Goal: Contribute content: Contribute content

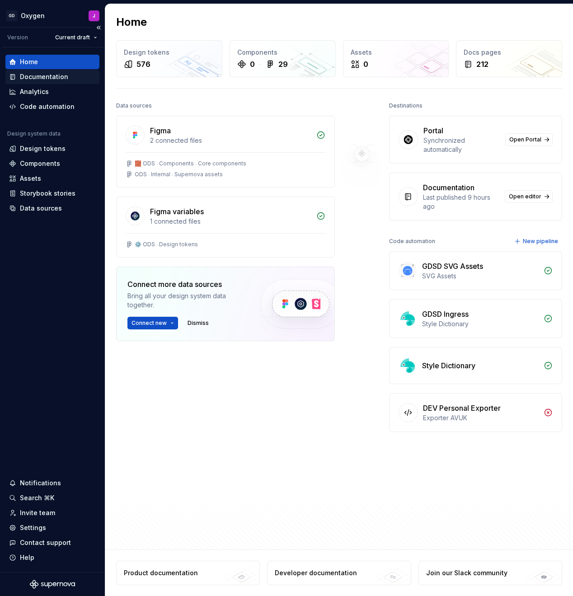
click at [50, 77] on div "Documentation" at bounding box center [44, 76] width 48 height 9
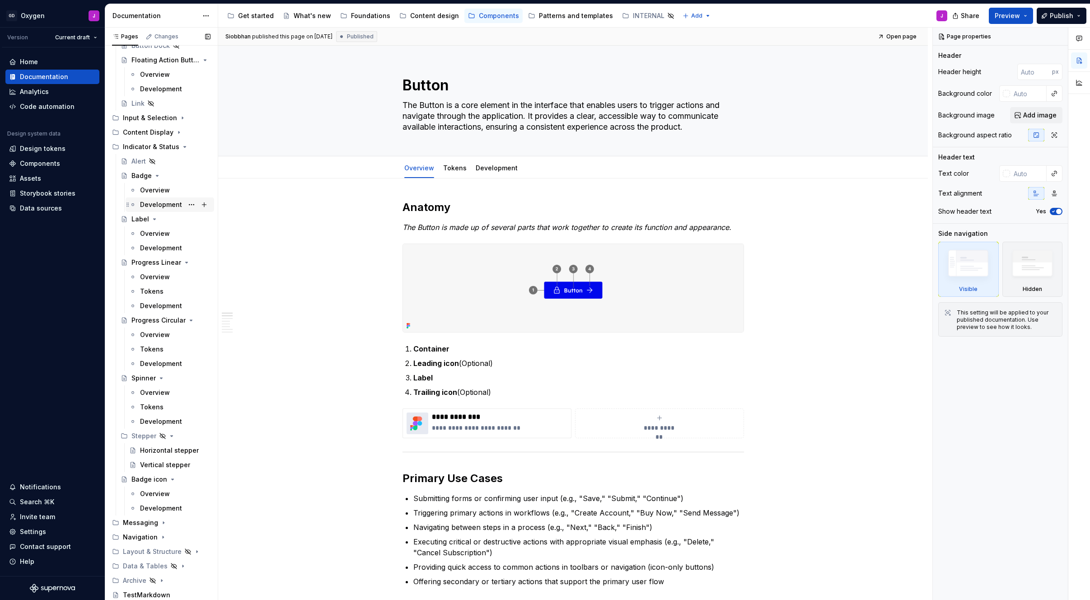
scroll to position [186, 0]
click at [180, 553] on icon "Page tree" at bounding box center [179, 551] width 7 height 7
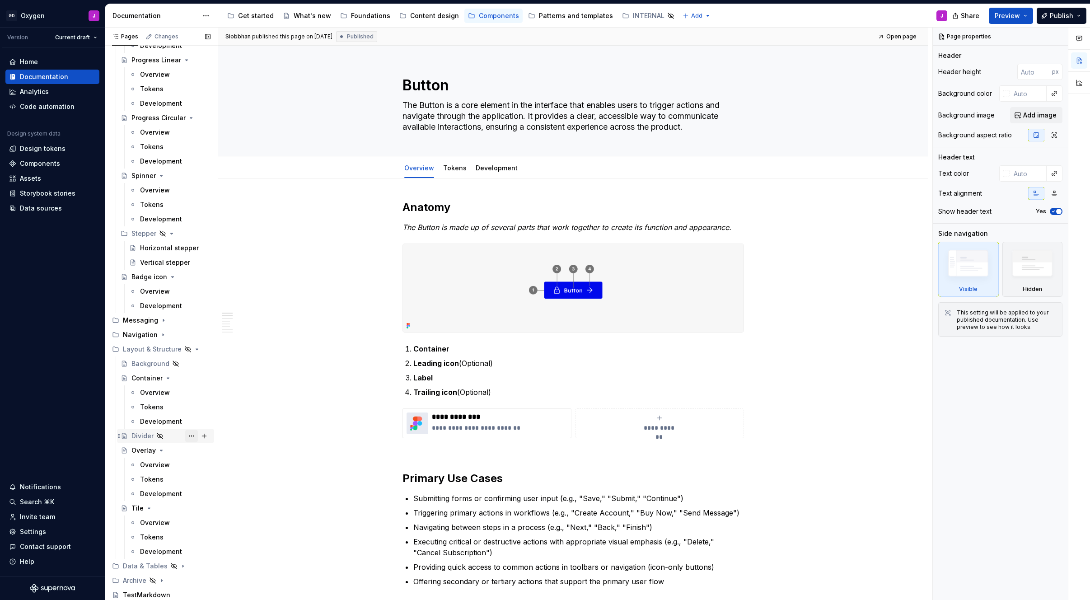
scroll to position [389, 0]
click at [171, 351] on icon "Page tree" at bounding box center [170, 349] width 7 height 7
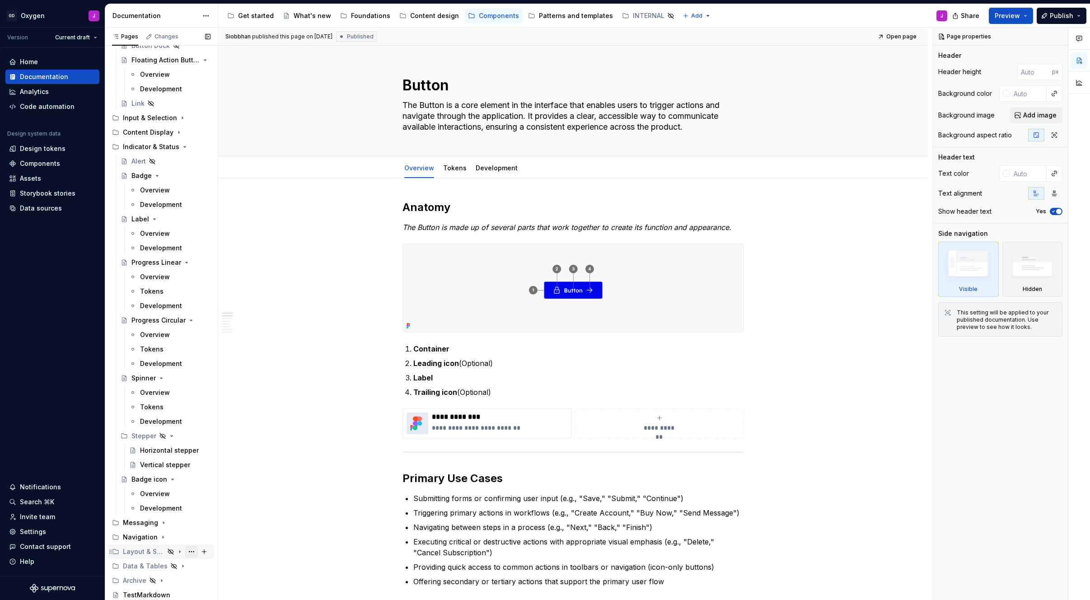
click at [194, 550] on button "Page tree" at bounding box center [191, 551] width 13 height 13
click at [231, 486] on div "Show group" at bounding box center [246, 486] width 89 height 9
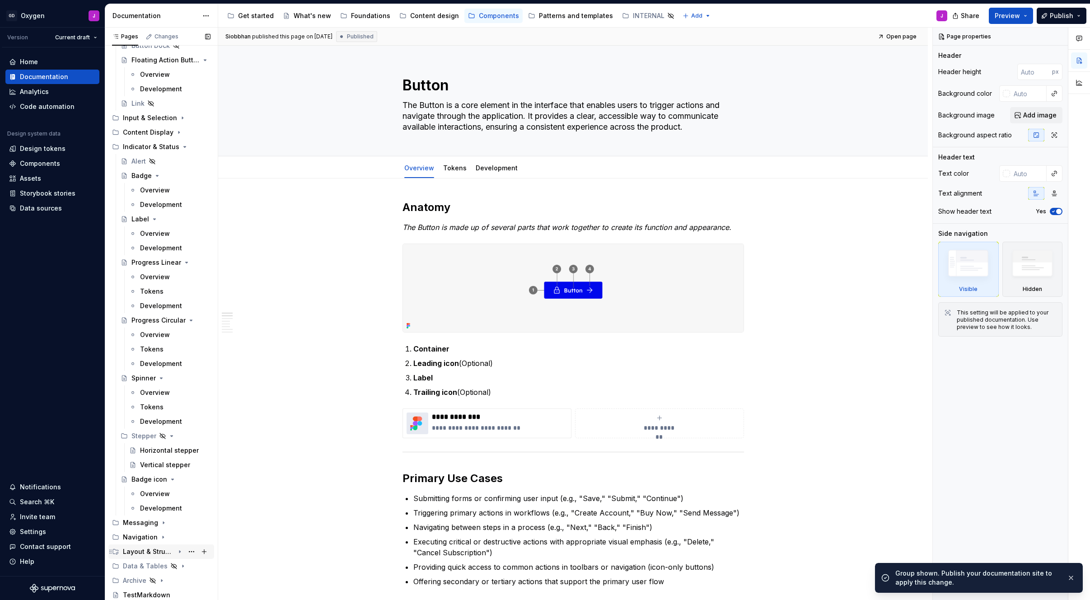
click at [181, 551] on icon "Page tree" at bounding box center [179, 551] width 7 height 7
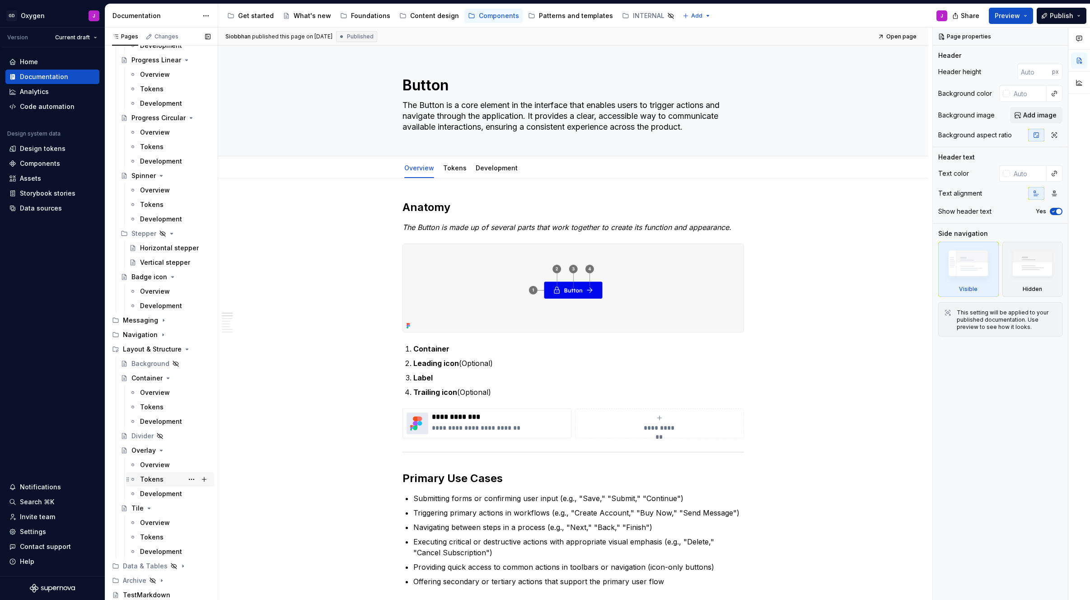
scroll to position [389, 0]
click at [154, 379] on div "Container" at bounding box center [146, 378] width 31 height 9
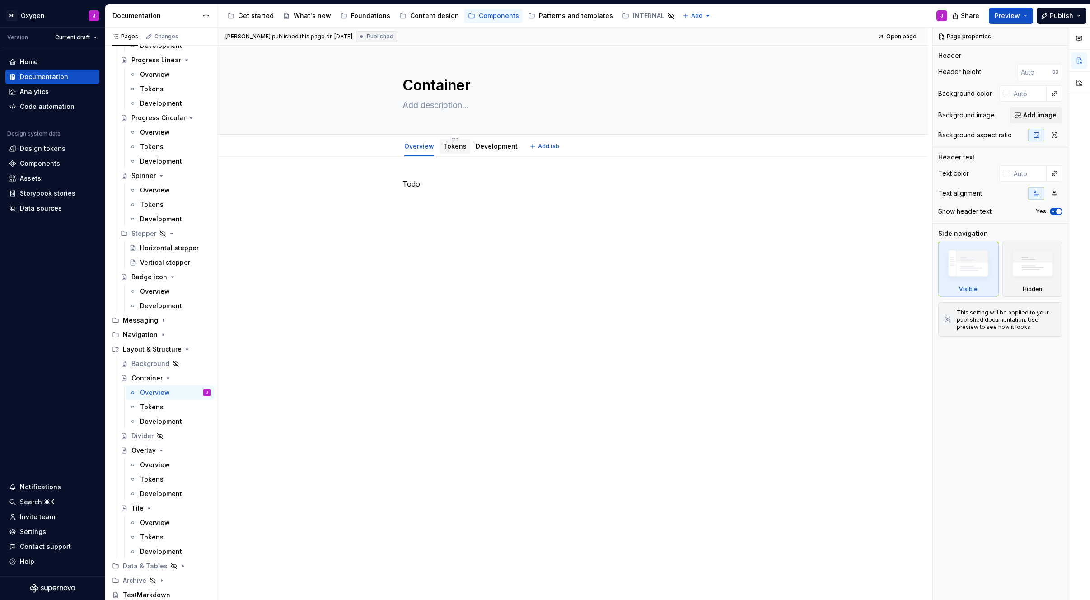
click at [460, 147] on link "Tokens" at bounding box center [454, 146] width 23 height 8
click at [143, 451] on div "Overlay" at bounding box center [143, 450] width 24 height 9
click at [460, 144] on link "Tokens" at bounding box center [454, 146] width 23 height 8
click at [422, 148] on link "Overview" at bounding box center [419, 146] width 30 height 8
click at [156, 536] on div "Tokens" at bounding box center [151, 537] width 23 height 9
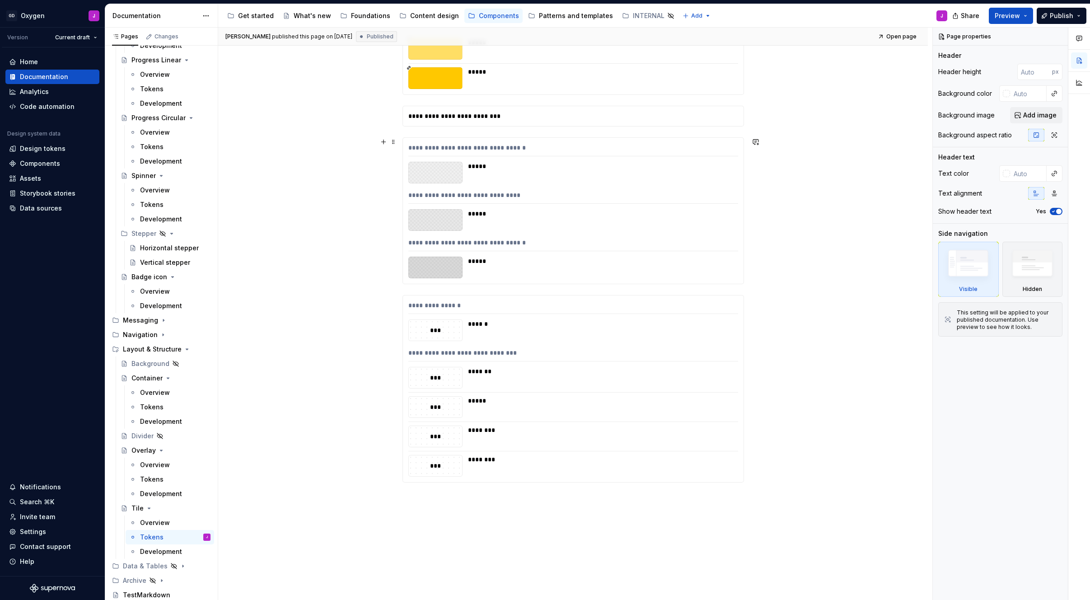
scroll to position [356, 0]
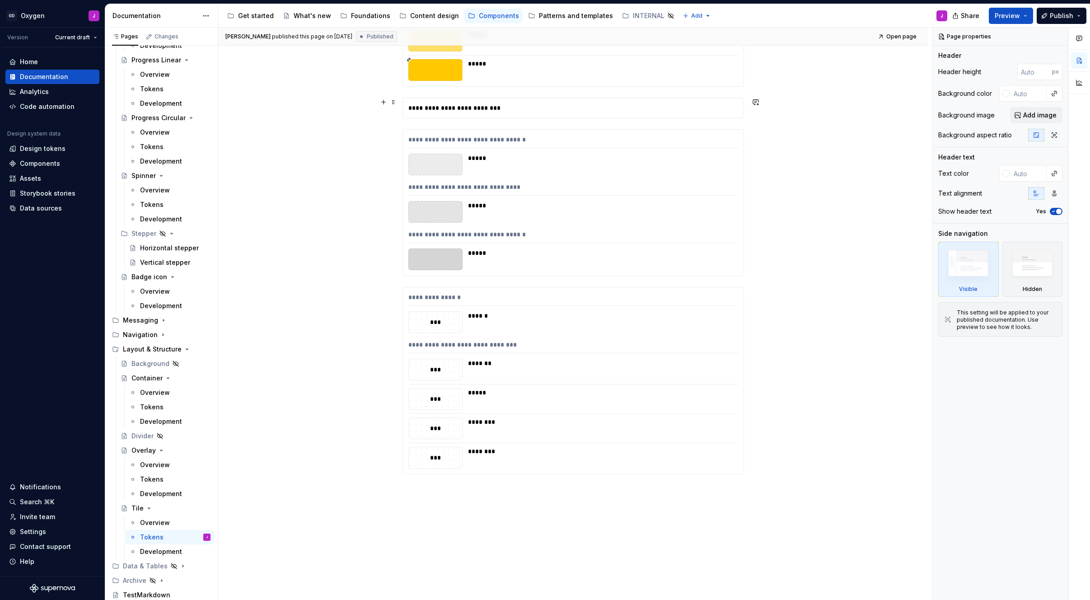
click at [478, 110] on div "**********" at bounding box center [573, 108] width 341 height 20
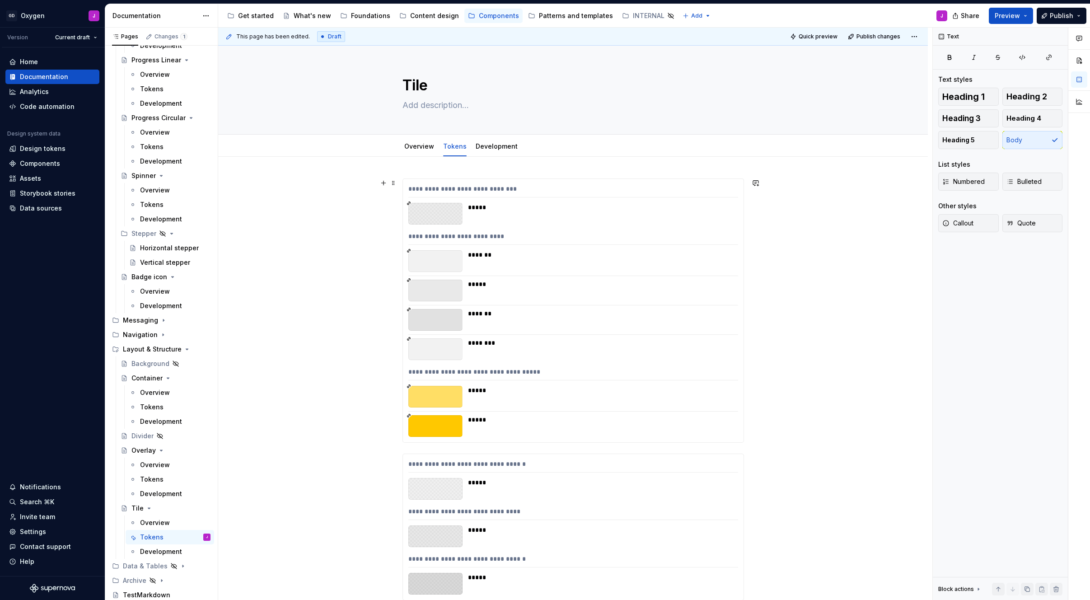
scroll to position [0, 0]
click at [414, 146] on link "Overview" at bounding box center [419, 146] width 30 height 8
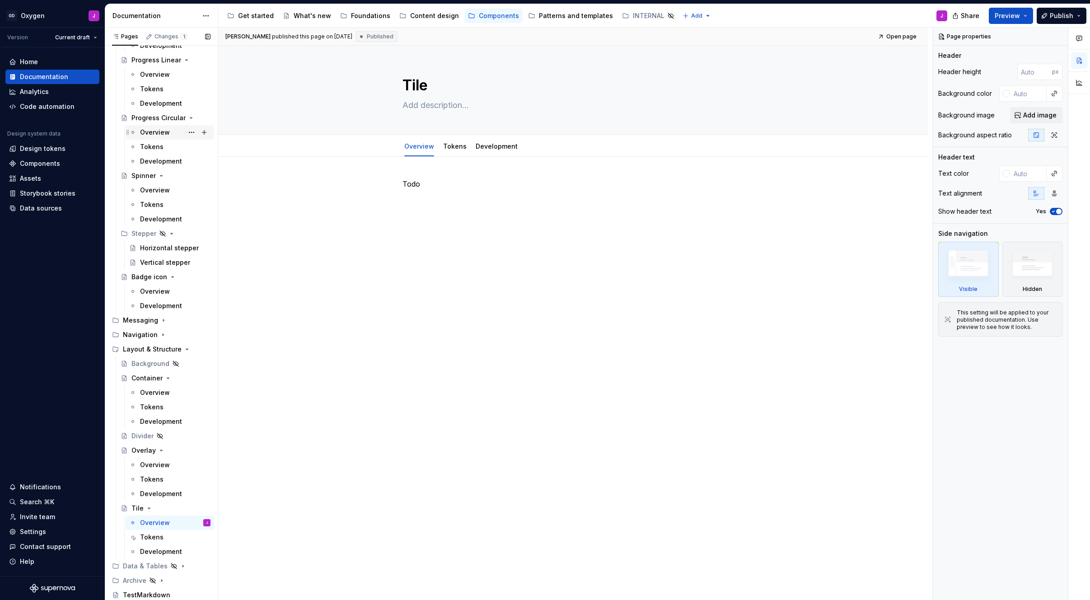
click at [156, 130] on div "Overview" at bounding box center [155, 132] width 30 height 9
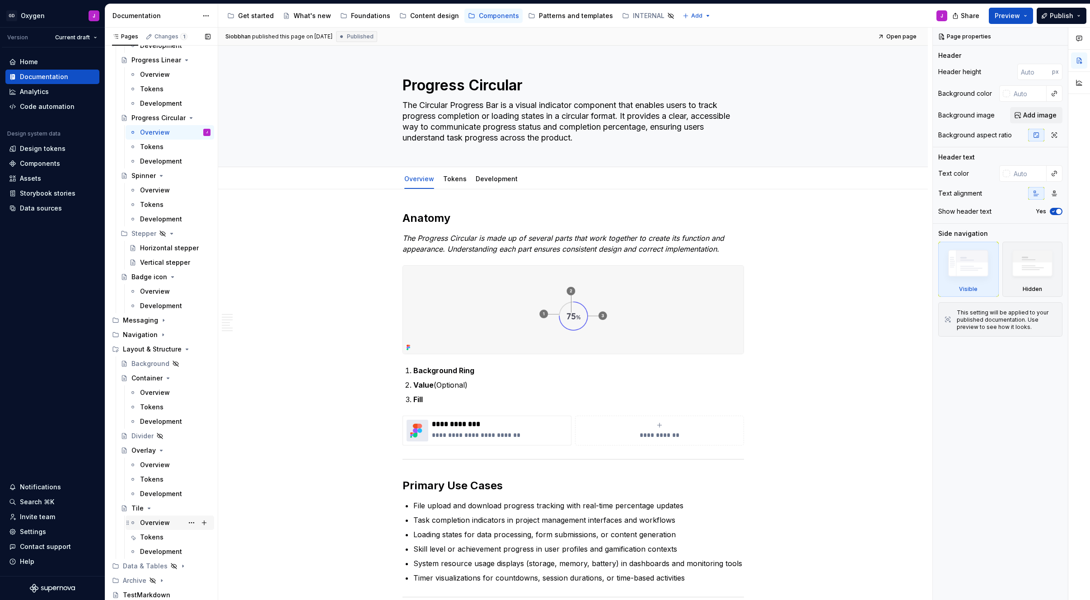
click at [156, 521] on div "Overview" at bounding box center [155, 522] width 30 height 9
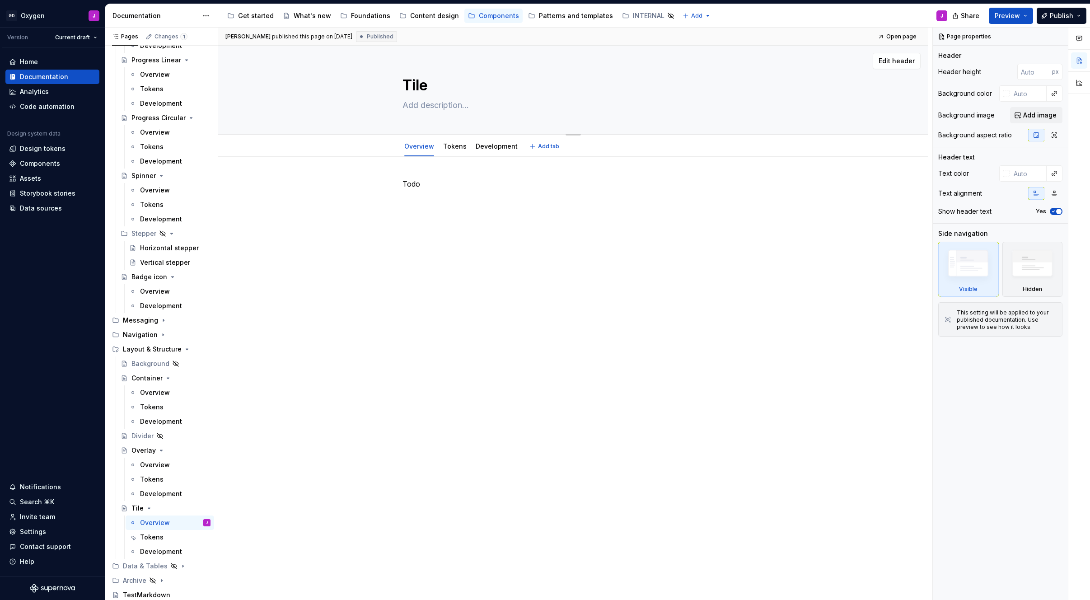
click at [446, 103] on textarea at bounding box center [572, 105] width 342 height 14
paste textarea "The Tile is a core element in the interface that enables users to organize and …"
type textarea "*"
type textarea "The Tile is a core element in the interface that enables users to organize and …"
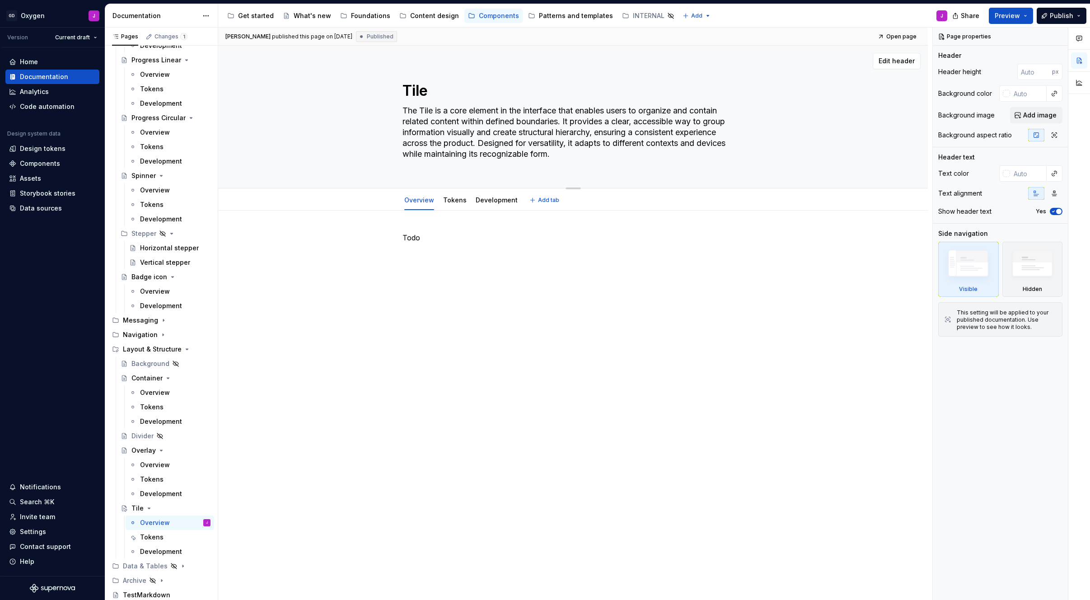
type textarea "*"
type textarea "The Tile is a core element in the interface that enables users to organize and …"
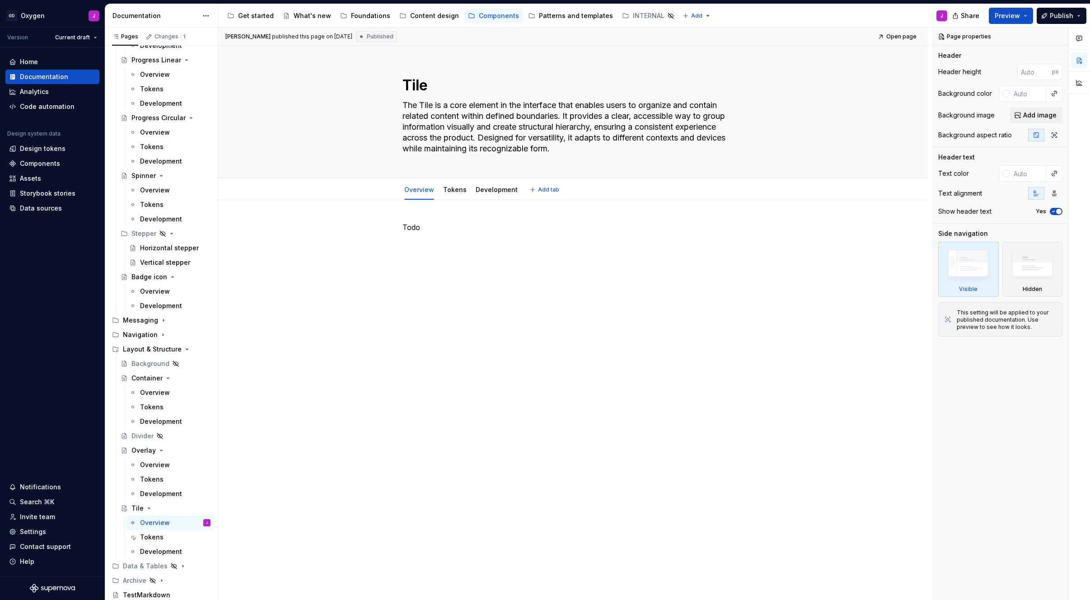
type textarea "*"
type textarea "The Tile is a core element in the interface that enables users to organize and …"
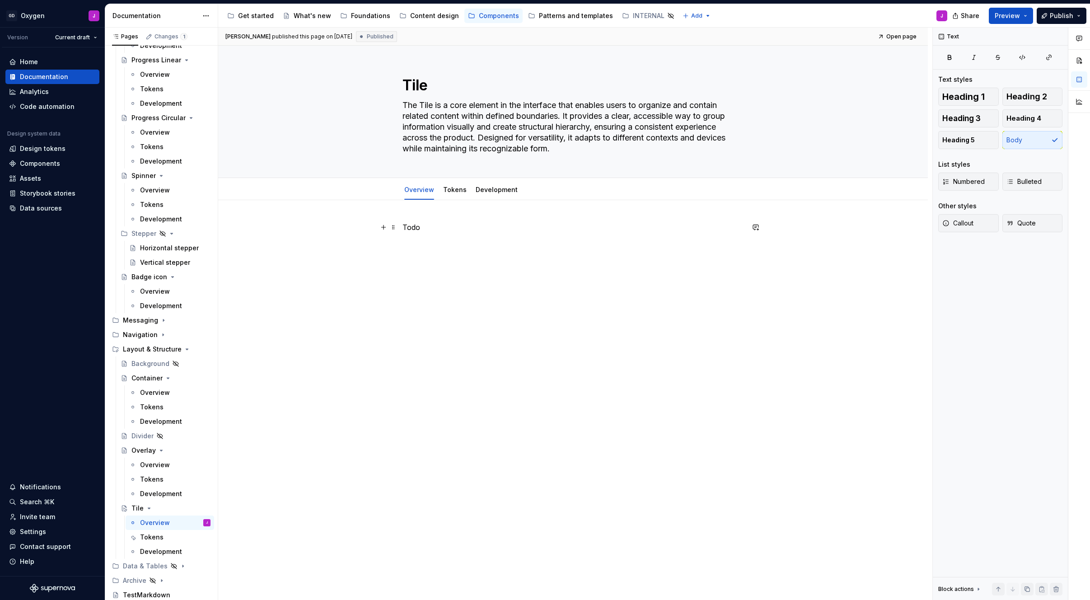
click at [423, 230] on p "Todo" at bounding box center [574, 227] width 342 height 11
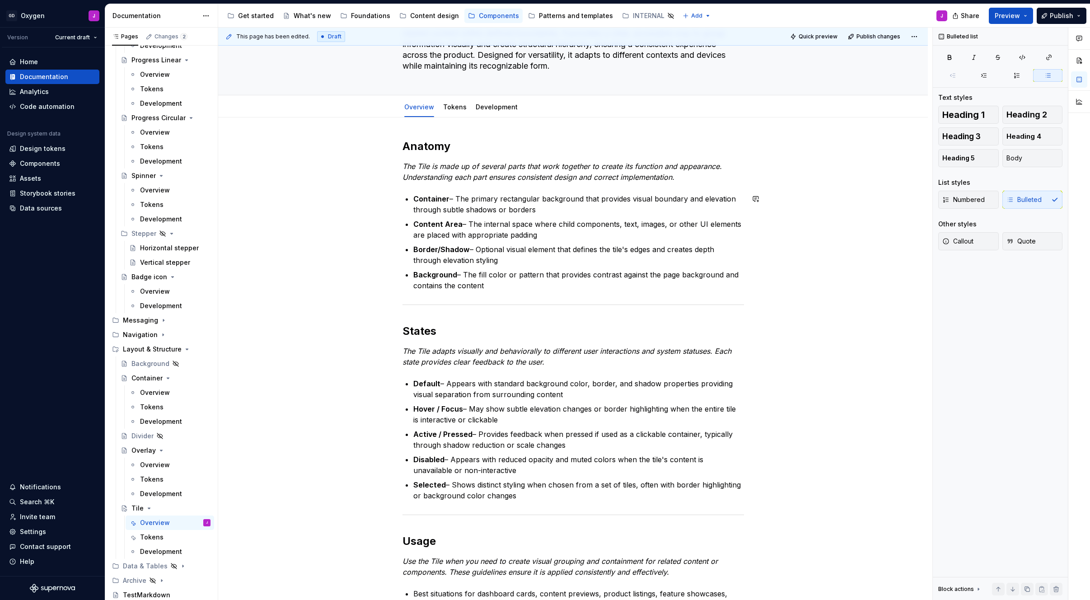
scroll to position [83, 0]
click at [572, 173] on p "The Tile is made up of several parts that work together to create its function …" at bounding box center [574, 171] width 342 height 22
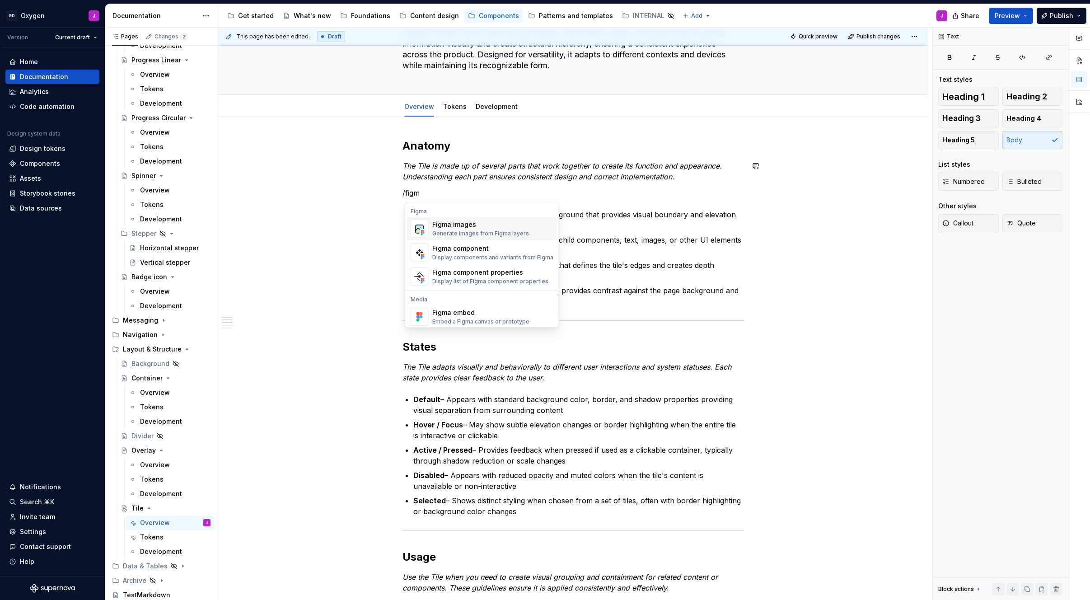
click at [487, 229] on div "Figma images Generate images from Figma layers" at bounding box center [480, 228] width 97 height 17
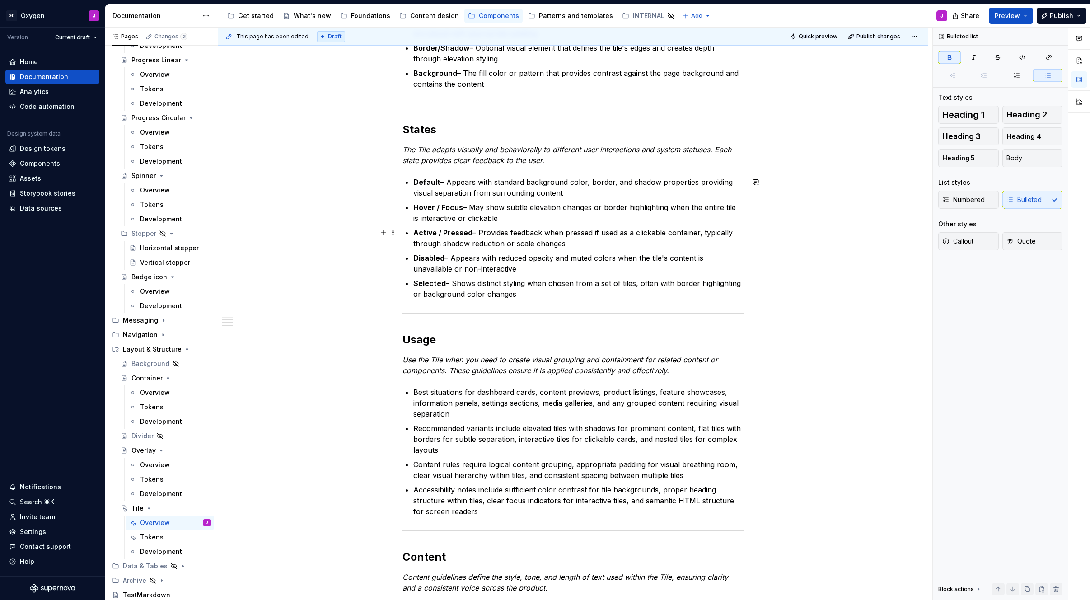
scroll to position [366, 0]
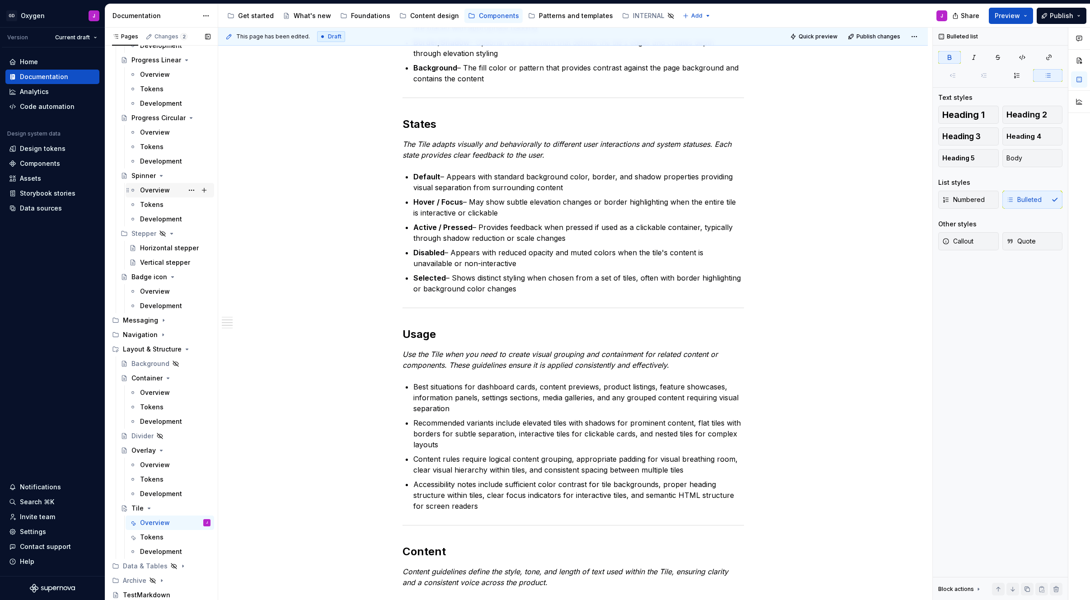
click at [151, 188] on div "Overview" at bounding box center [155, 190] width 30 height 9
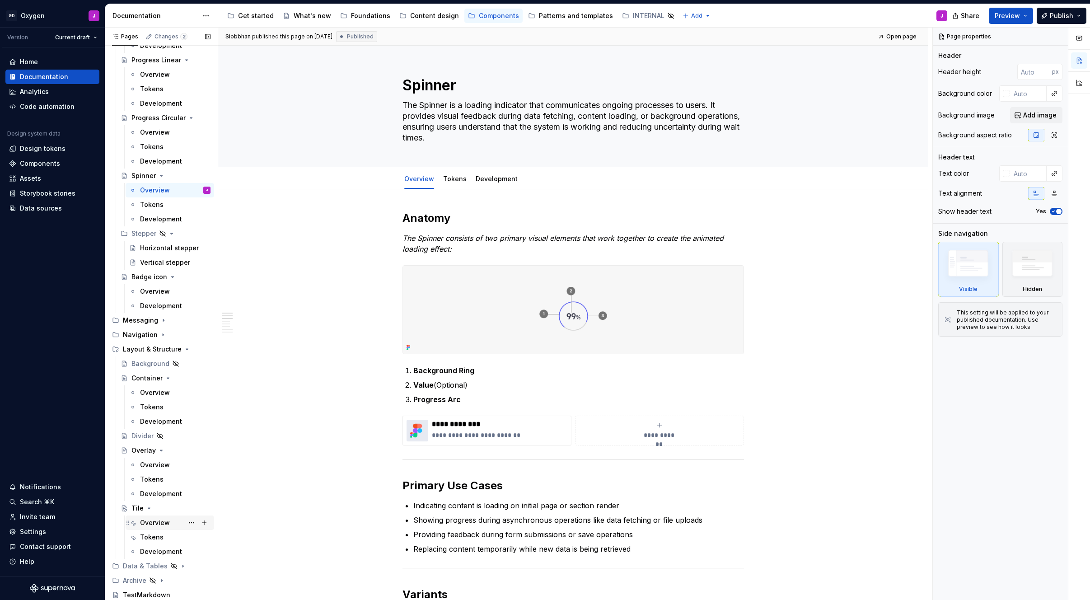
click at [157, 519] on div "Overview" at bounding box center [155, 522] width 30 height 9
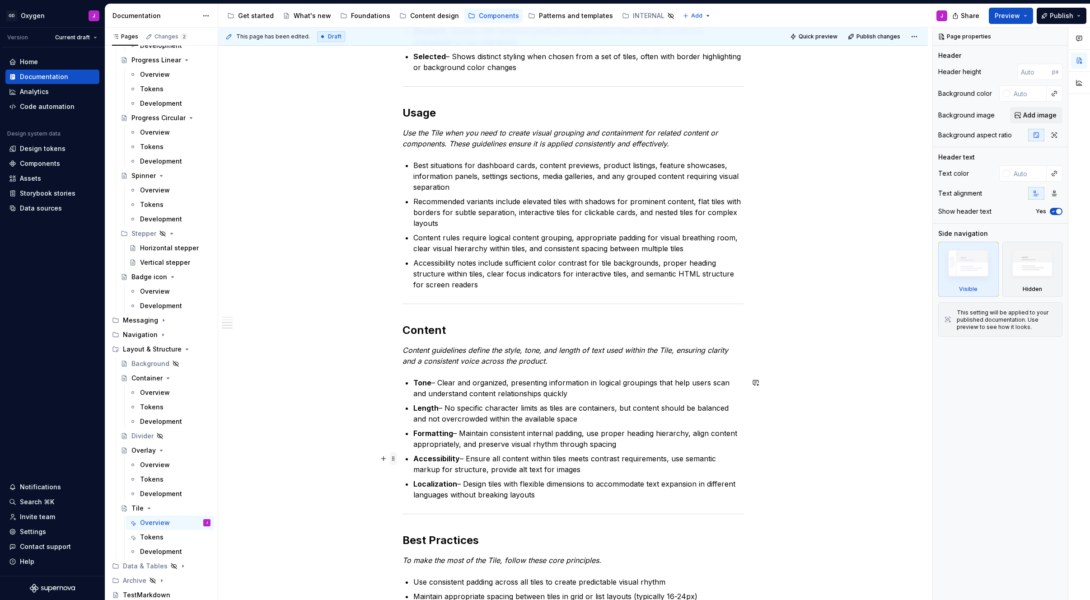
scroll to position [620, 0]
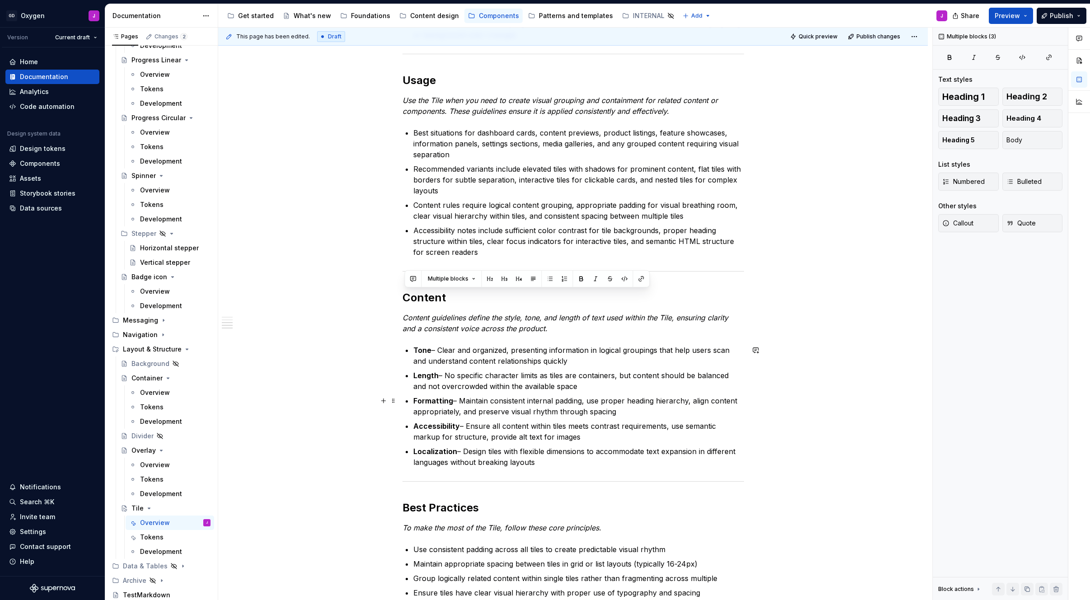
drag, startPoint x: 405, startPoint y: 278, endPoint x: 619, endPoint y: 412, distance: 252.6
click at [572, 412] on div "**********" at bounding box center [574, 114] width 342 height 1025
click at [572, 440] on p "Accessibility – Ensure all content within tiles meets contrast requirements, us…" at bounding box center [578, 432] width 331 height 22
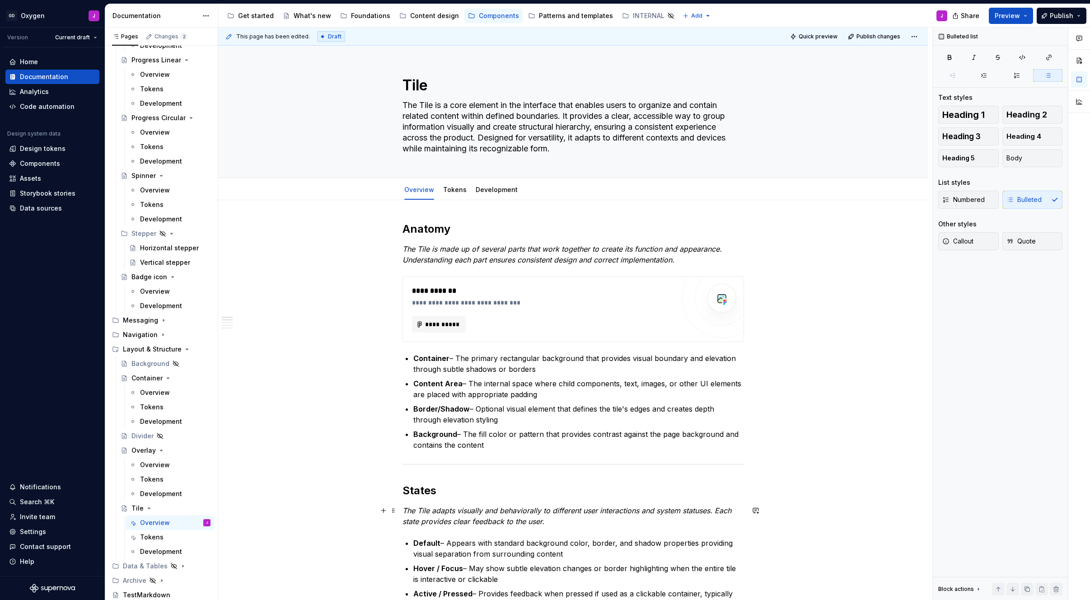
scroll to position [0, 0]
click at [159, 460] on div "Overview" at bounding box center [175, 465] width 70 height 13
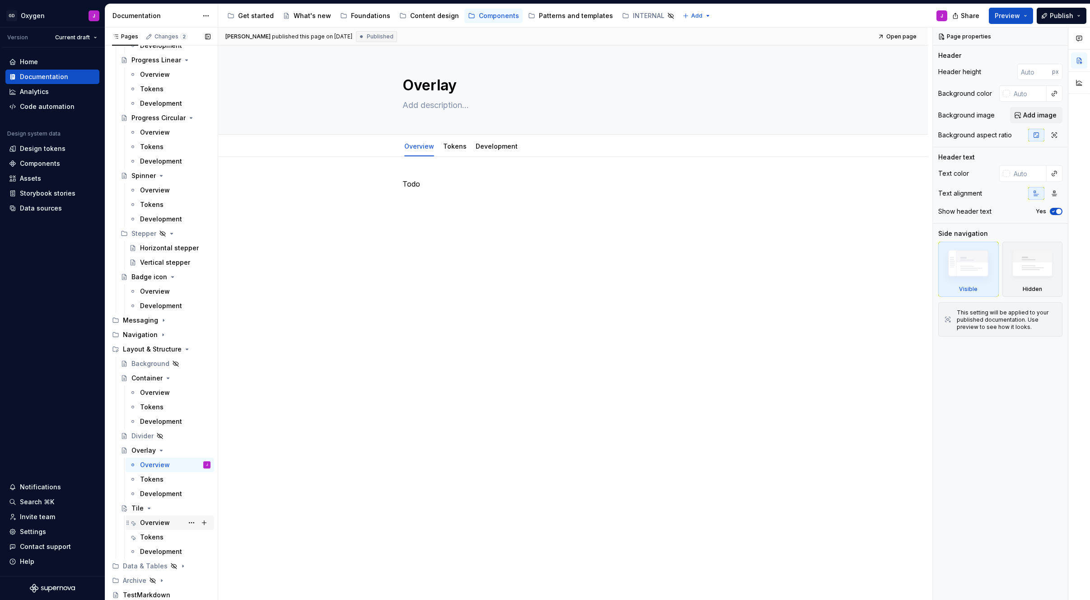
click at [154, 524] on div "Overview" at bounding box center [155, 522] width 30 height 9
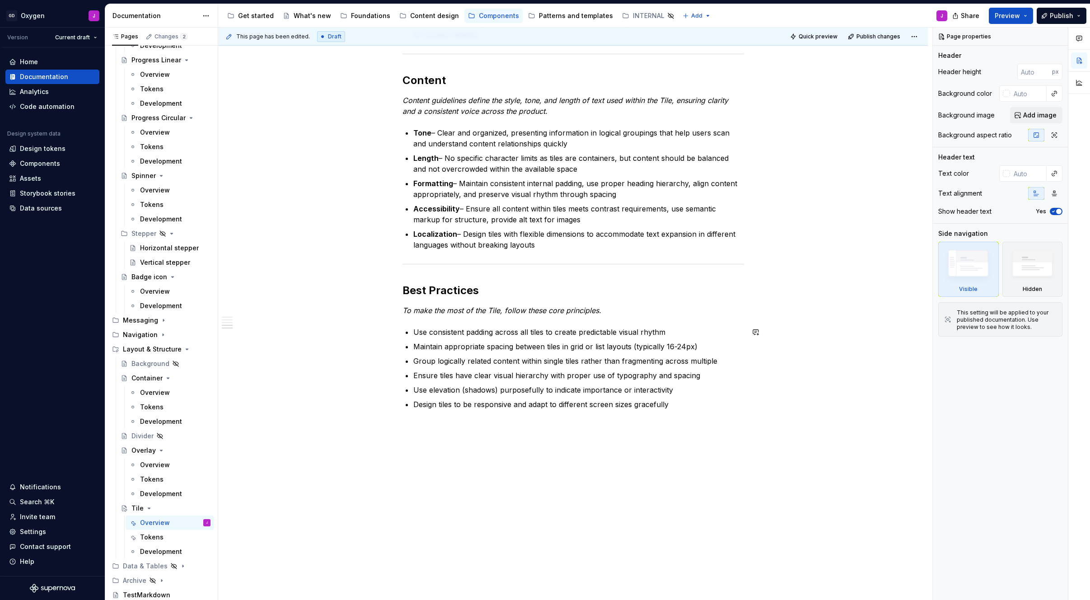
type textarea "*"
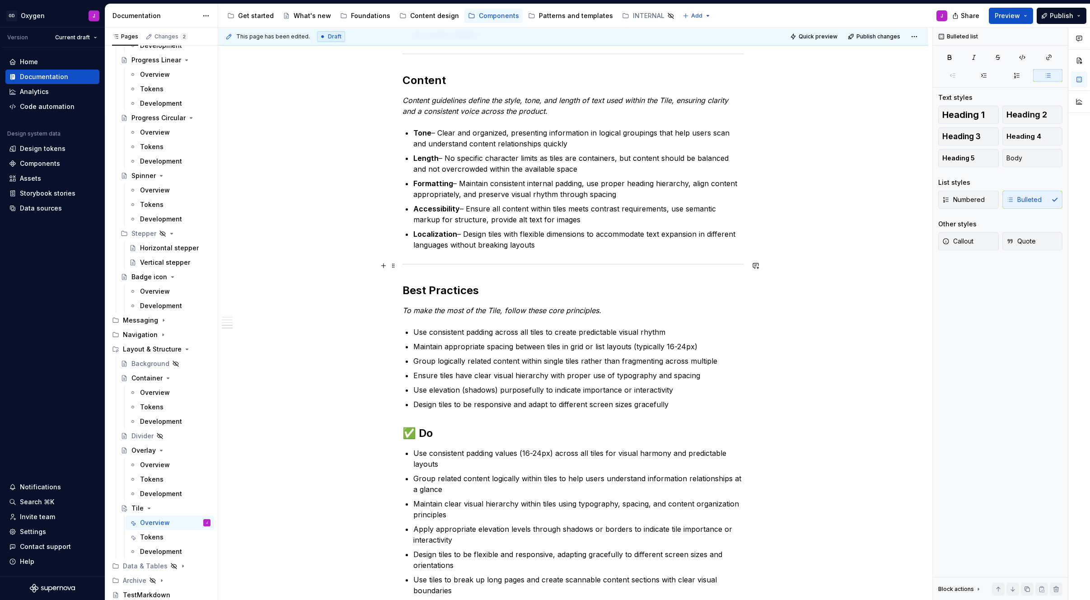
click at [468, 261] on div at bounding box center [574, 264] width 342 height 6
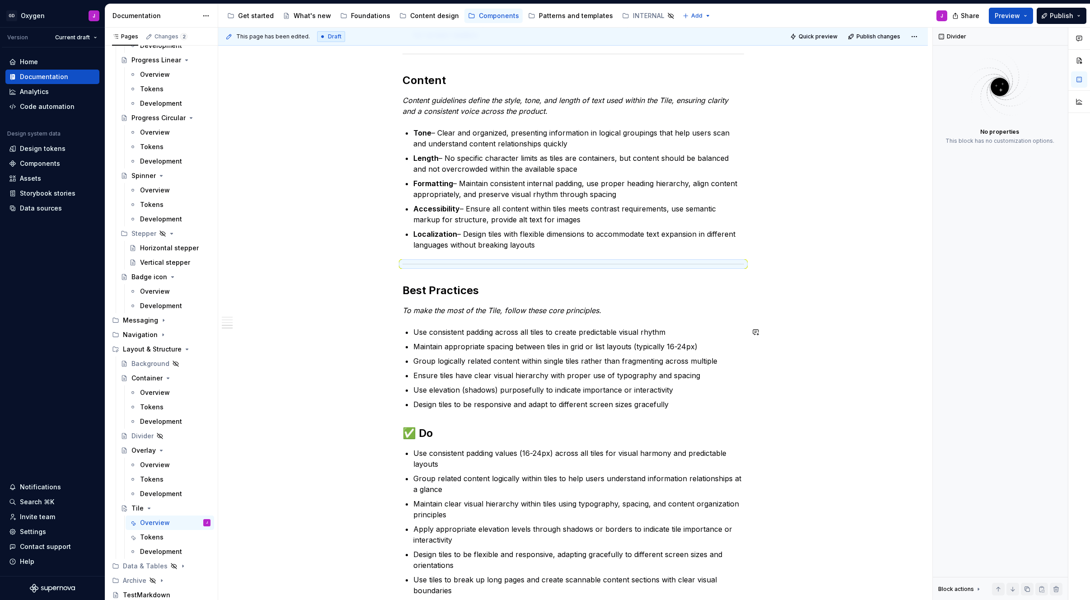
click at [422, 417] on div "**********" at bounding box center [574, 75] width 342 height 1383
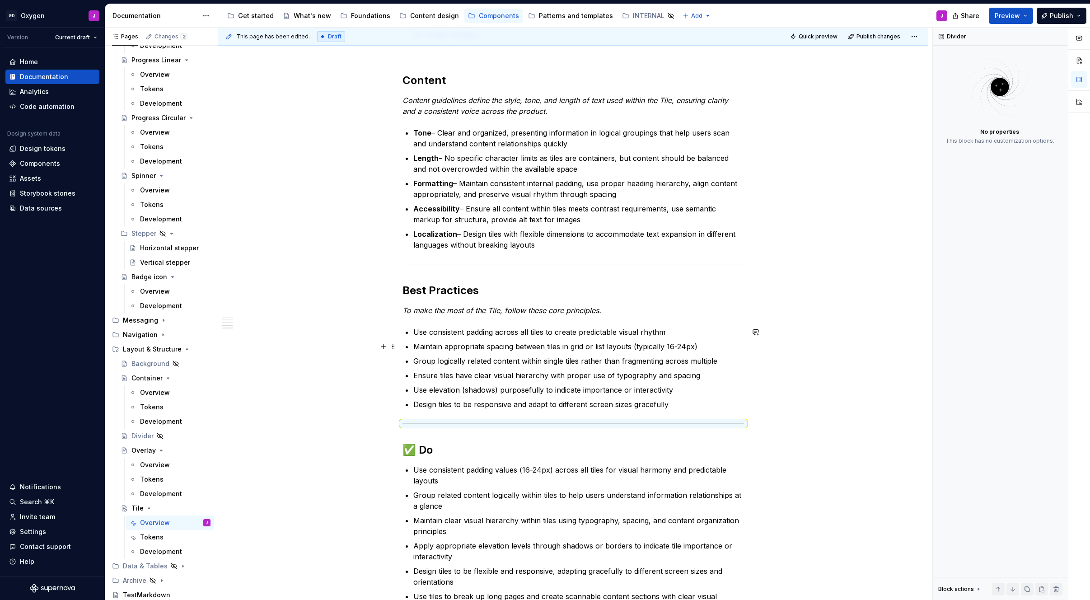
click at [572, 344] on div "**********" at bounding box center [573, 169] width 710 height 1612
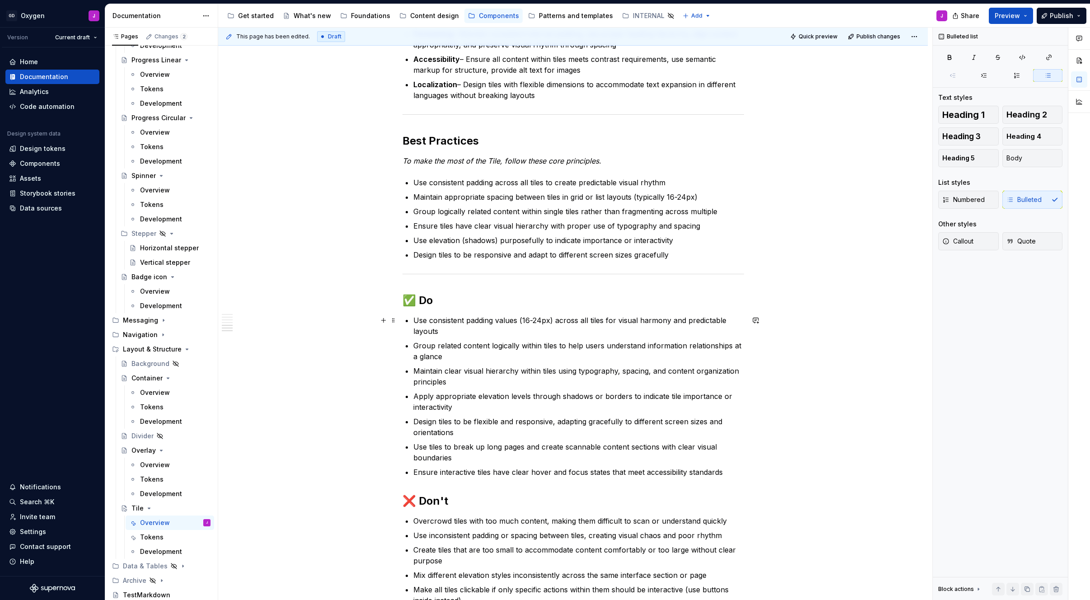
scroll to position [1002, 0]
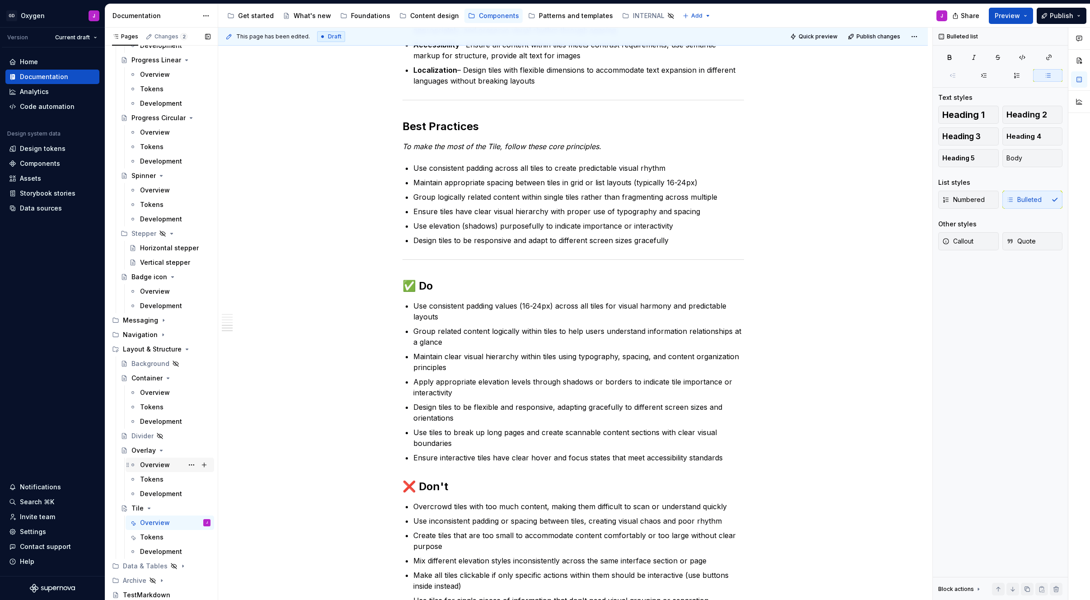
click at [154, 466] on div "Overview" at bounding box center [155, 464] width 30 height 9
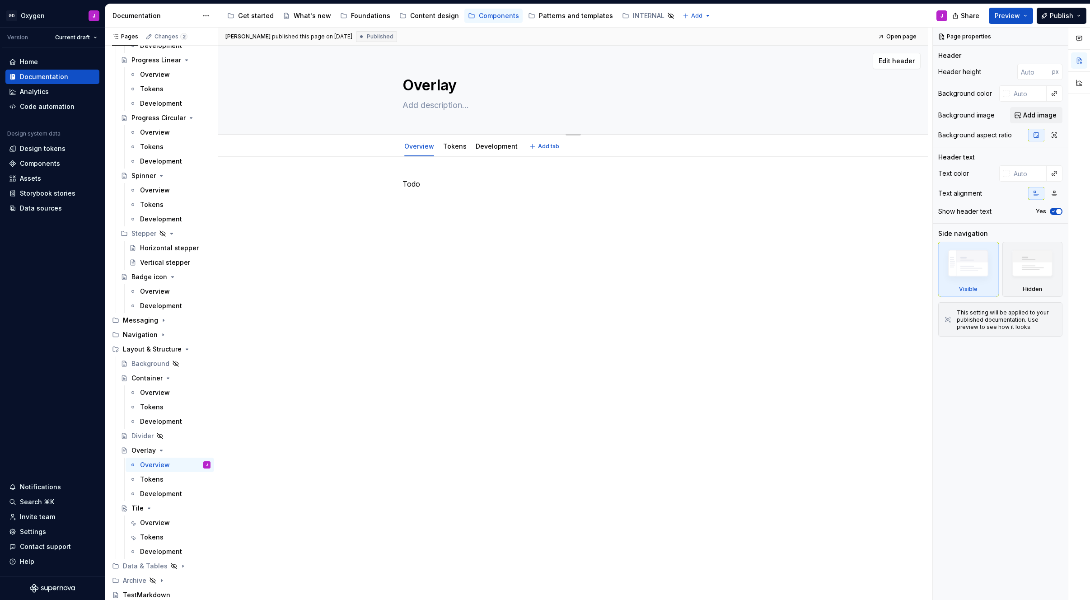
click at [460, 110] on textarea at bounding box center [572, 105] width 342 height 14
paste textarea "The Overlay is a core element in the interface that enables users to focus on s…"
type textarea "*"
type textarea "The Overlay is a core element in the interface that enables users to focus on s…"
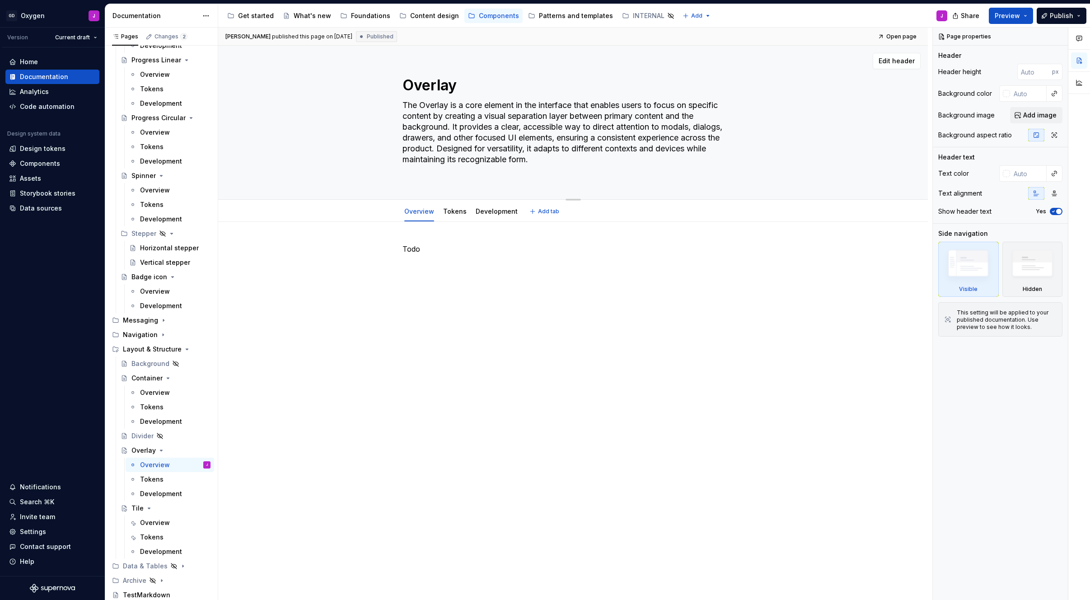
type textarea "*"
type textarea "The Overlay is a core element in the interface that enables users to focus on s…"
type textarea "*"
type textarea "The Overlay is a core element in the interface that enables users to focus on s…"
click at [418, 240] on p "Todo" at bounding box center [574, 238] width 342 height 11
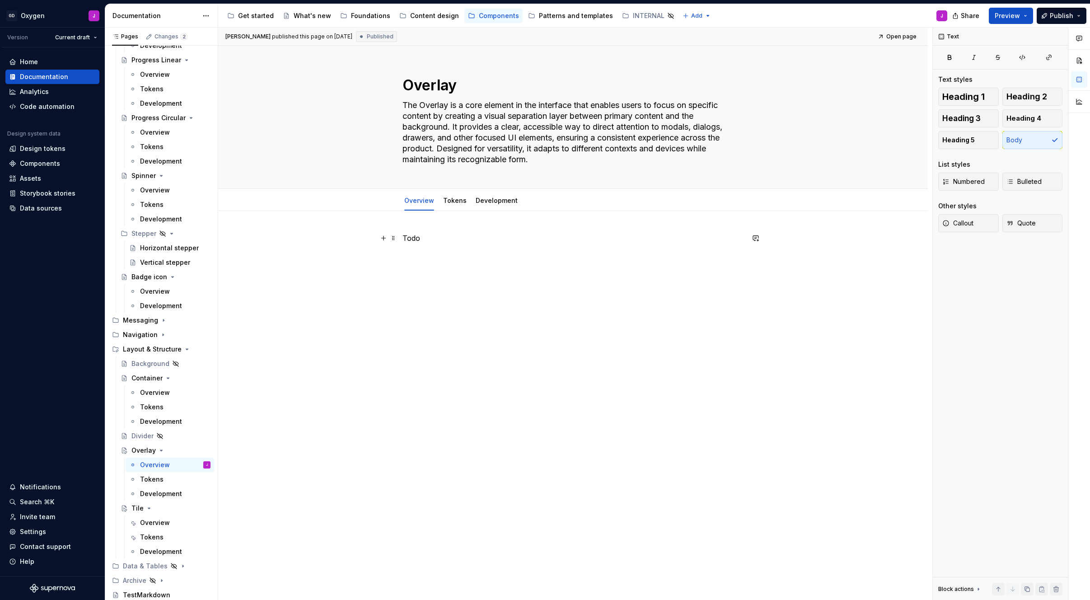
type textarea "*"
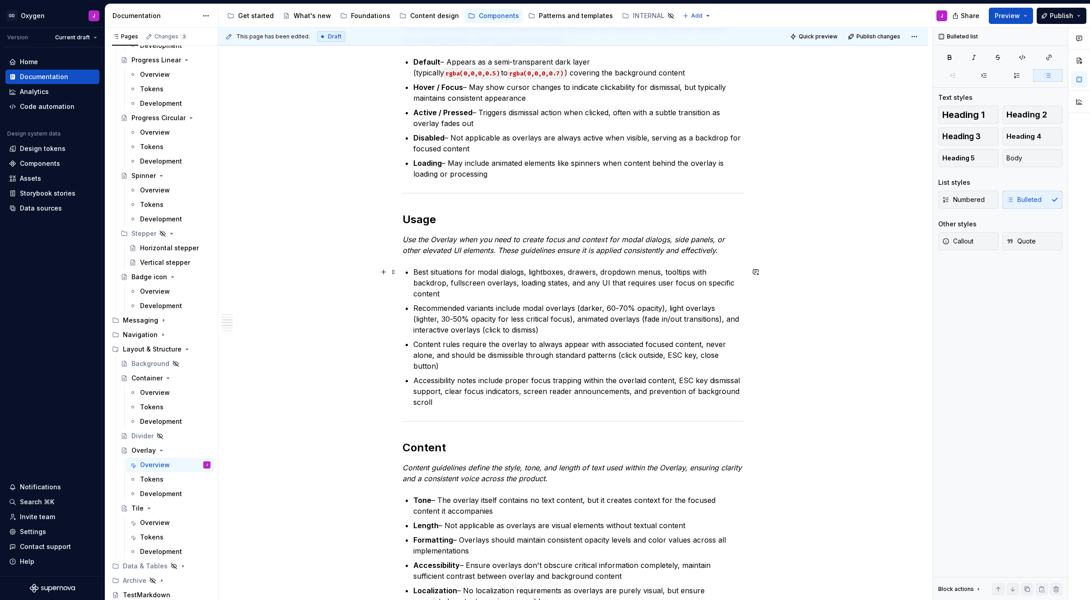
scroll to position [435, 0]
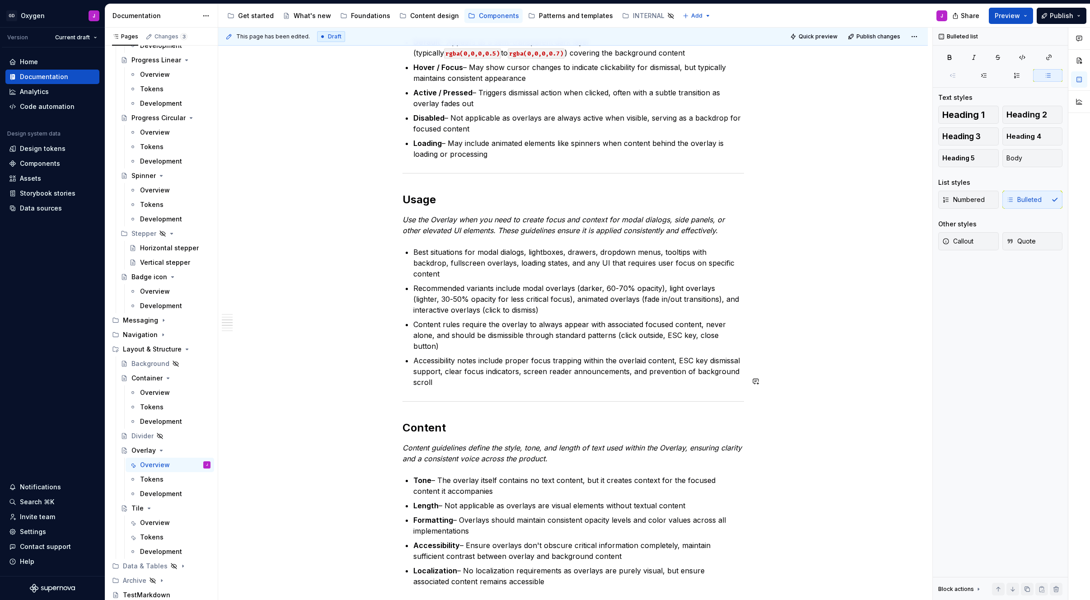
click at [427, 391] on div "Anatomy The Overlay is made up of several parts that work together to create it…" at bounding box center [574, 449] width 342 height 1302
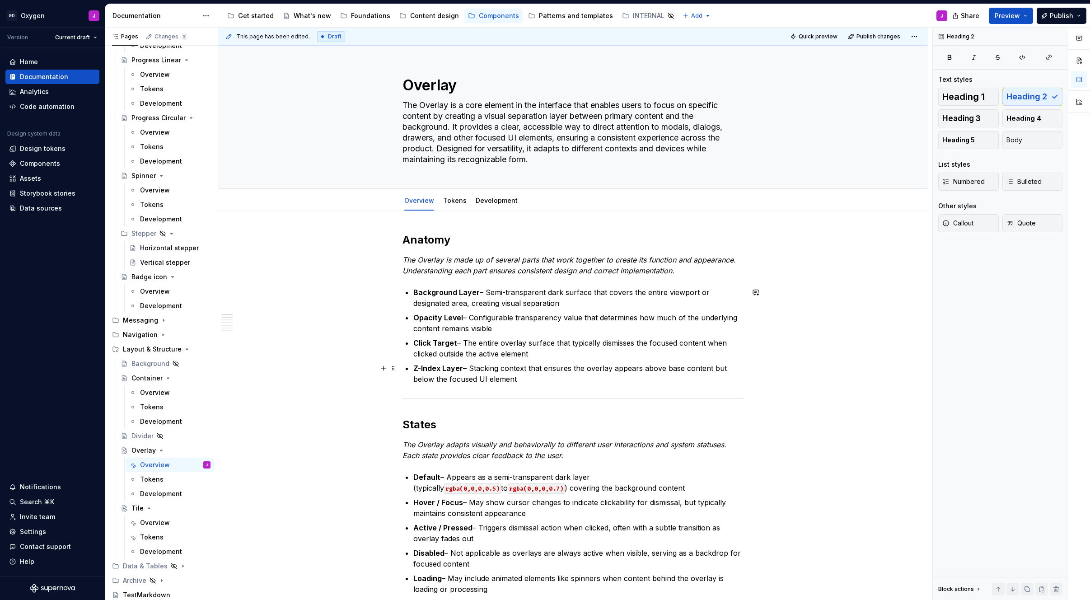
scroll to position [0, 0]
click at [572, 274] on p "The Overlay is made up of several parts that work together to create its functi…" at bounding box center [574, 265] width 342 height 22
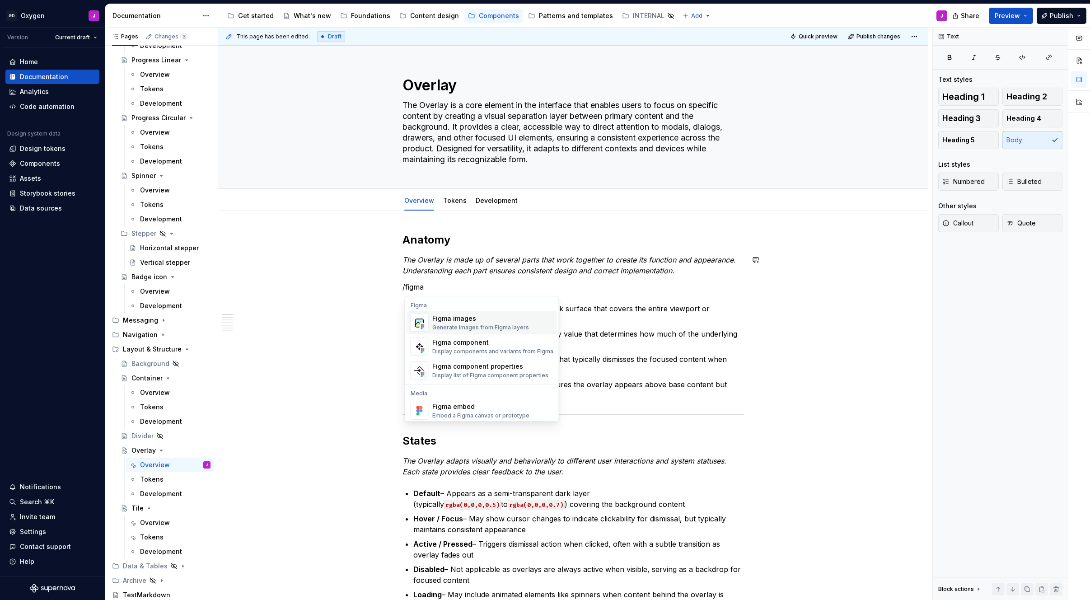
click at [518, 323] on div "Figma images Generate images from Figma layers" at bounding box center [480, 322] width 97 height 17
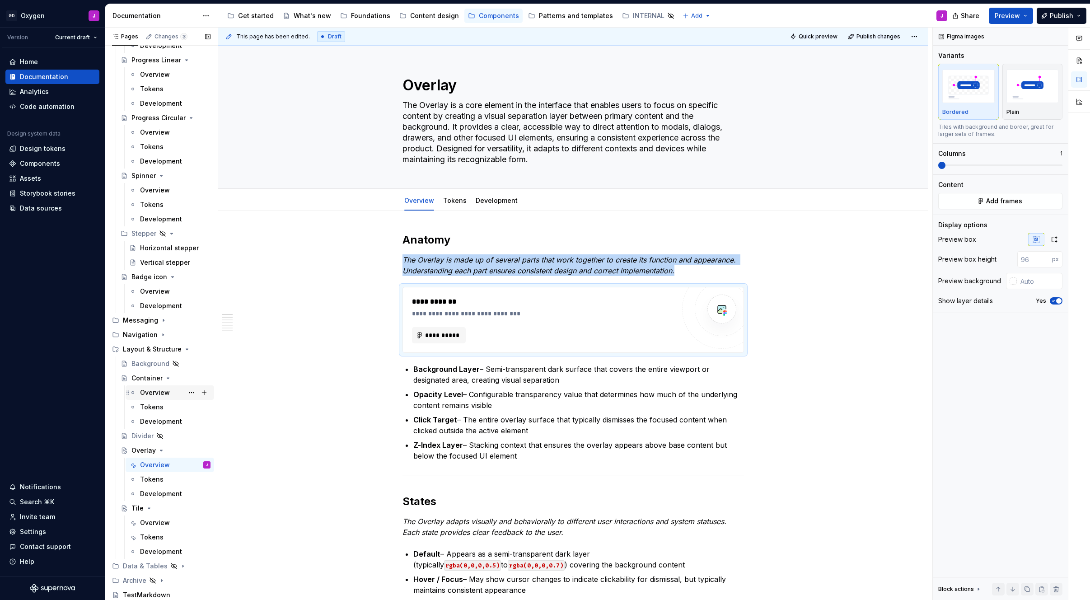
click at [158, 393] on div "Overview" at bounding box center [155, 392] width 30 height 9
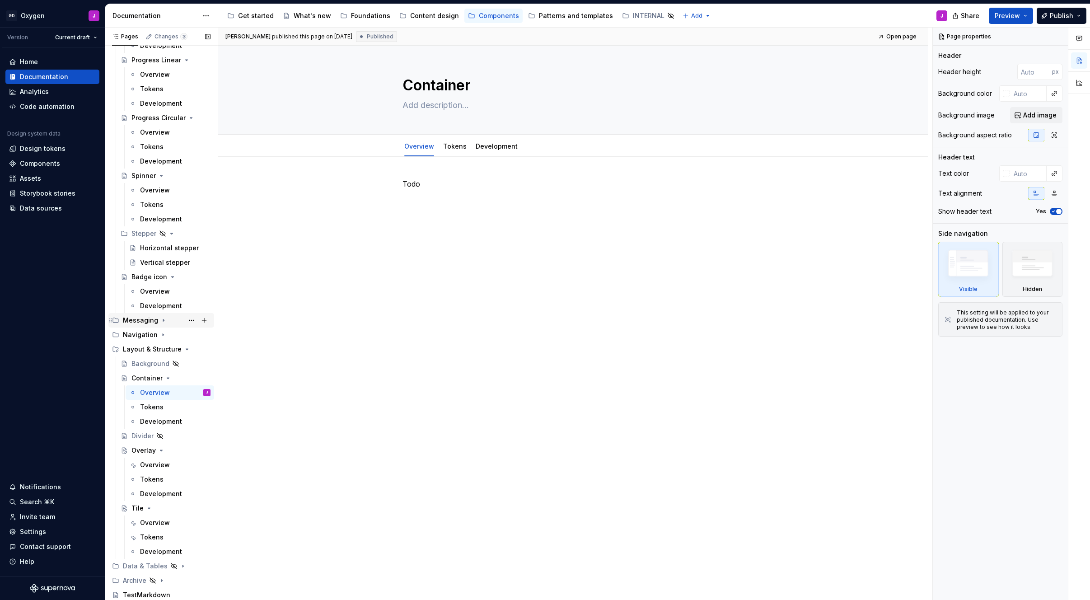
click at [163, 320] on icon "Page tree" at bounding box center [163, 320] width 1 height 2
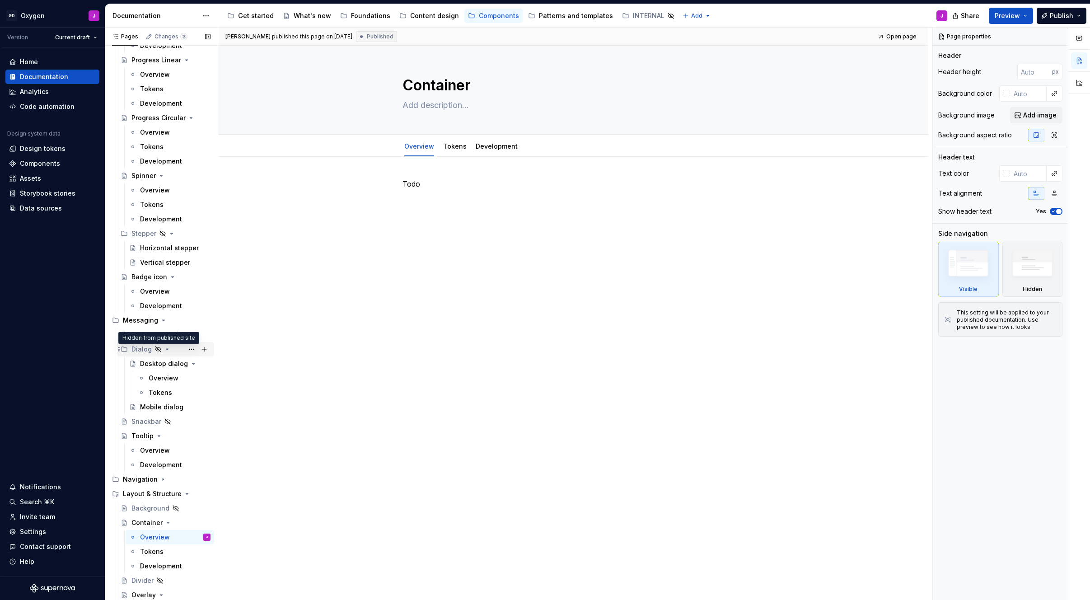
click at [158, 349] on icon "Page tree" at bounding box center [158, 349] width 7 height 7
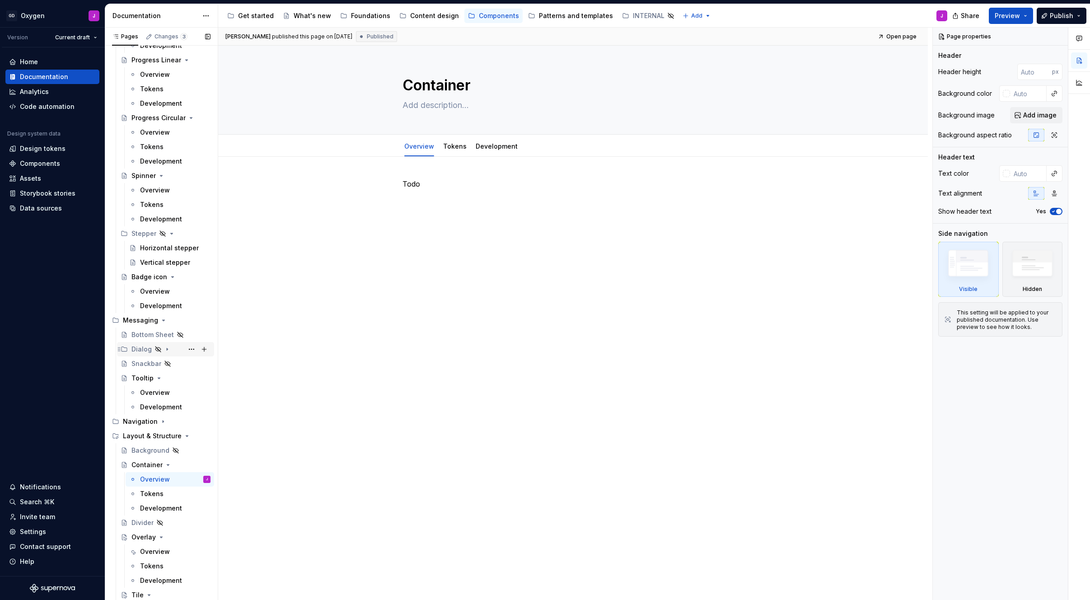
click at [158, 349] on icon "Page tree" at bounding box center [158, 349] width 7 height 7
click at [191, 347] on button "Page tree" at bounding box center [191, 349] width 13 height 13
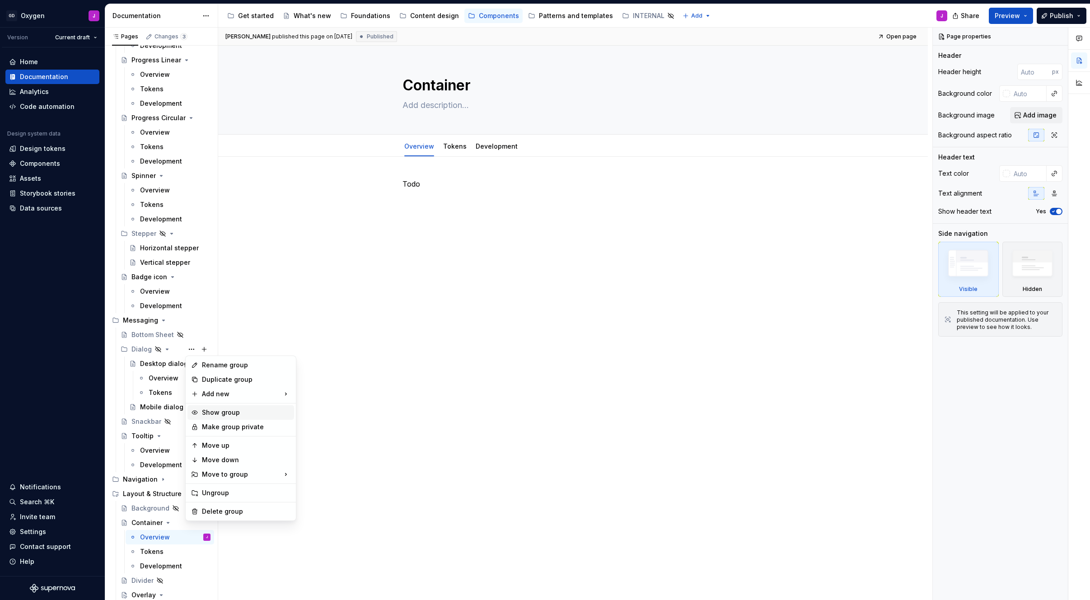
click at [225, 414] on div "Show group" at bounding box center [246, 412] width 89 height 9
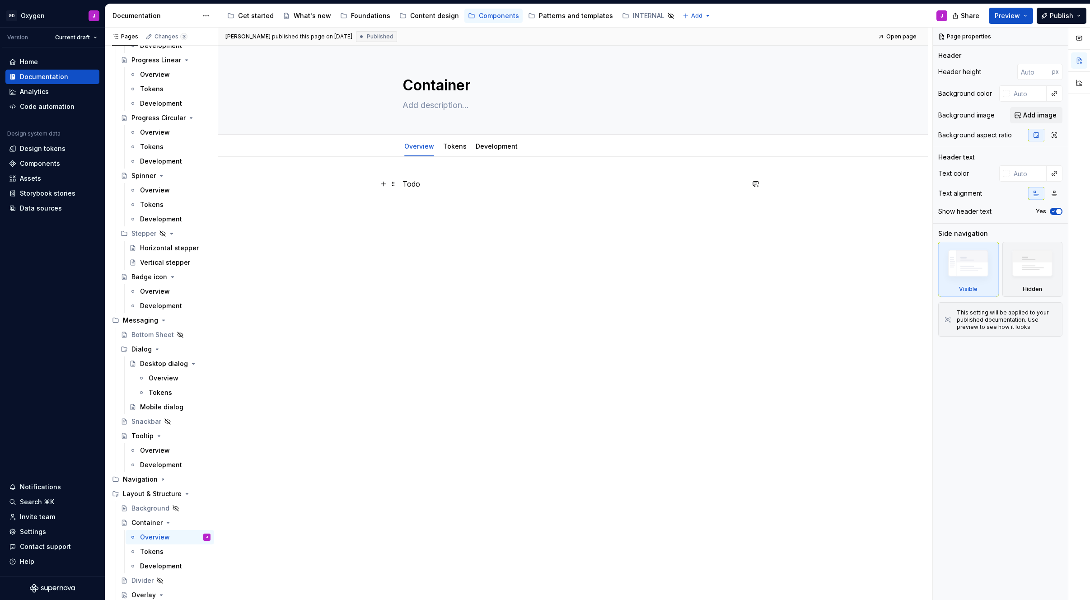
click at [420, 183] on p "Todo" at bounding box center [574, 183] width 342 height 11
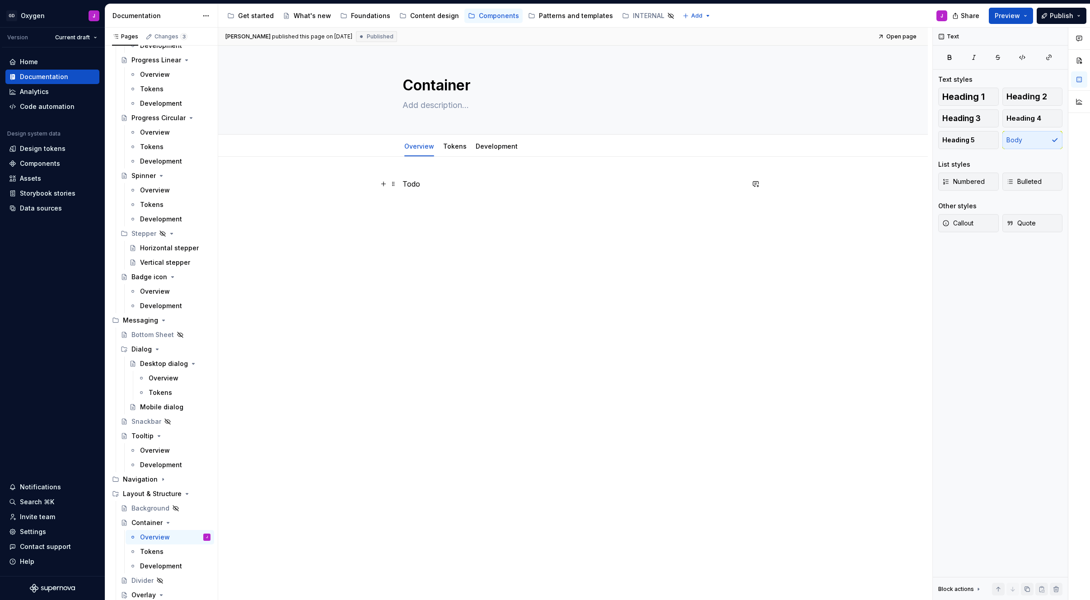
click at [420, 183] on p "Todo" at bounding box center [574, 183] width 342 height 11
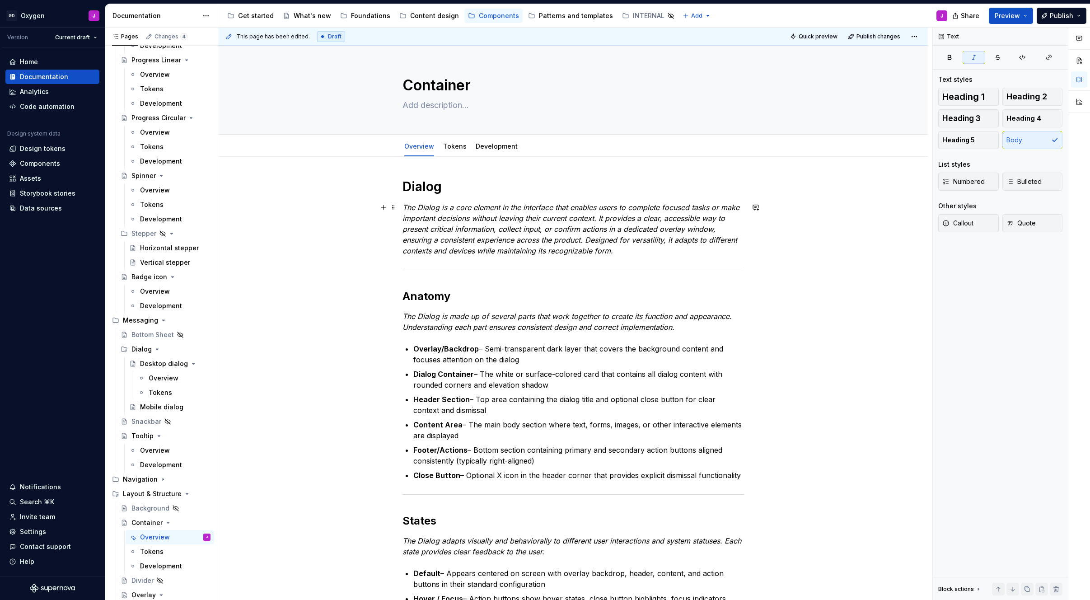
click at [446, 219] on em "The Dialog is a core element in the interface that enables users to complete fo…" at bounding box center [572, 229] width 339 height 52
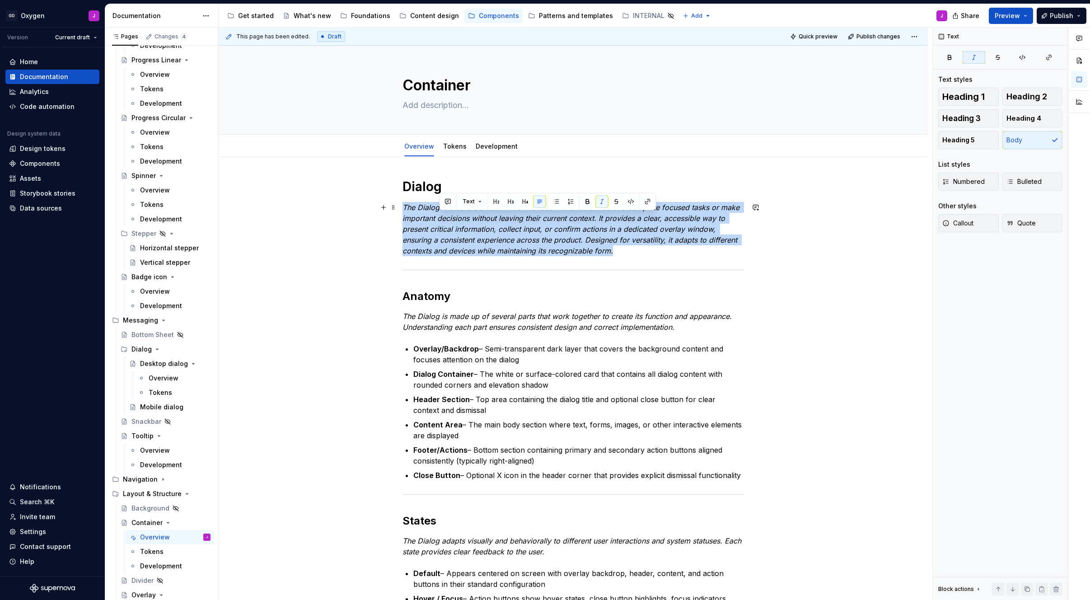
click at [446, 219] on em "The Dialog is a core element in the interface that enables users to complete fo…" at bounding box center [572, 229] width 339 height 52
copy em "The Dialog is a core element in the interface that enables users to complete fo…"
click at [463, 255] on p "The Dialog is a core element in the interface that enables users to complete fo…" at bounding box center [574, 229] width 342 height 54
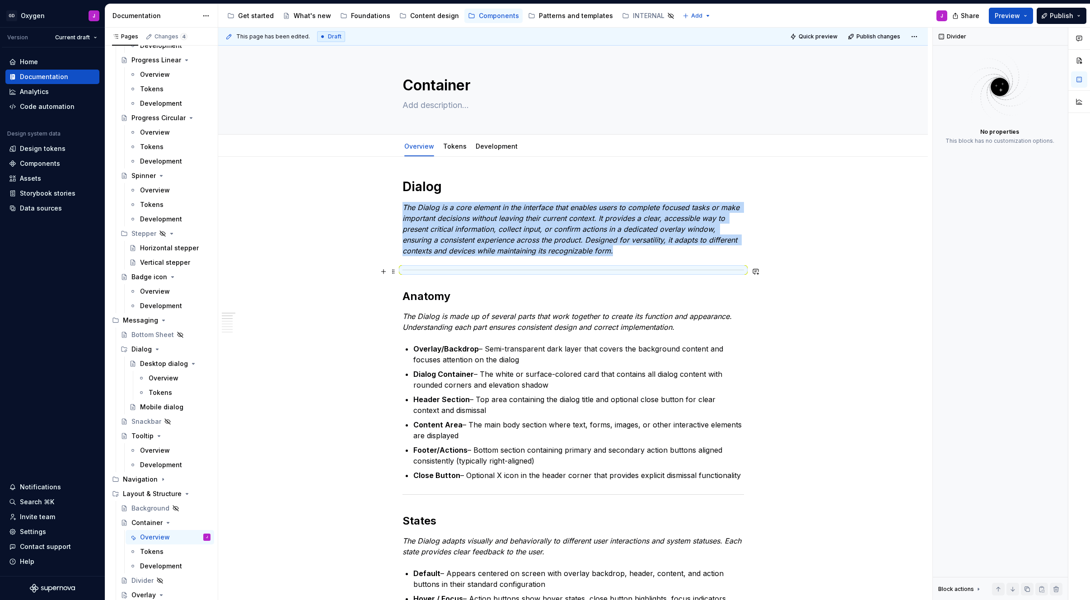
click at [569, 272] on div at bounding box center [574, 270] width 342 height 6
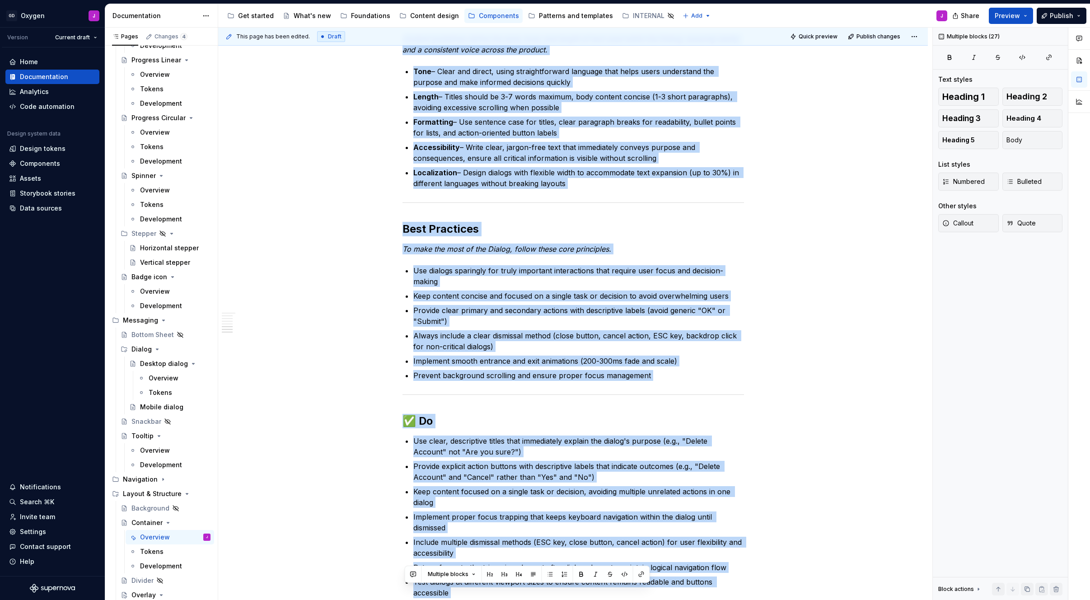
scroll to position [1307, 0]
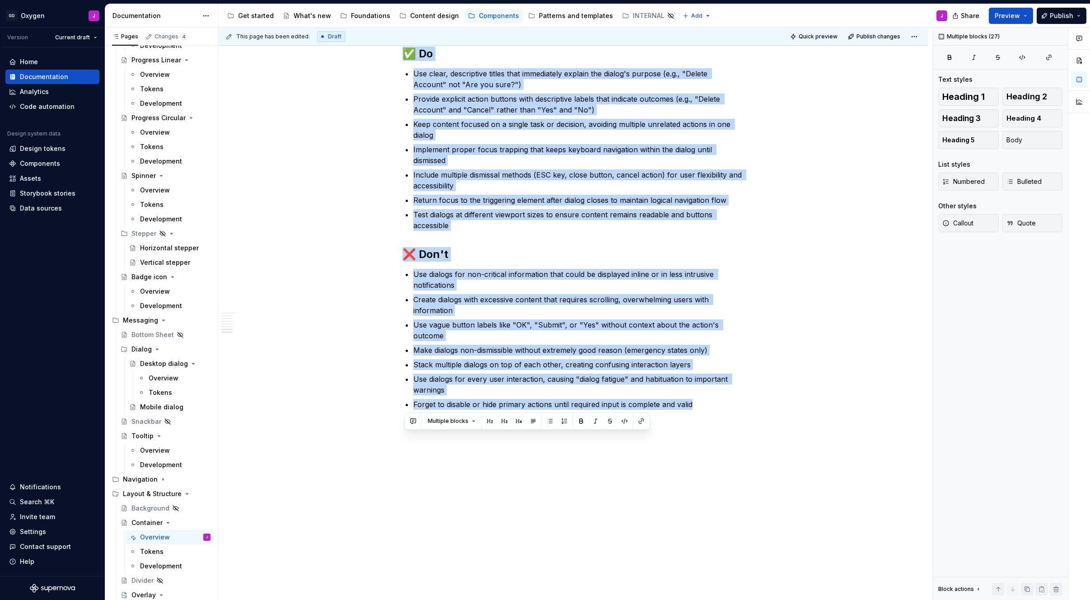
drag, startPoint x: 409, startPoint y: 184, endPoint x: 659, endPoint y: 452, distance: 366.3
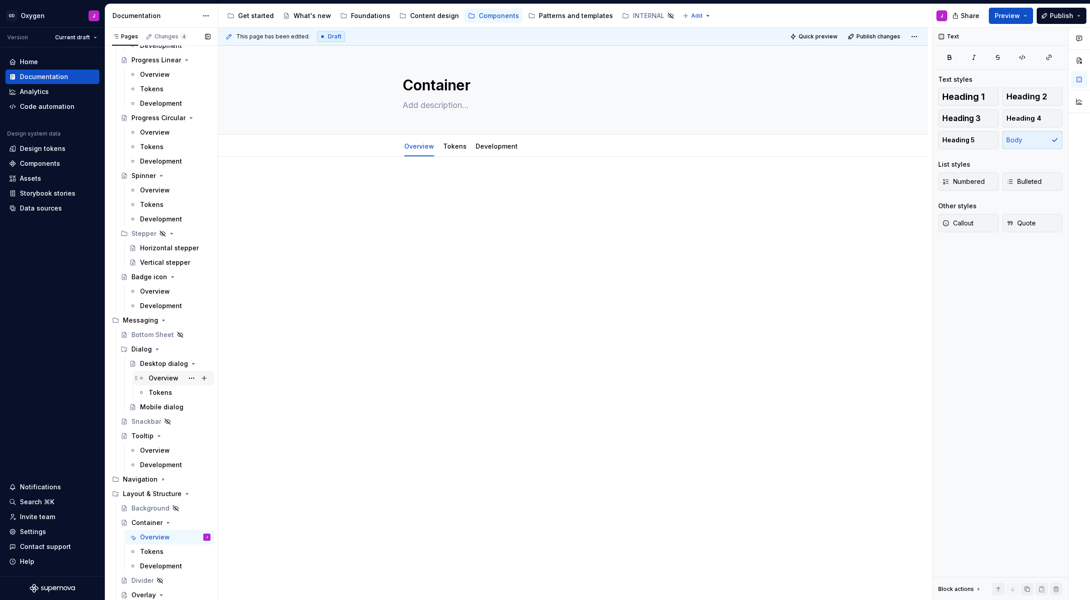
click at [162, 378] on div "Overview" at bounding box center [164, 378] width 30 height 9
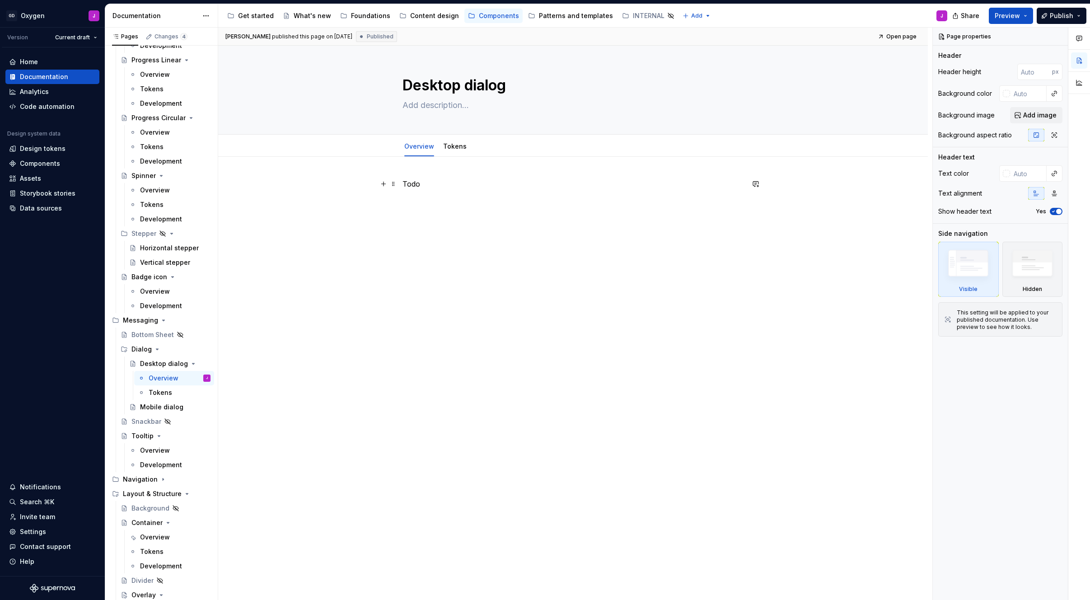
click at [435, 187] on p "Todo" at bounding box center [574, 183] width 342 height 11
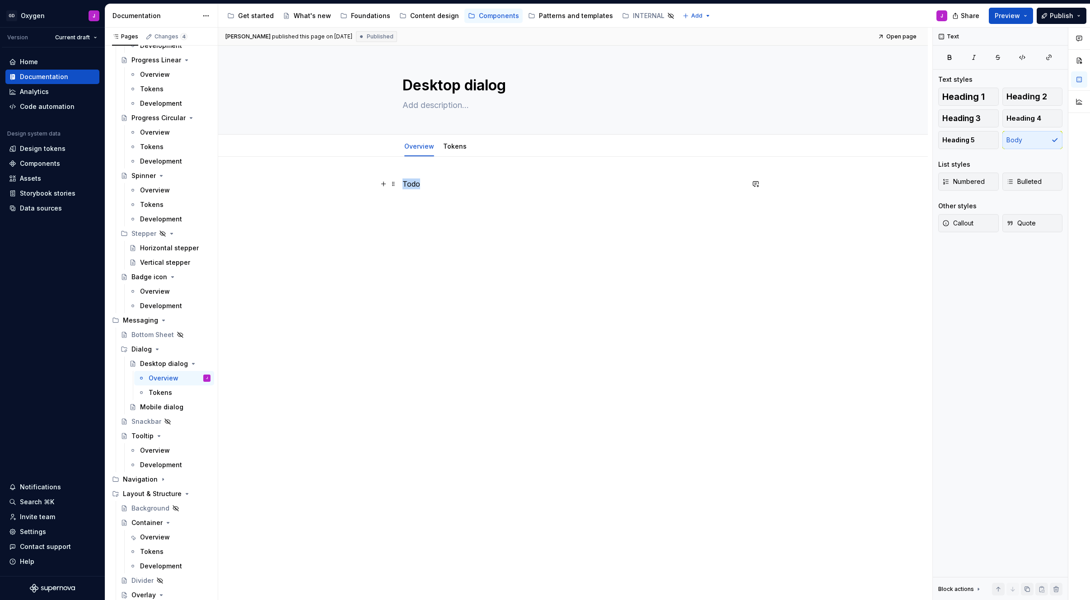
click at [435, 187] on p "Todo" at bounding box center [574, 183] width 342 height 11
click at [443, 107] on textarea at bounding box center [572, 105] width 342 height 14
paste textarea "The Dialog is a core element in the interface that enables users to complete fo…"
type textarea "*"
type textarea "The Dialog is a core element in the interface that enables users to complete fo…"
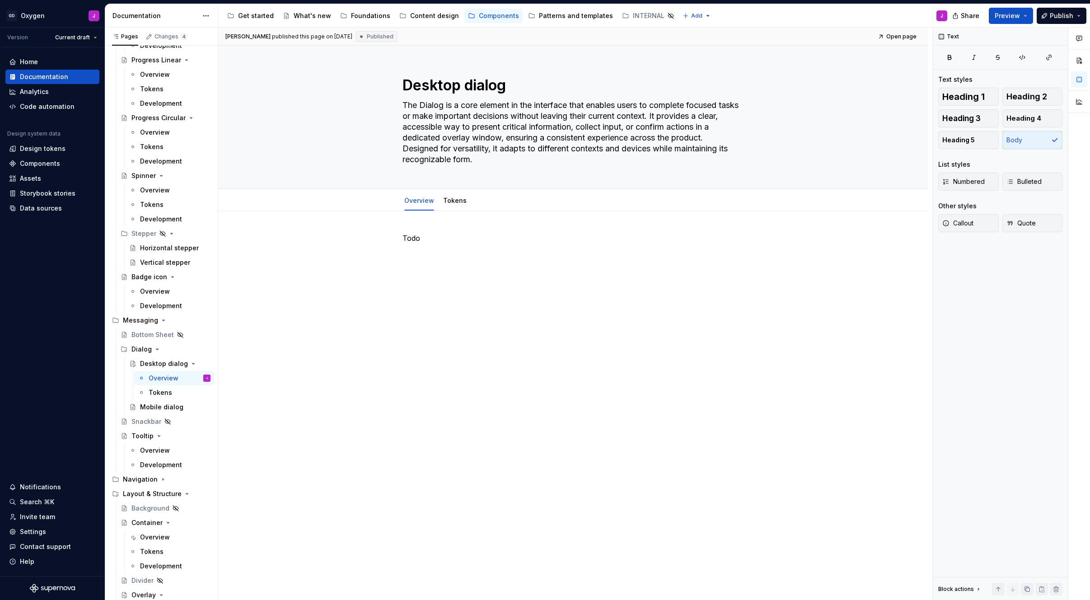
type textarea "*"
type textarea "The Dialog is a core element in the interface that enables users to complete fo…"
click at [432, 237] on p "Todo" at bounding box center [574, 238] width 342 height 11
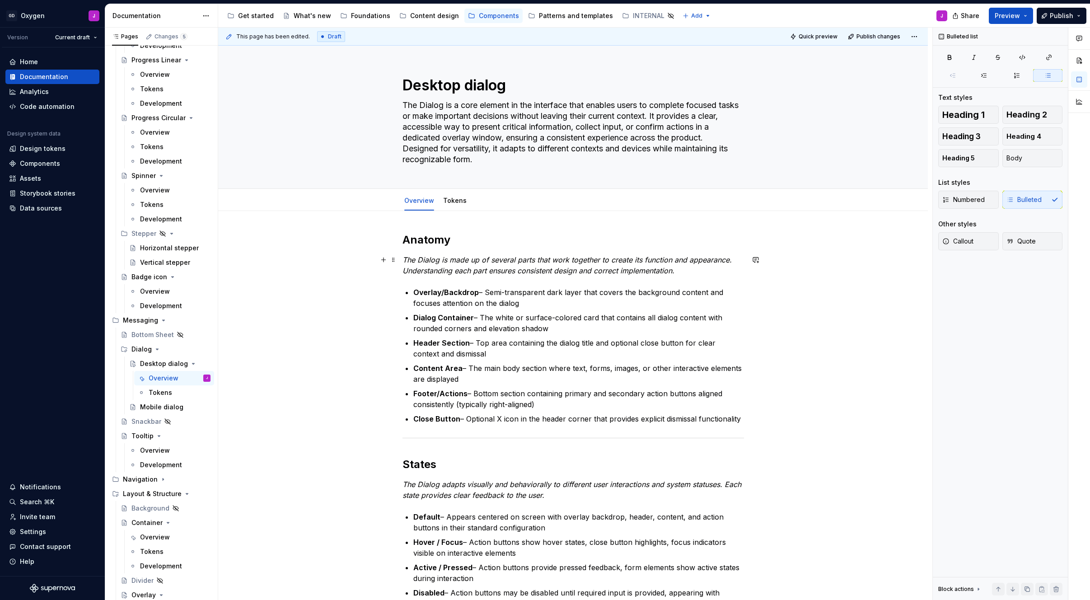
click at [572, 271] on p "The Dialog is made up of several parts that work together to create its functio…" at bounding box center [574, 265] width 342 height 22
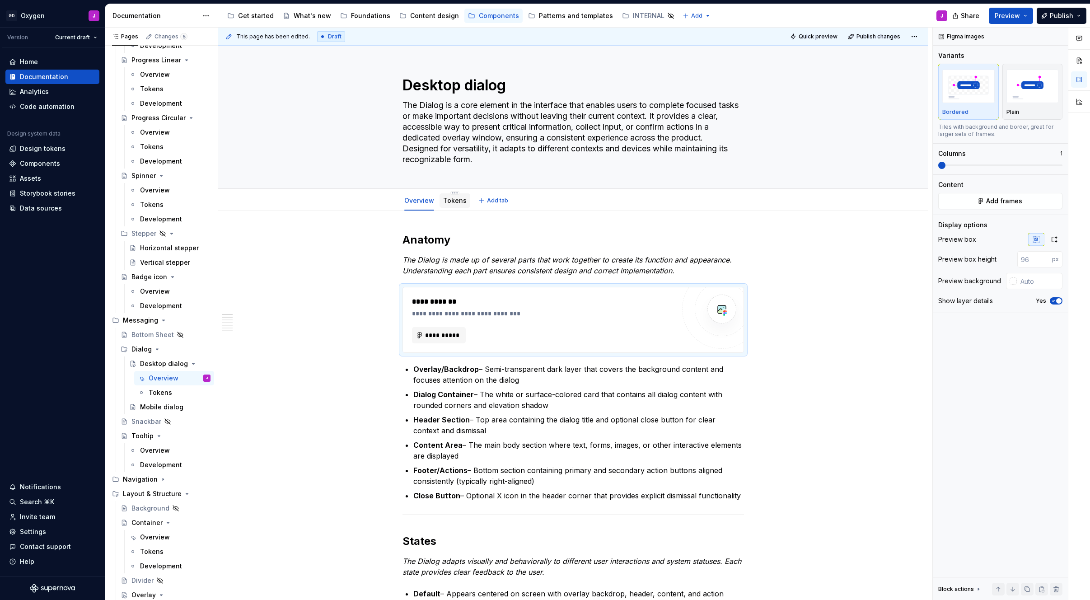
click at [452, 200] on link "Tokens" at bounding box center [454, 201] width 23 height 8
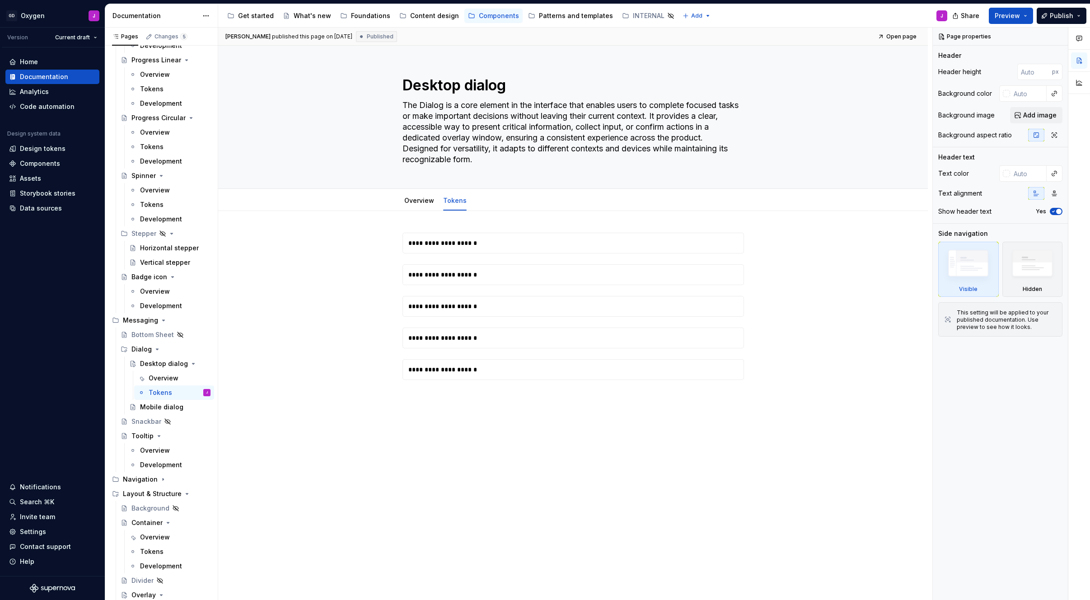
type textarea "*"
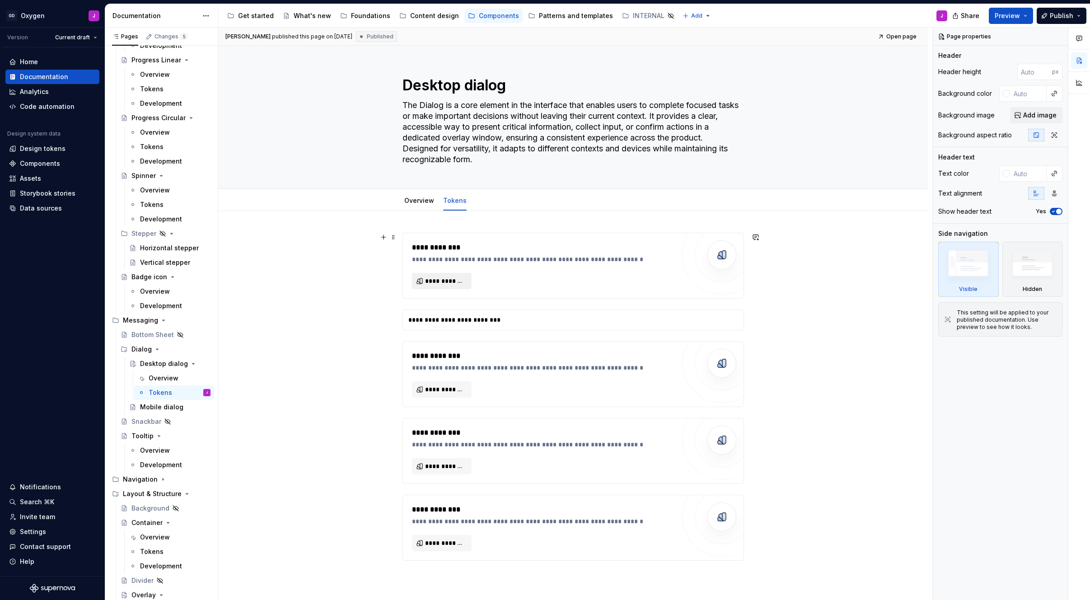
click at [461, 281] on span "**********" at bounding box center [445, 280] width 41 height 9
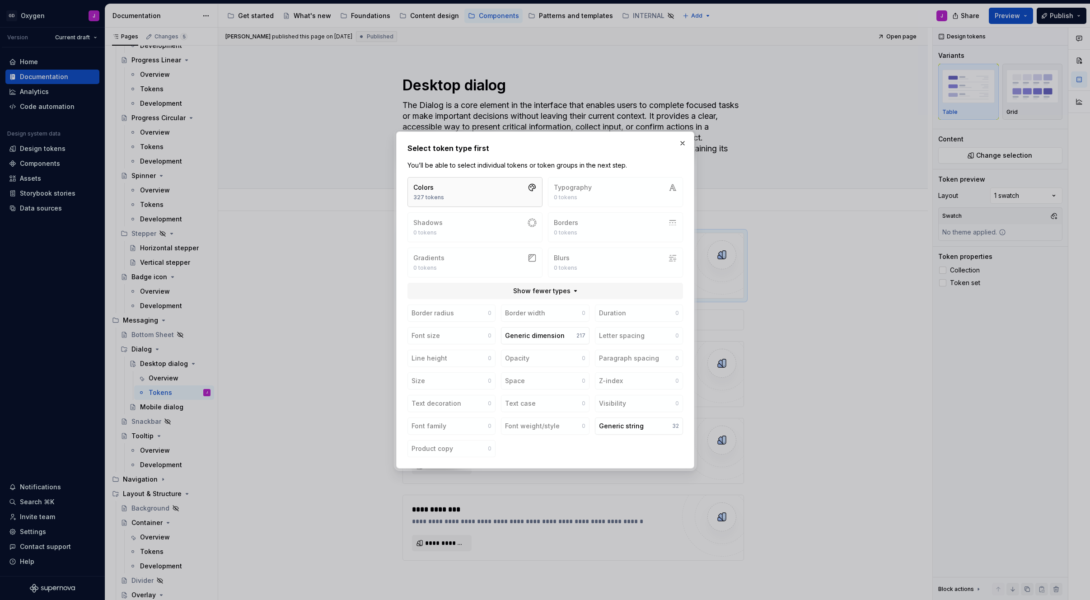
click at [459, 187] on button "Colors 327 tokens" at bounding box center [474, 192] width 135 height 30
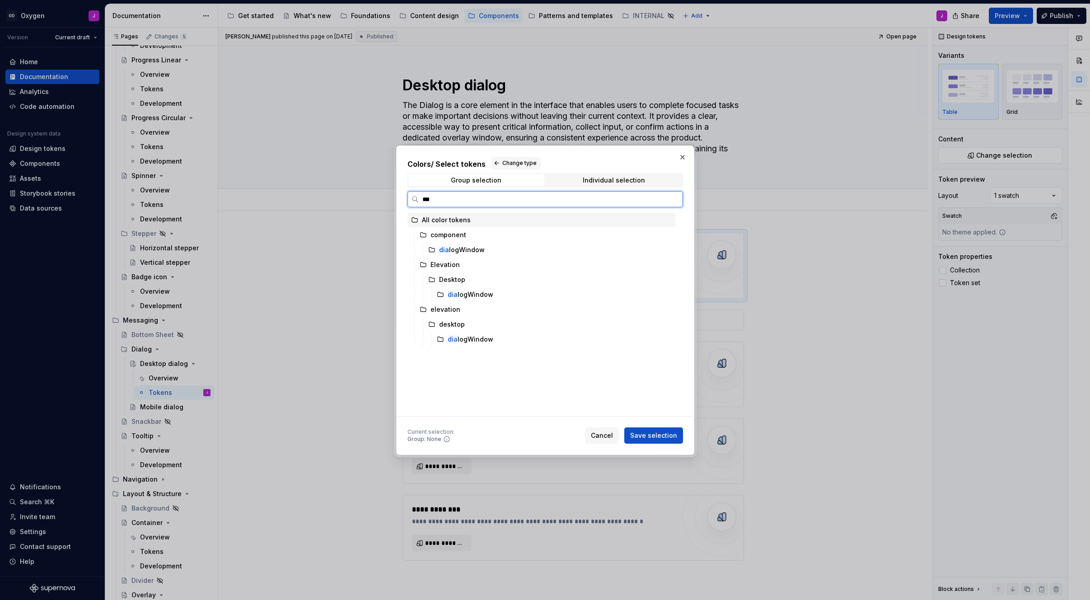
type input "****"
click at [456, 248] on div "dial ogWindow" at bounding box center [462, 249] width 46 height 9
click at [572, 433] on span "Save selection" at bounding box center [653, 435] width 47 height 9
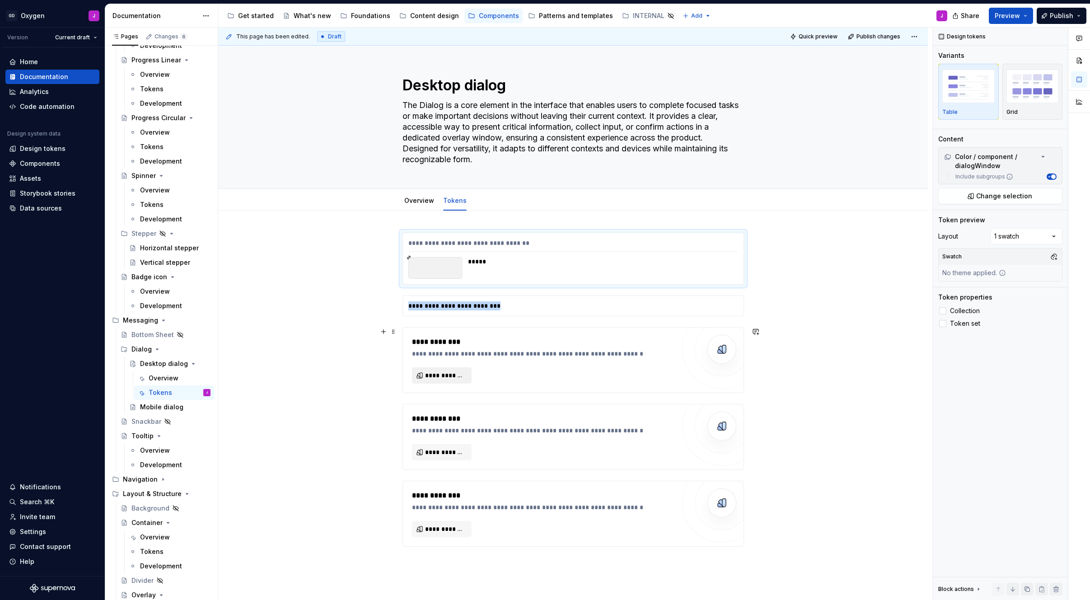
click at [448, 374] on span "**********" at bounding box center [445, 375] width 41 height 9
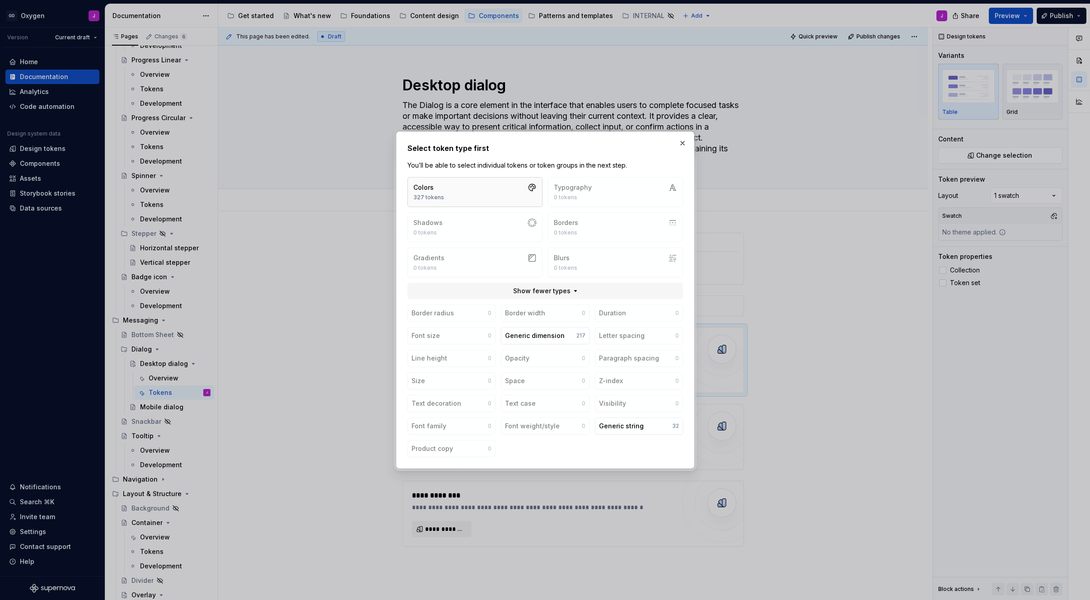
click at [478, 200] on button "Colors 327 tokens" at bounding box center [474, 192] width 135 height 30
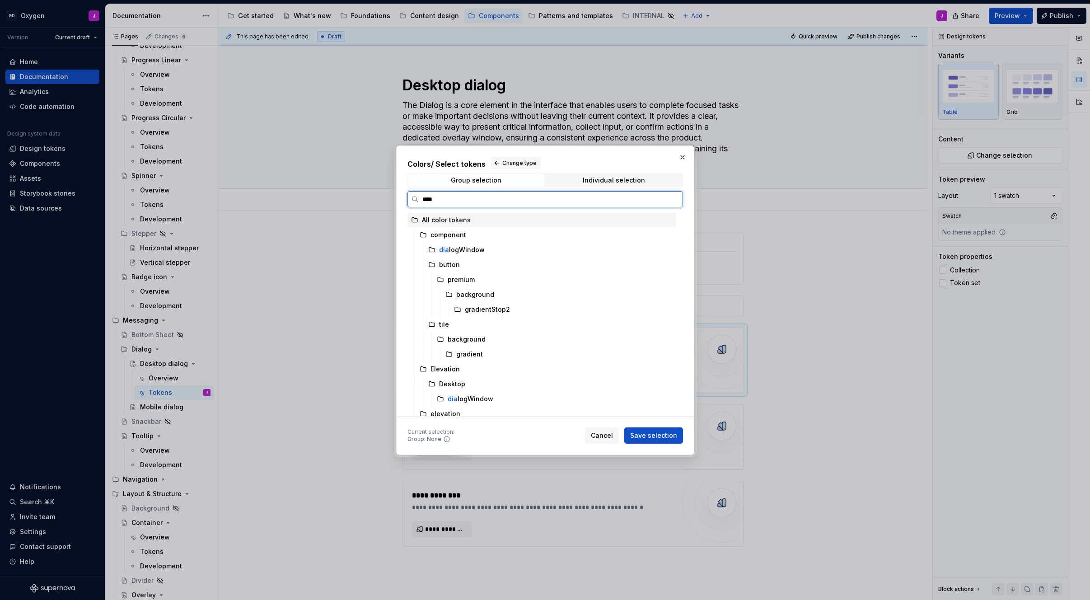
type input "*****"
click at [470, 290] on div "dialo gWindow" at bounding box center [471, 294] width 46 height 9
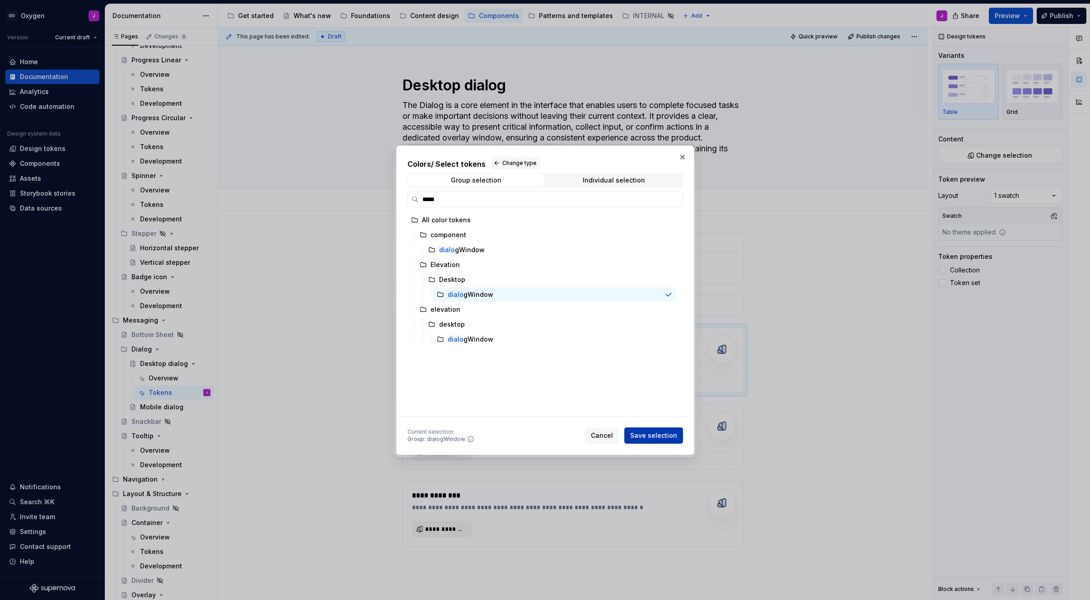
click at [572, 430] on button "Save selection" at bounding box center [653, 435] width 59 height 16
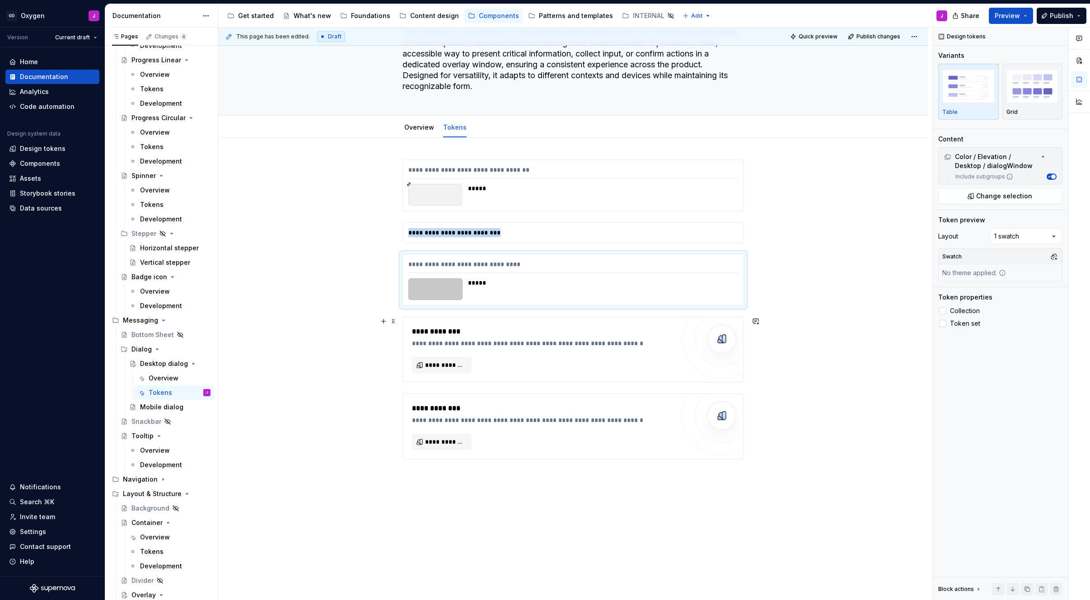
scroll to position [101, 0]
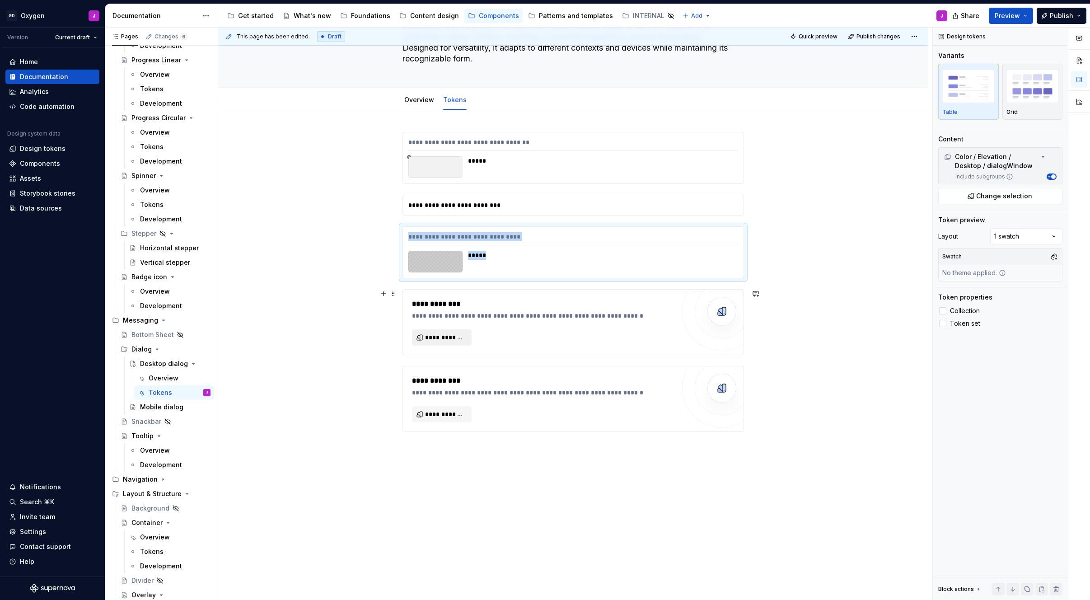
click at [454, 337] on span "**********" at bounding box center [445, 337] width 41 height 9
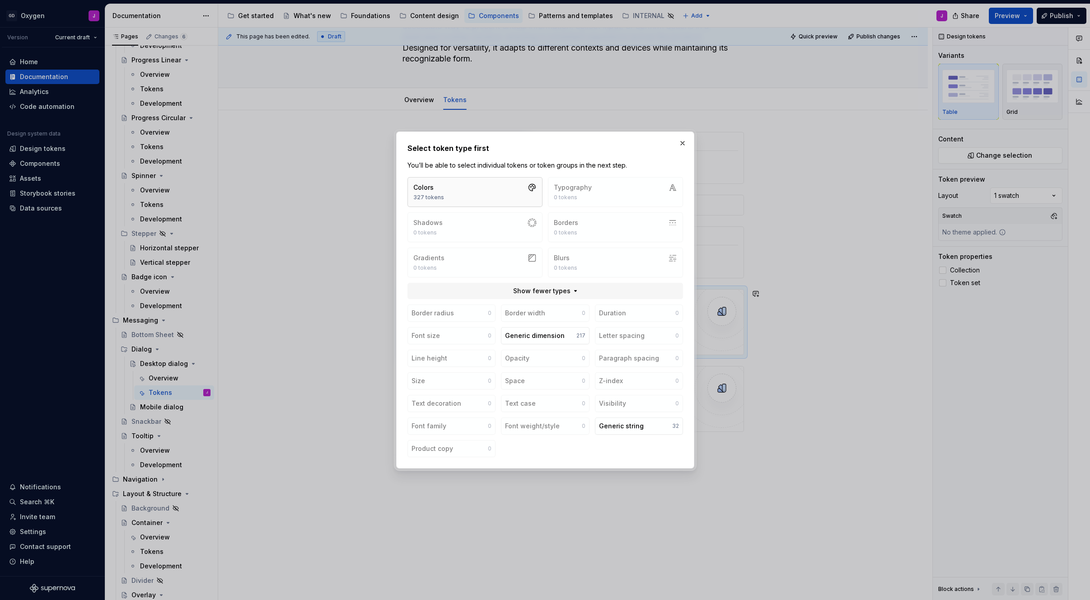
click at [448, 188] on button "Colors 327 tokens" at bounding box center [474, 192] width 135 height 30
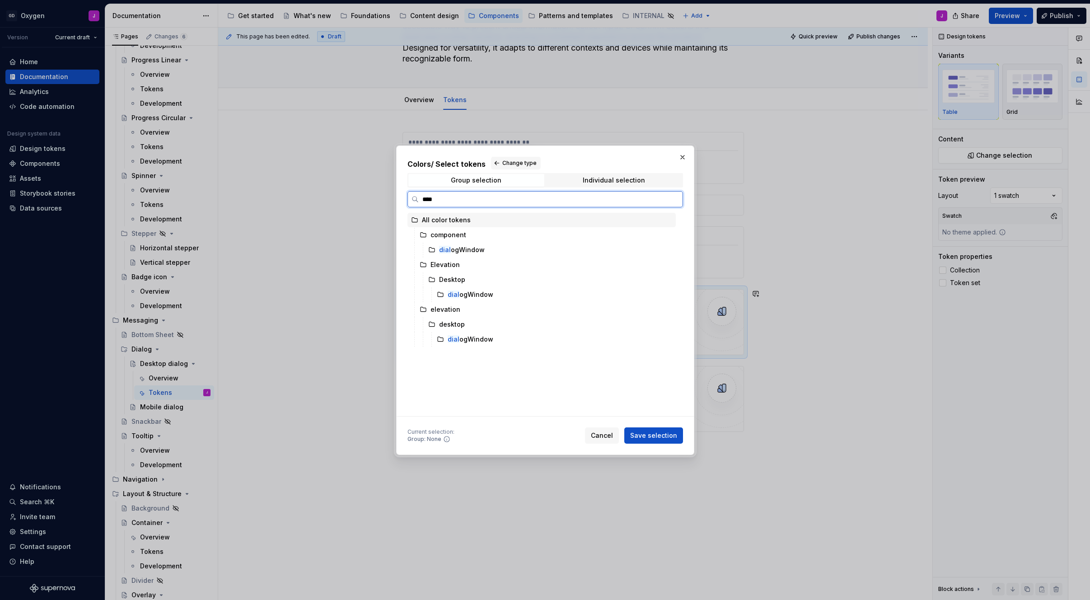
type input "*****"
click at [472, 339] on div "dialo gWindow" at bounding box center [471, 339] width 46 height 9
type textarea "*"
click at [572, 437] on span "Cancel" at bounding box center [602, 435] width 22 height 9
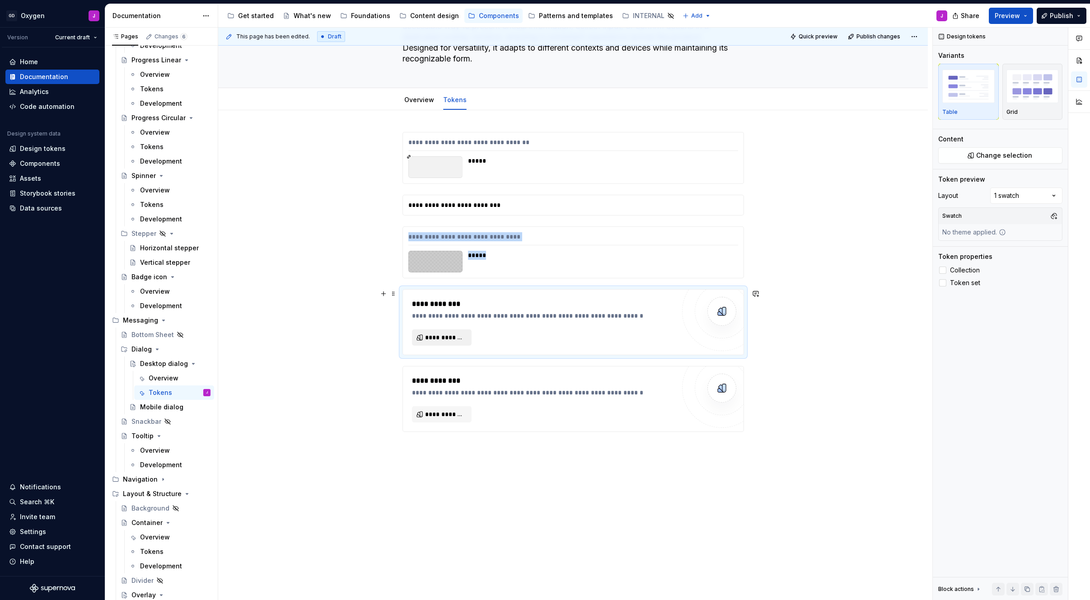
click at [462, 342] on button "**********" at bounding box center [442, 337] width 60 height 16
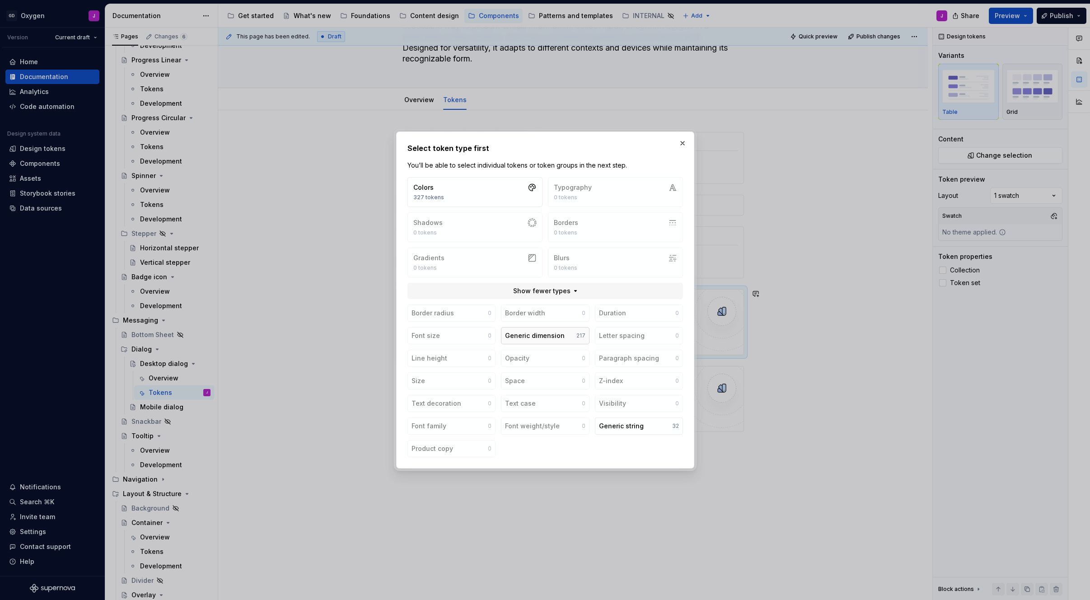
click at [524, 337] on div "Generic dimension" at bounding box center [535, 335] width 60 height 9
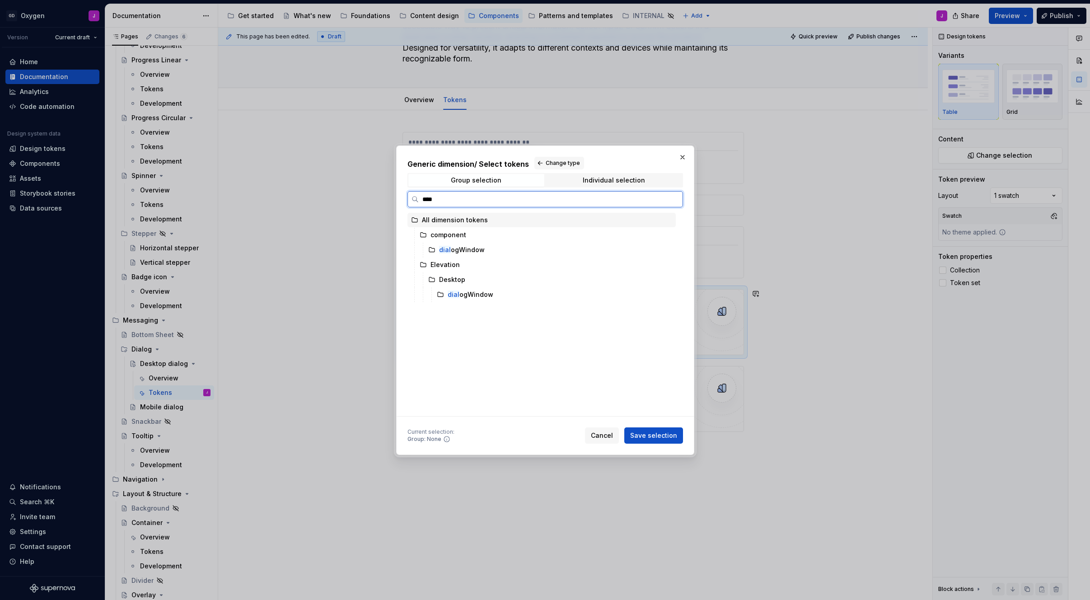
type input "*****"
click at [466, 248] on div "dialo gWindow" at bounding box center [462, 249] width 46 height 9
click at [572, 433] on span "Save selection" at bounding box center [653, 435] width 47 height 9
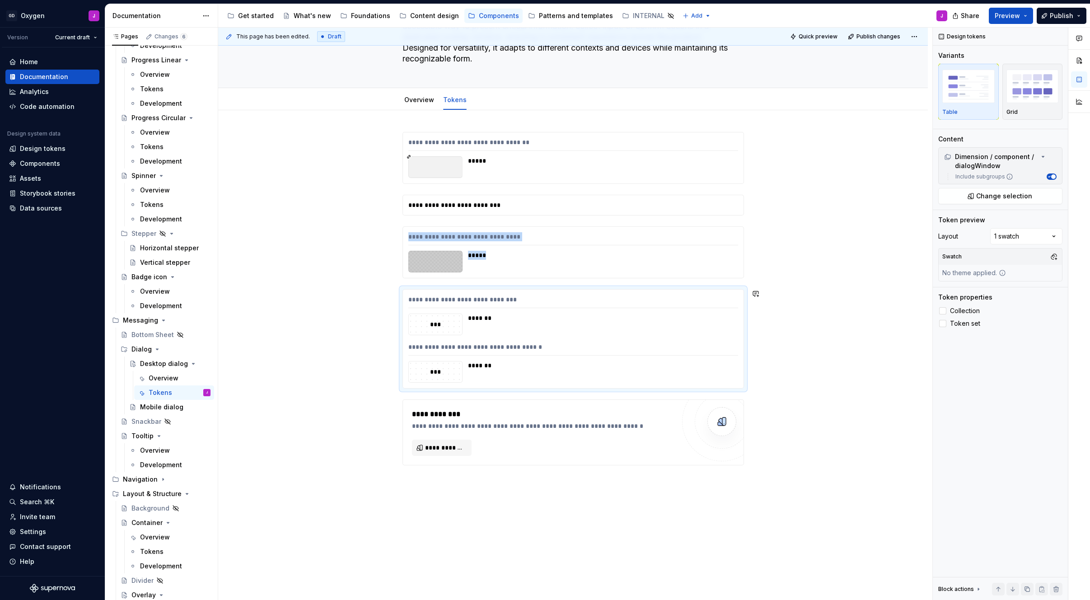
scroll to position [66, 0]
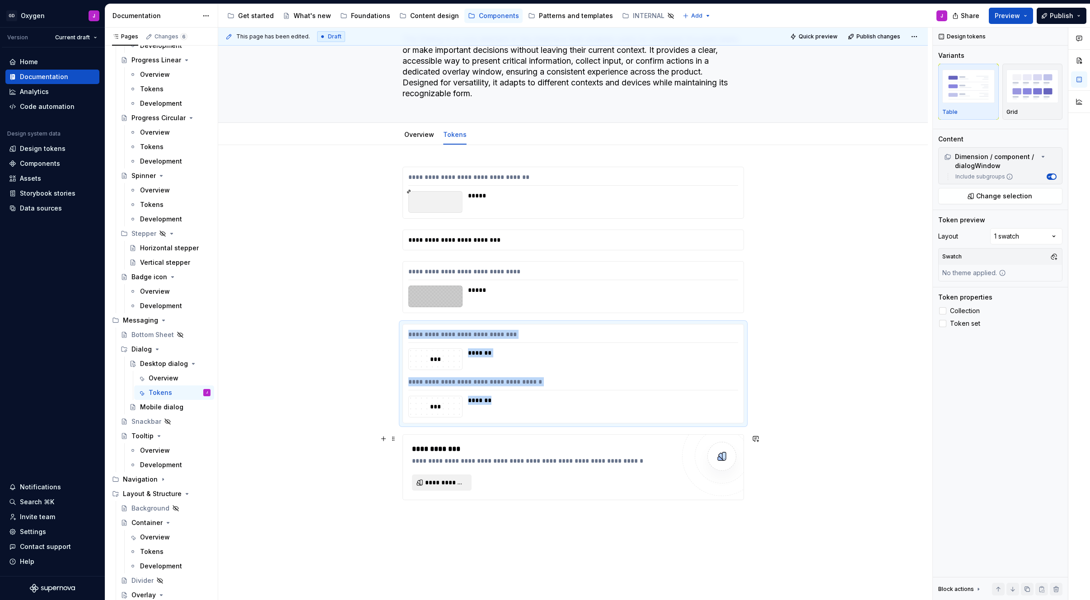
click at [444, 478] on span "**********" at bounding box center [445, 482] width 41 height 9
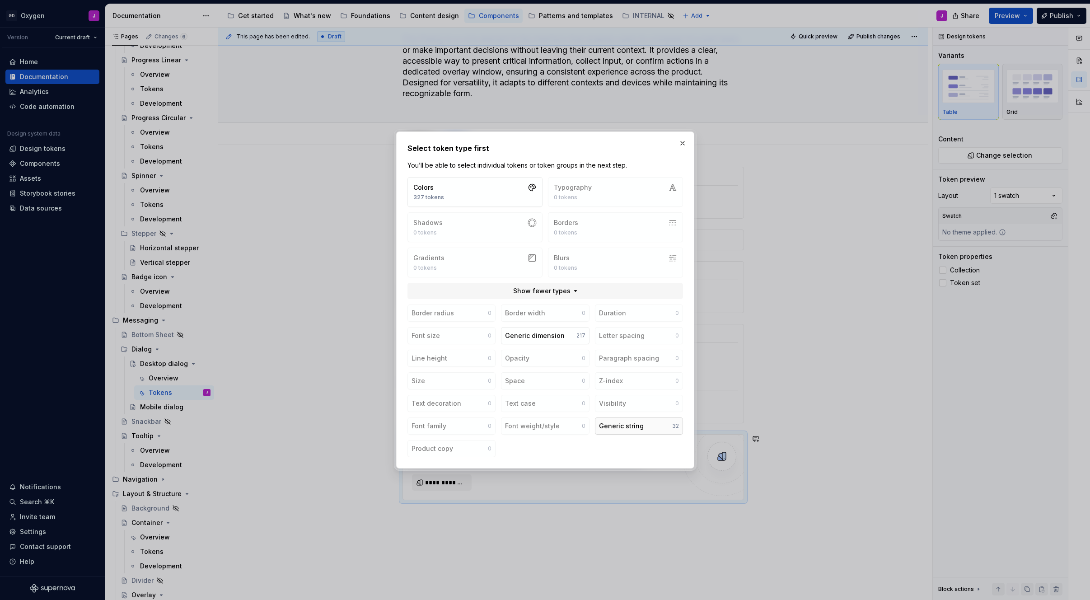
click at [572, 423] on div "Generic string" at bounding box center [621, 425] width 45 height 9
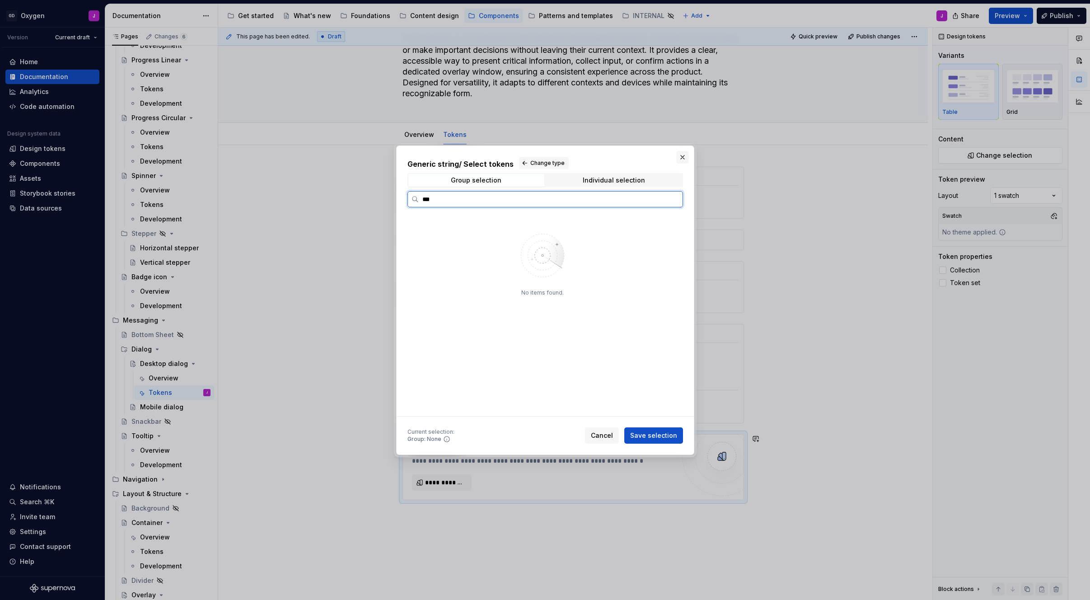
type input "***"
click at [572, 156] on button "button" at bounding box center [682, 157] width 13 height 13
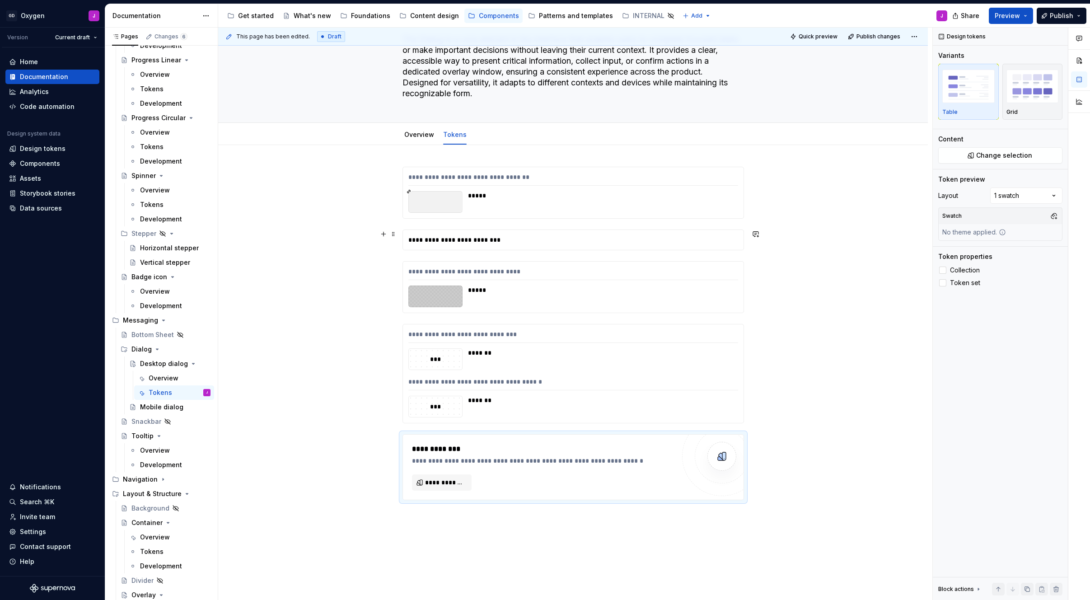
click at [520, 240] on div "**********" at bounding box center [573, 240] width 341 height 20
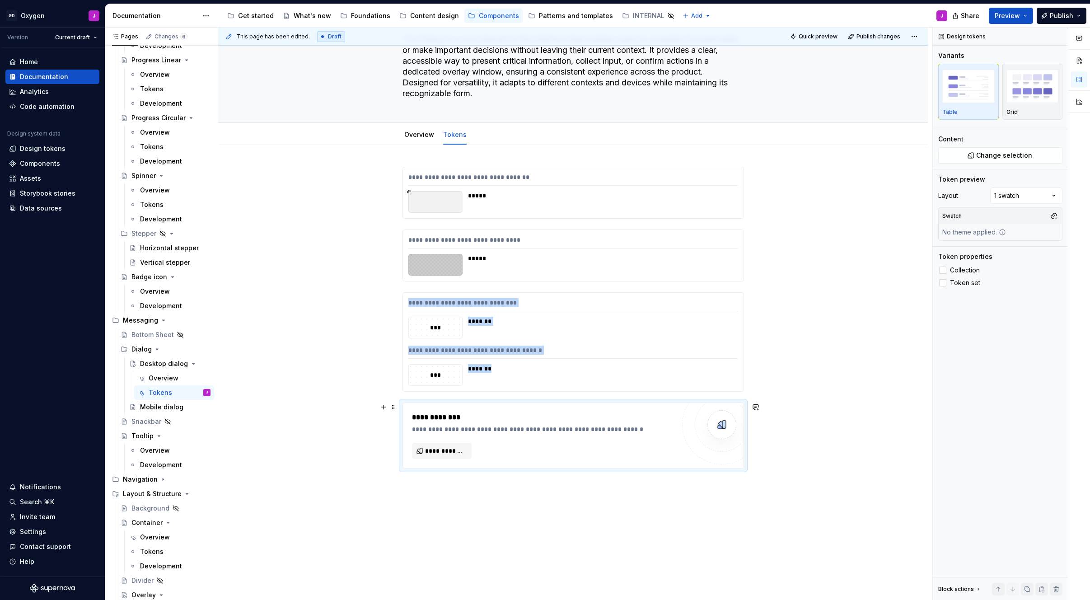
click at [478, 411] on div "**********" at bounding box center [573, 435] width 341 height 65
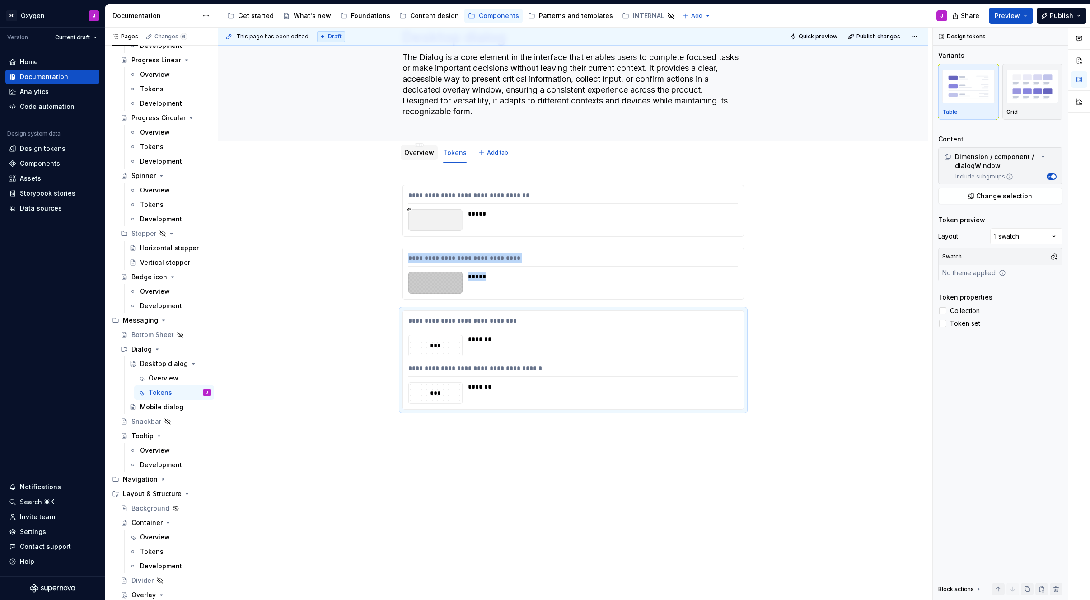
click at [426, 154] on link "Overview" at bounding box center [419, 153] width 30 height 8
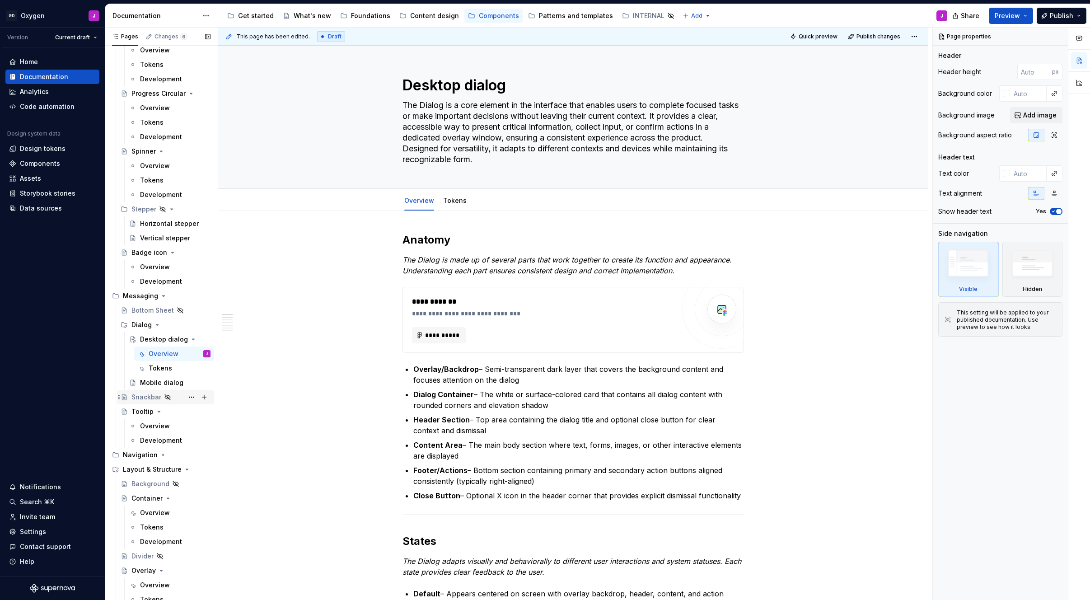
scroll to position [423, 0]
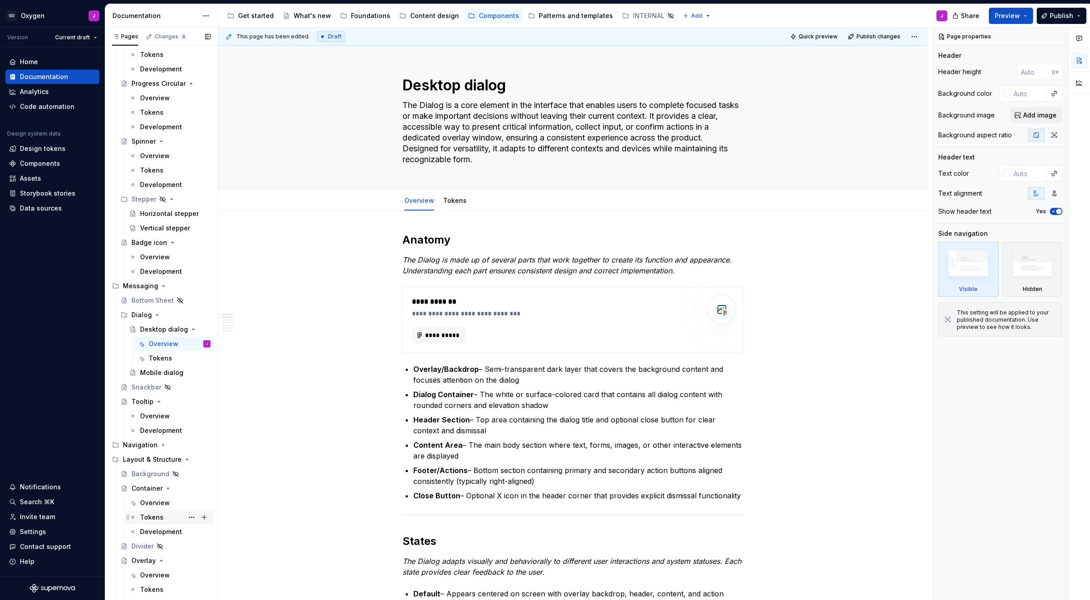
click at [155, 513] on div "Tokens" at bounding box center [151, 517] width 23 height 9
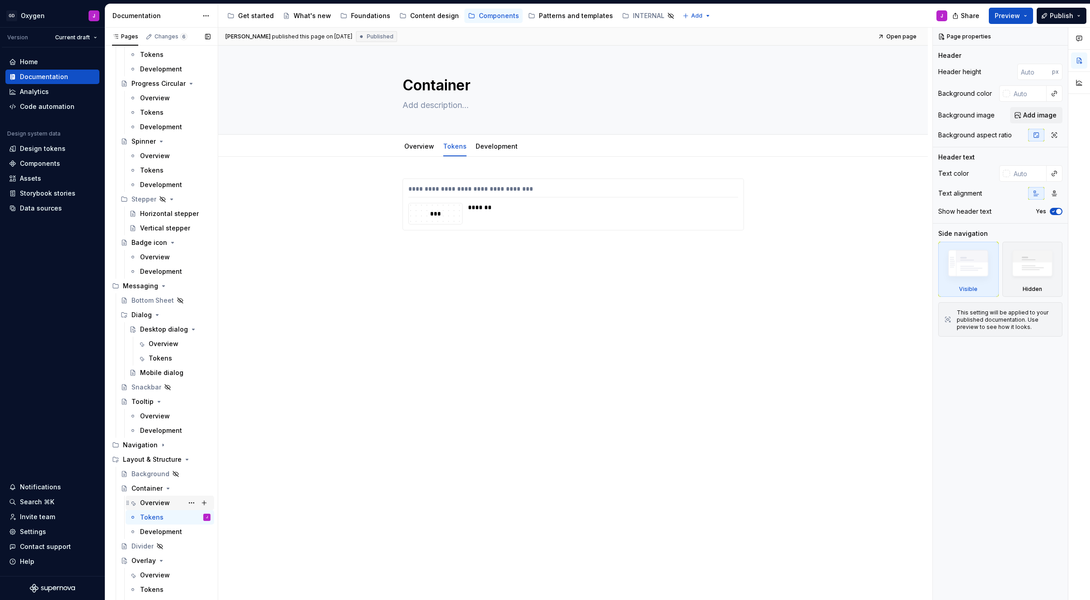
click at [155, 503] on div "Overview" at bounding box center [155, 502] width 30 height 9
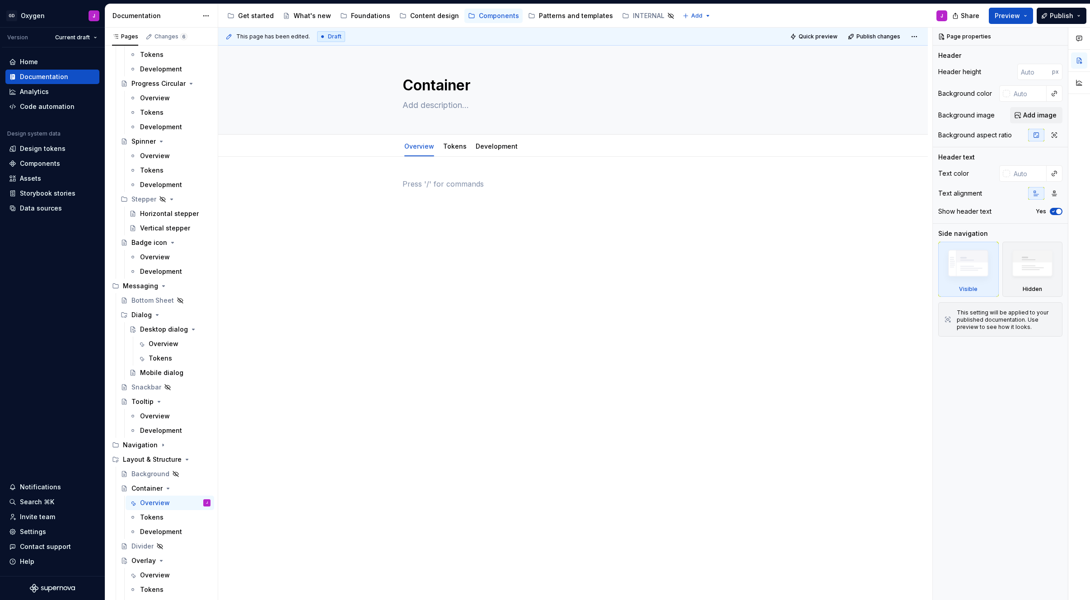
type textarea "*"
click at [468, 216] on div at bounding box center [574, 200] width 342 height 45
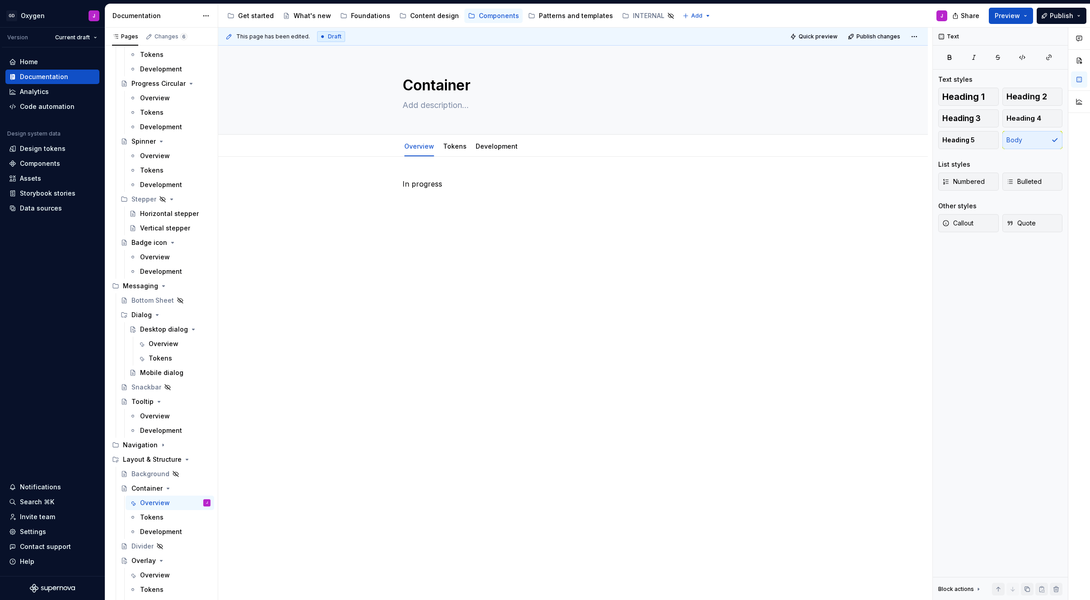
click at [249, 324] on div "In progress" at bounding box center [573, 280] width 710 height 247
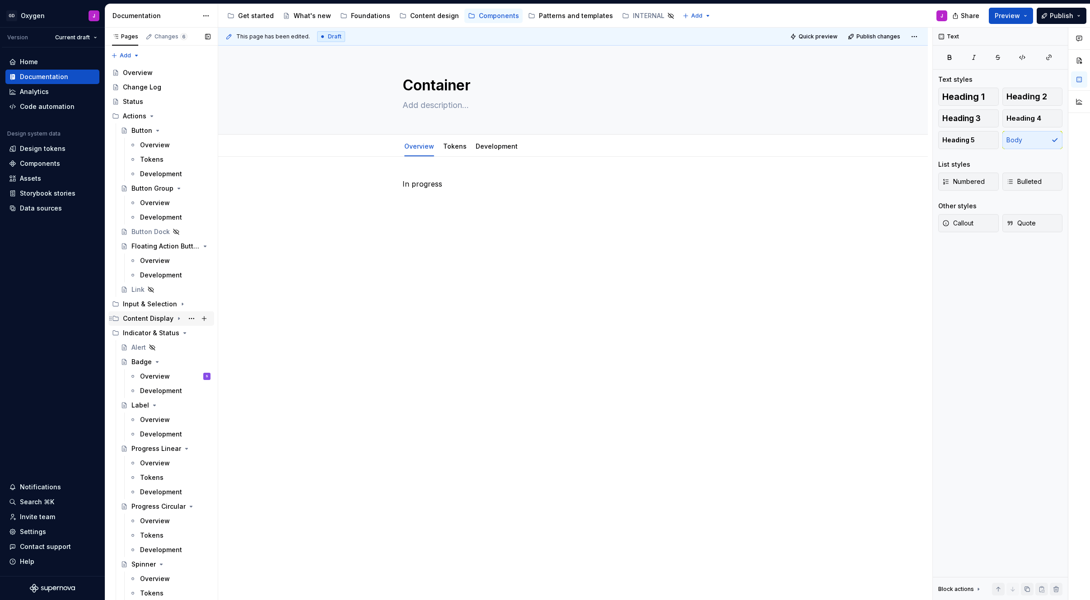
click at [178, 318] on icon "Page tree" at bounding box center [178, 319] width 1 height 2
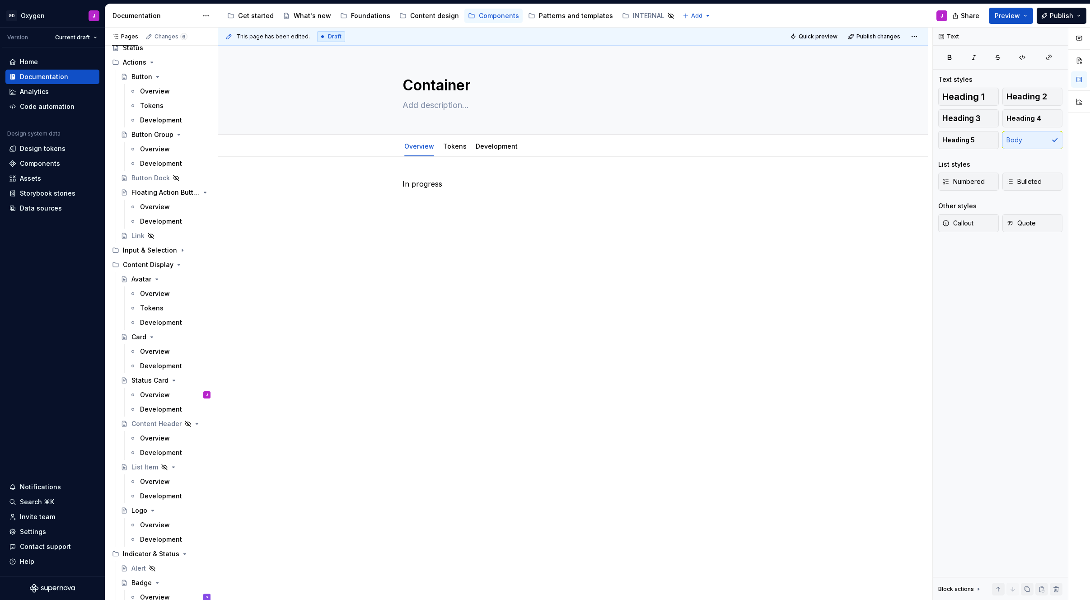
scroll to position [37, 0]
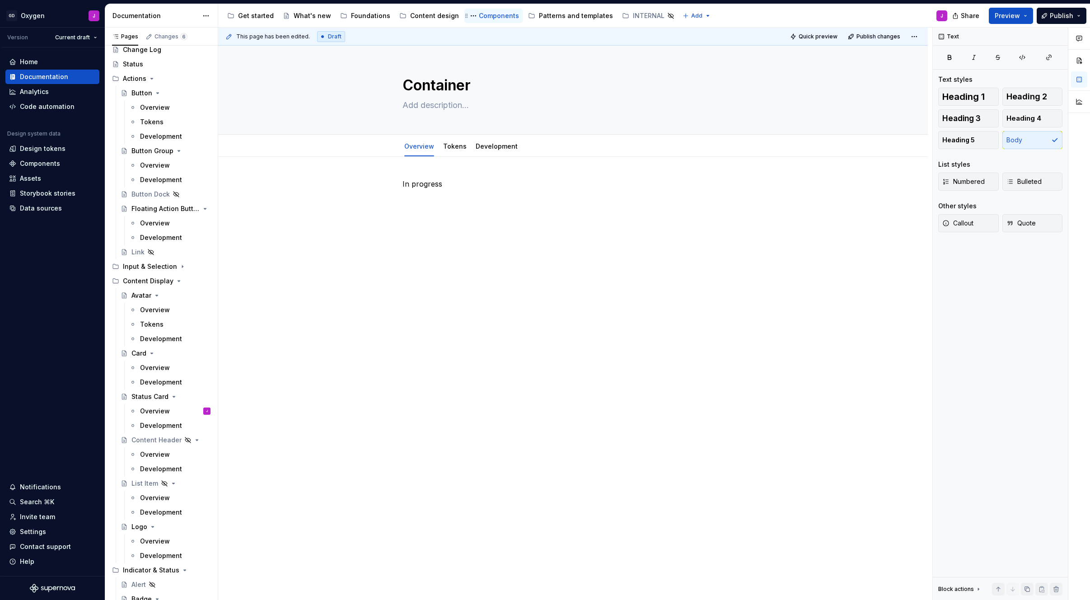
click at [483, 17] on div "Components" at bounding box center [499, 15] width 40 height 9
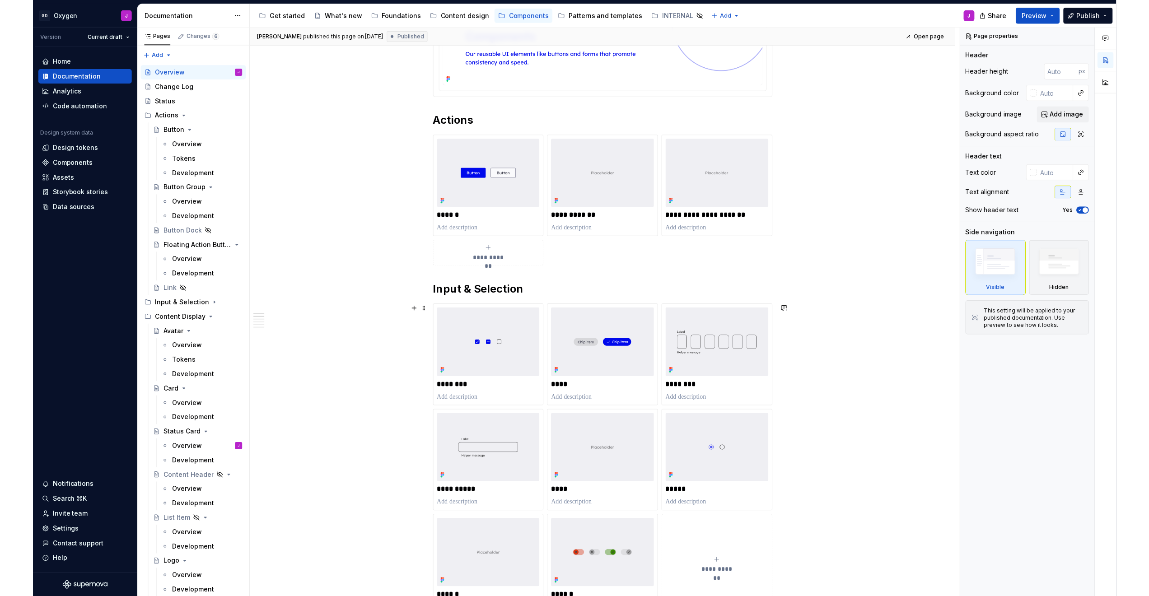
scroll to position [217, 0]
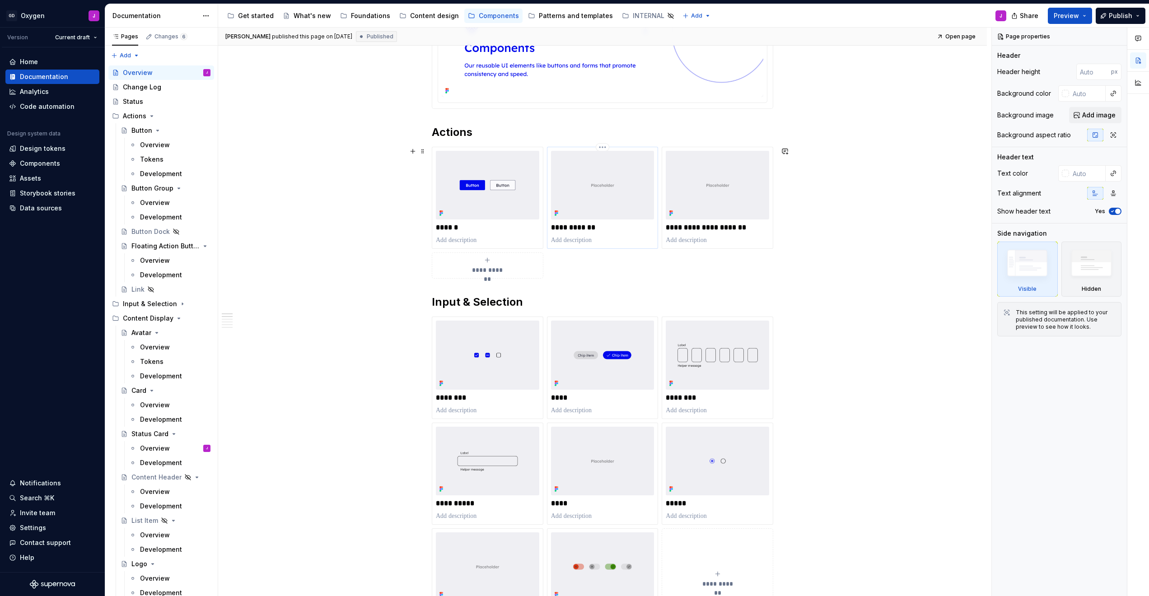
click at [572, 199] on img at bounding box center [602, 185] width 103 height 69
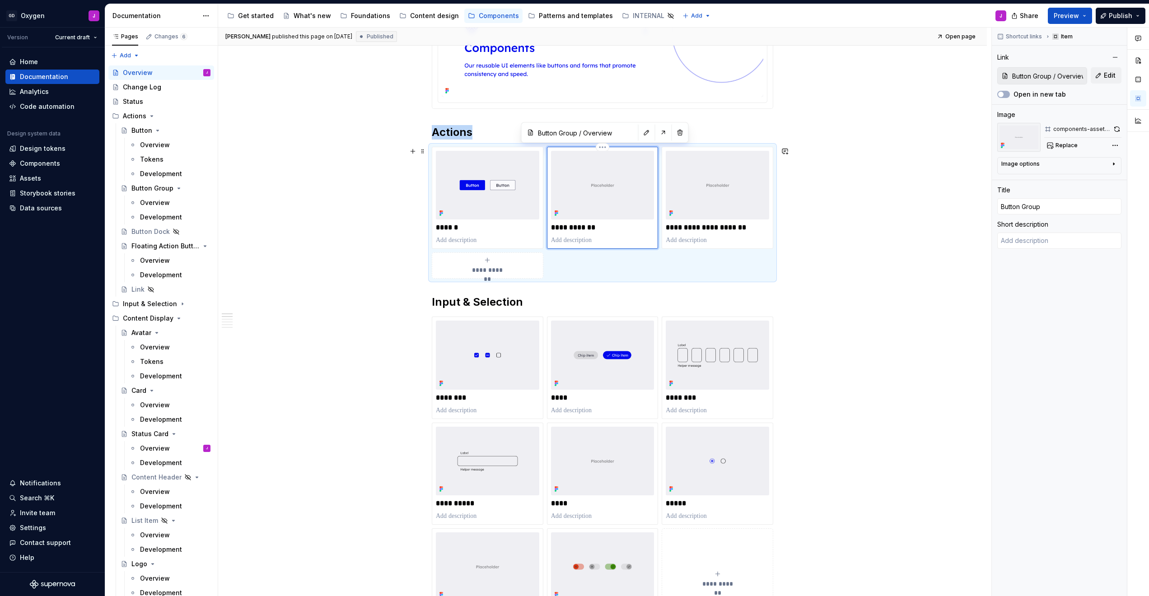
click at [572, 194] on img at bounding box center [602, 185] width 103 height 69
click at [572, 136] on img at bounding box center [1018, 137] width 43 height 29
click at [572, 144] on span "Replace" at bounding box center [1067, 145] width 22 height 7
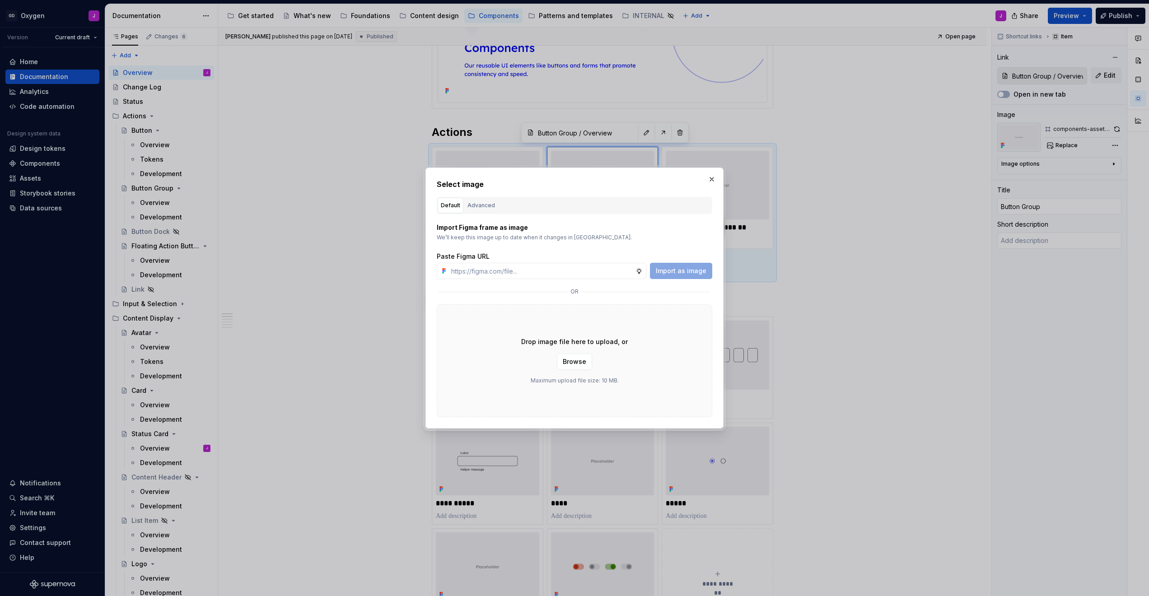
type textarea "*"
type input "[URL][DOMAIN_NAME]"
click at [572, 268] on span "Import as image" at bounding box center [681, 271] width 51 height 9
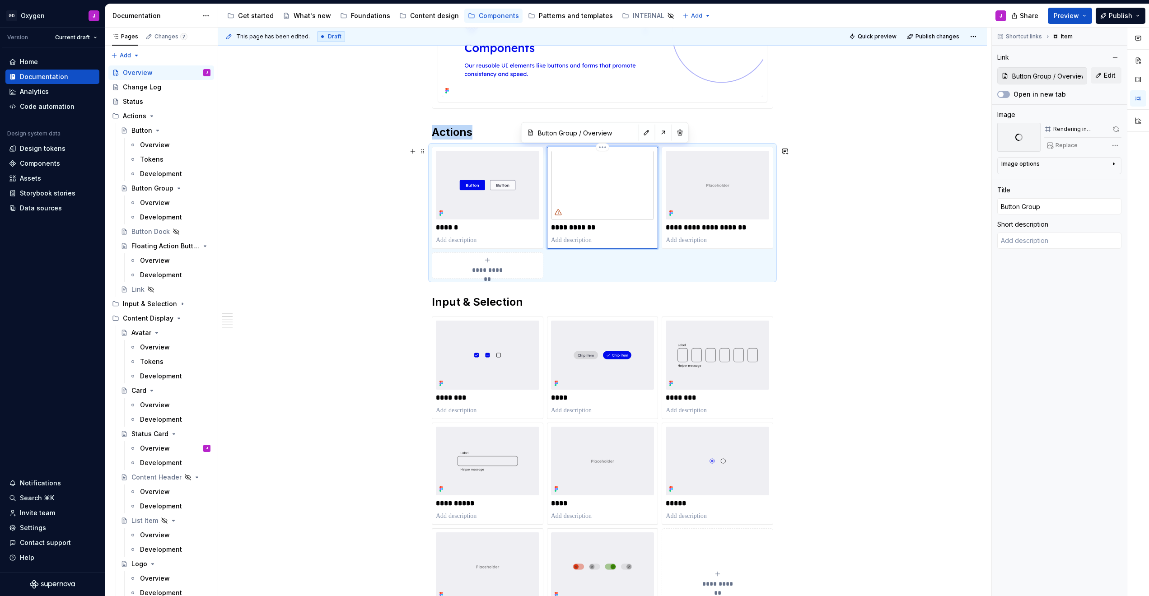
click at [572, 197] on img at bounding box center [602, 185] width 103 height 69
type textarea "*"
type input "Floating Action Button (FAB) / Overview"
type input "Floating Action Button"
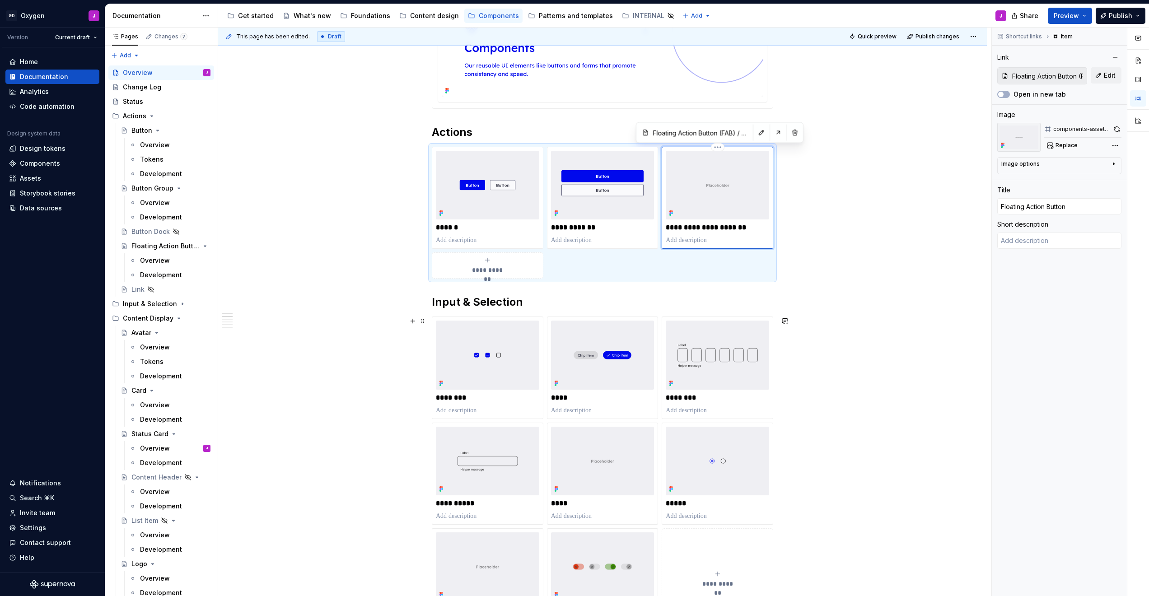
drag, startPoint x: 543, startPoint y: 534, endPoint x: 745, endPoint y: 195, distance: 395.2
click at [572, 195] on img at bounding box center [717, 185] width 103 height 69
click at [572, 145] on span "Replace" at bounding box center [1067, 145] width 22 height 7
type textarea "*"
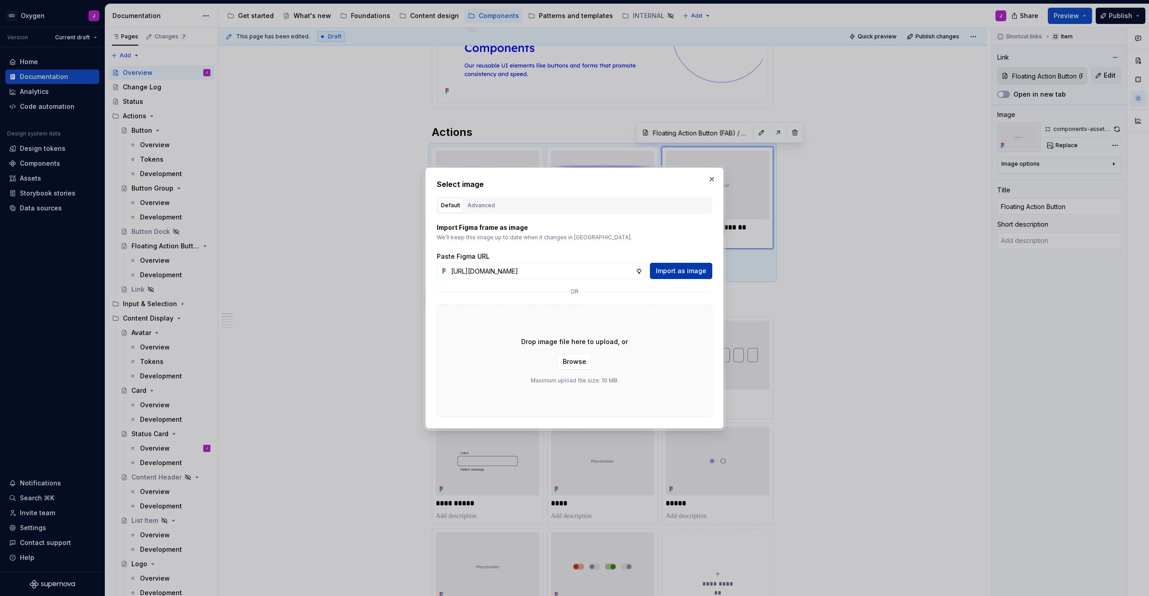
type input "[URL][DOMAIN_NAME]"
click at [572, 269] on span "Import as image" at bounding box center [681, 271] width 51 height 9
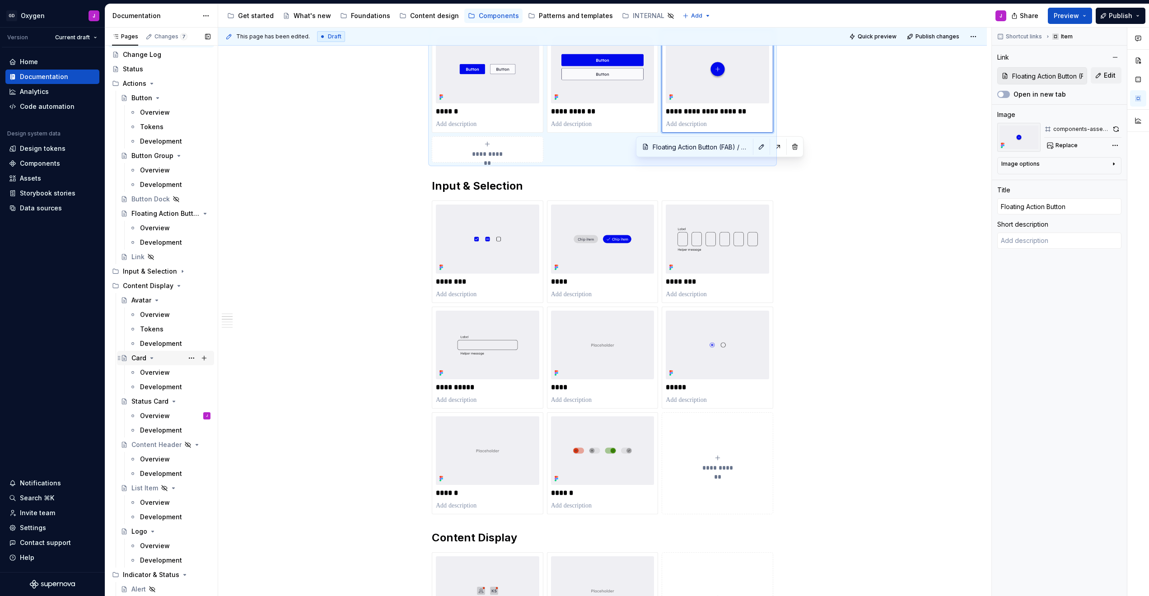
scroll to position [33, 0]
click at [178, 269] on icon "Page tree" at bounding box center [179, 270] width 7 height 7
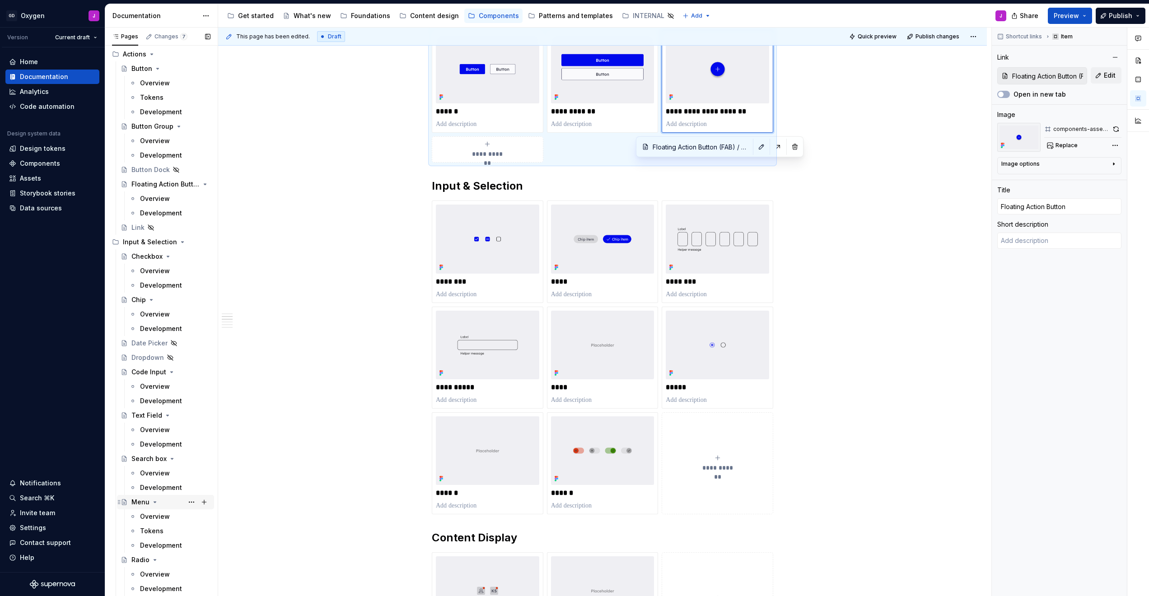
scroll to position [69, 0]
click at [146, 496] on div "Menu" at bounding box center [140, 495] width 18 height 9
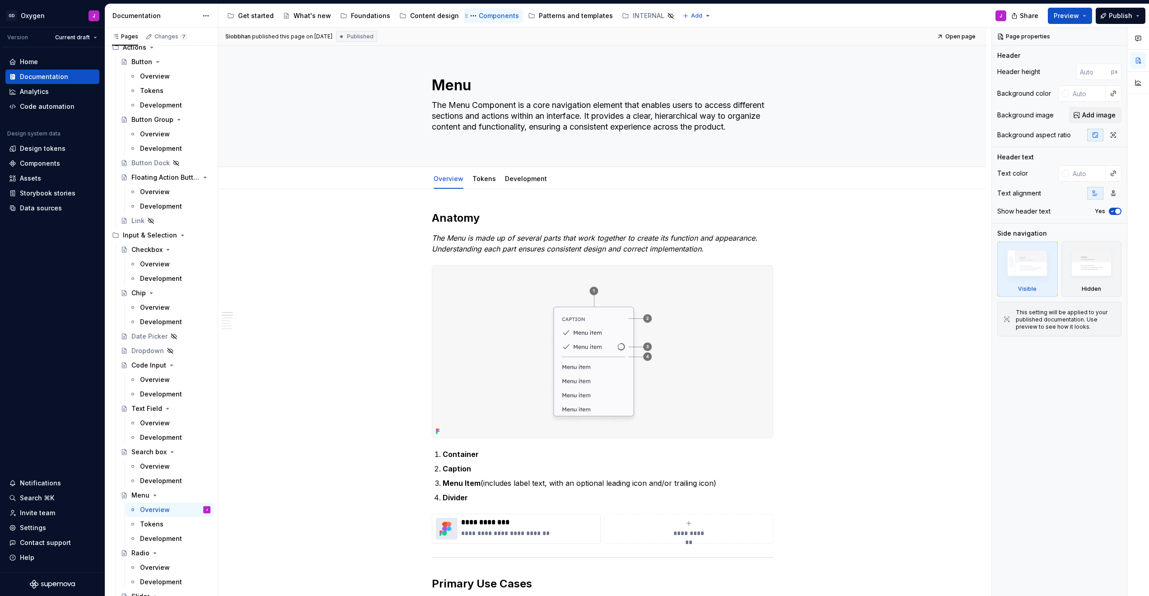
click at [479, 14] on div "Components" at bounding box center [499, 15] width 40 height 9
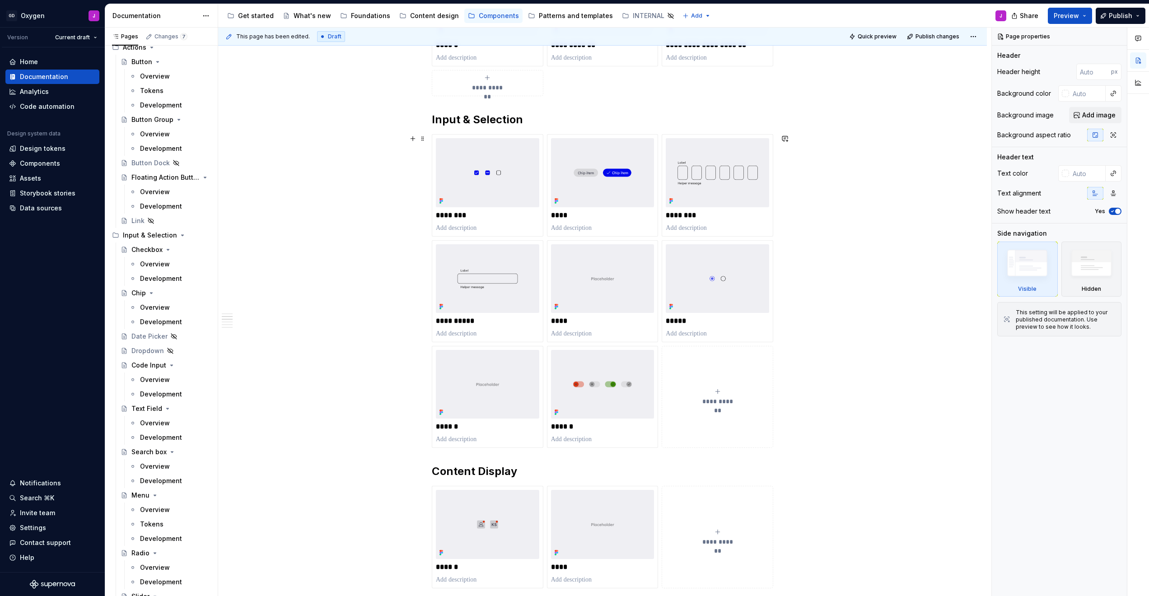
scroll to position [402, 0]
click at [504, 389] on img at bounding box center [487, 382] width 103 height 69
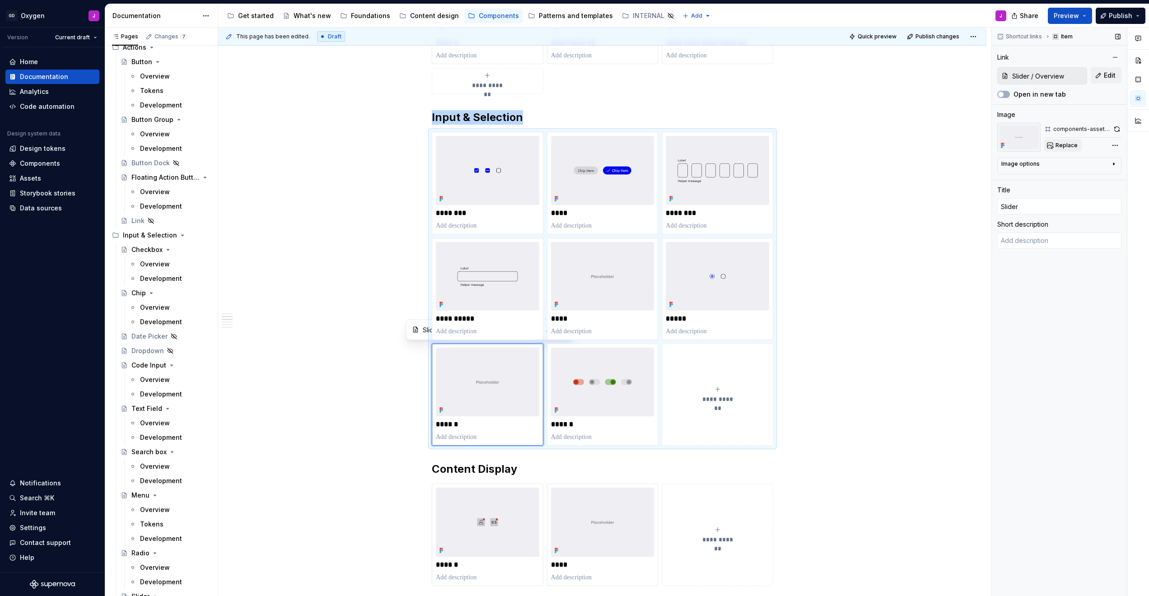
click at [572, 147] on span "Replace" at bounding box center [1067, 145] width 22 height 7
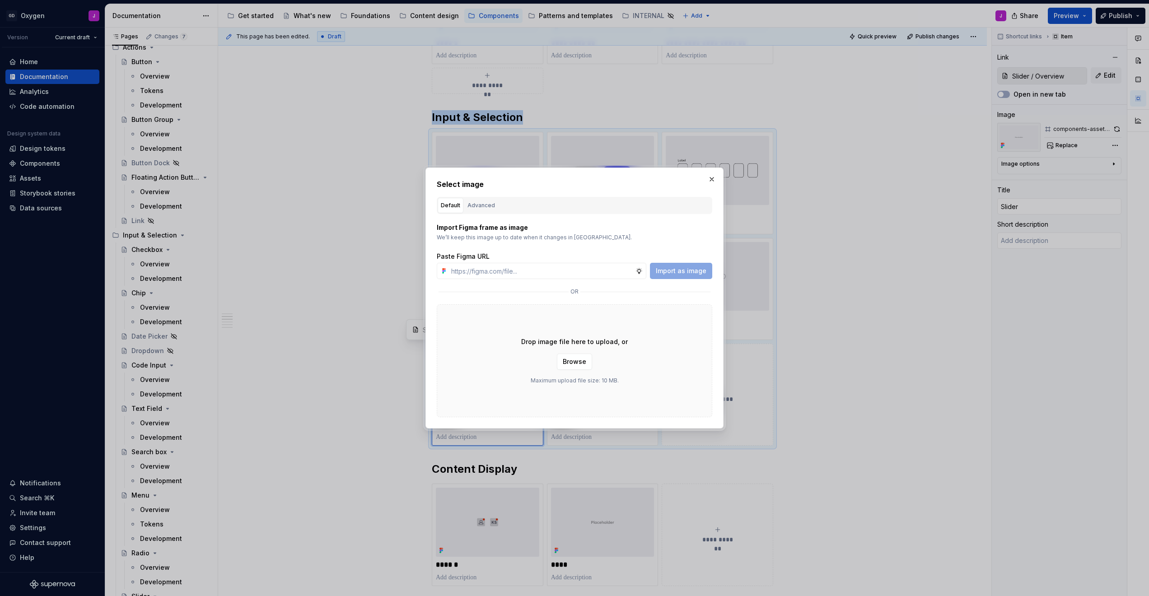
type textarea "*"
type input "[URL][DOMAIN_NAME]"
type textarea "*"
type input "[URL][DOMAIN_NAME]"
click at [572, 276] on button "Import as image" at bounding box center [681, 271] width 62 height 16
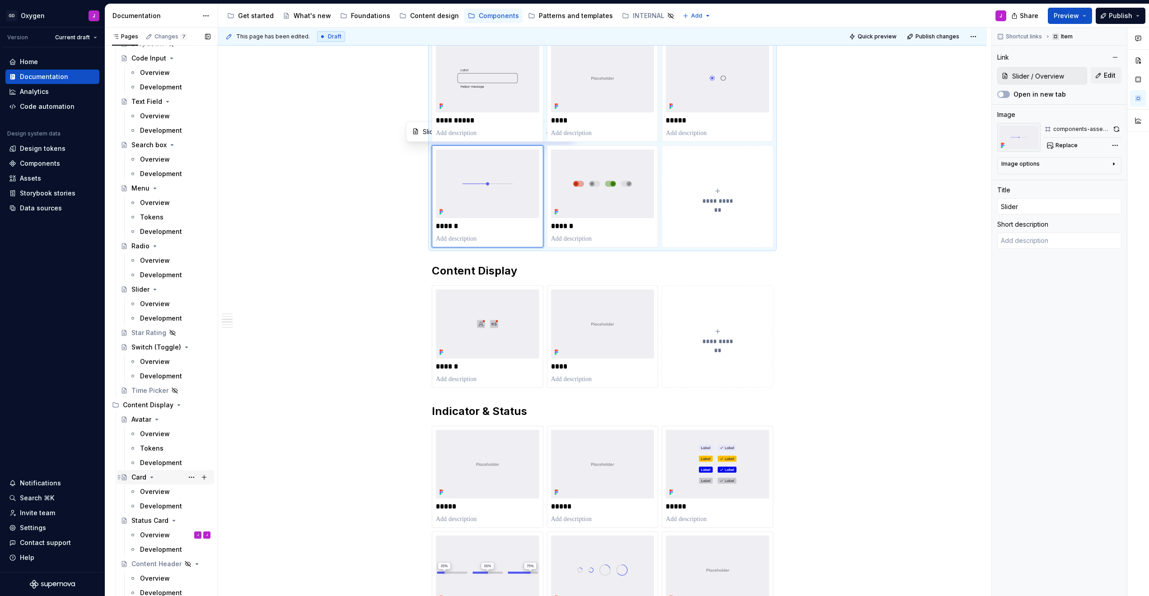
scroll to position [376, 0]
click at [137, 481] on div "Card" at bounding box center [138, 477] width 15 height 9
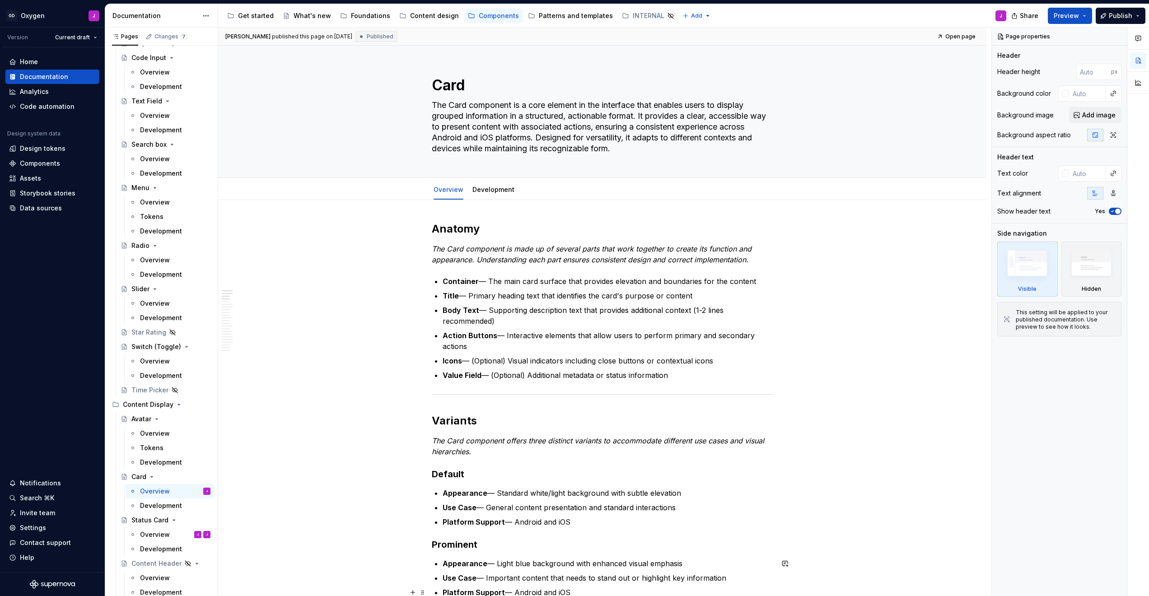
click at [479, 13] on div "Components" at bounding box center [499, 15] width 40 height 9
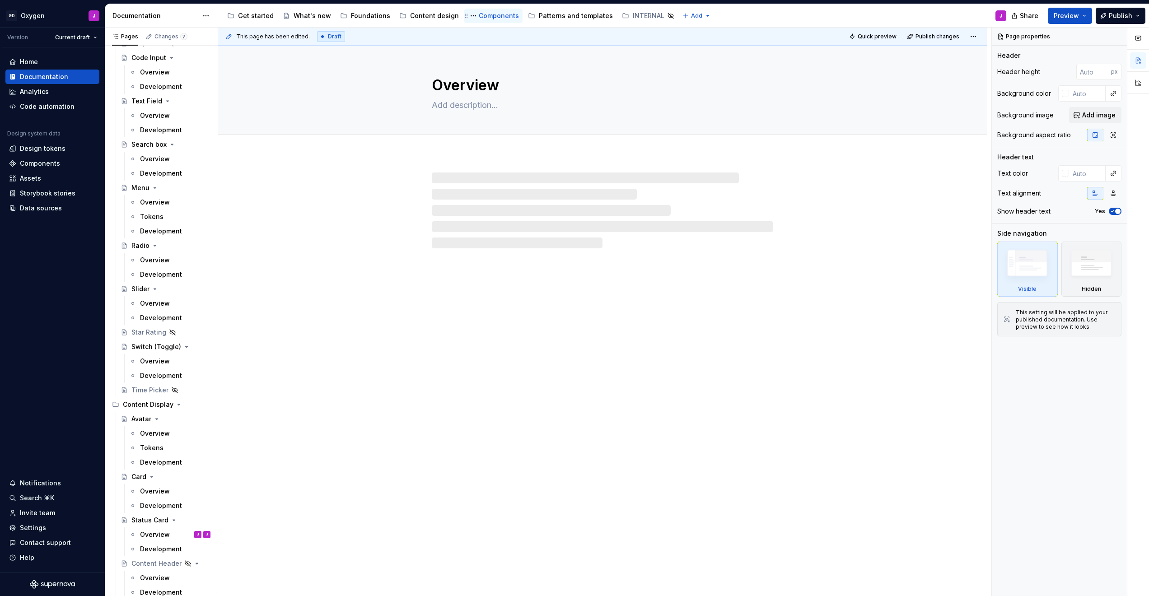
click at [495, 16] on div "Components" at bounding box center [499, 15] width 40 height 9
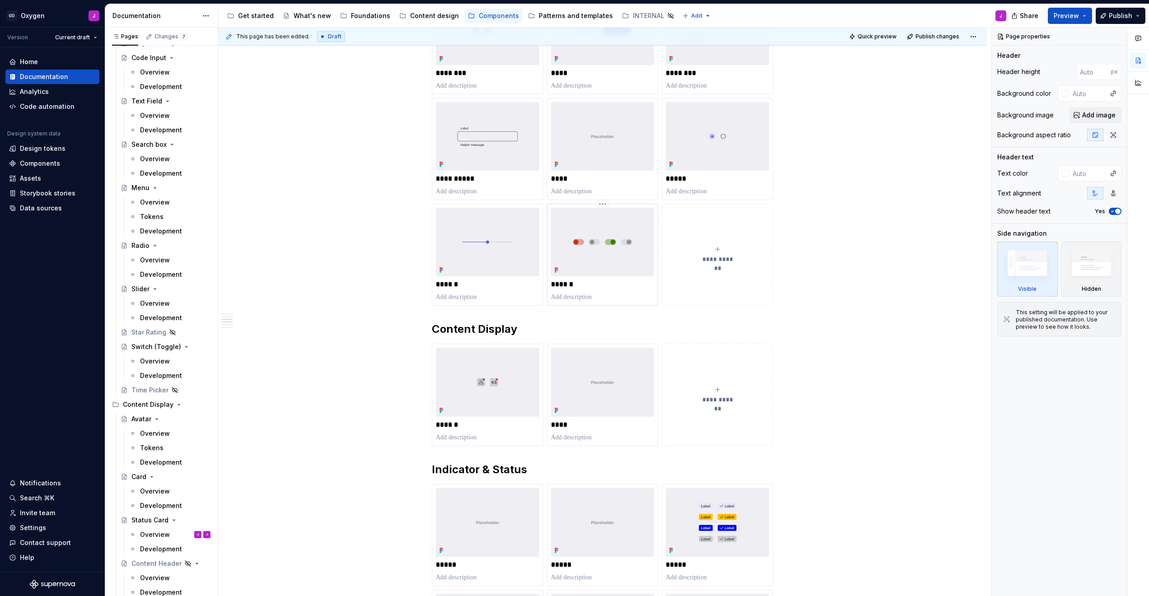
scroll to position [665, 0]
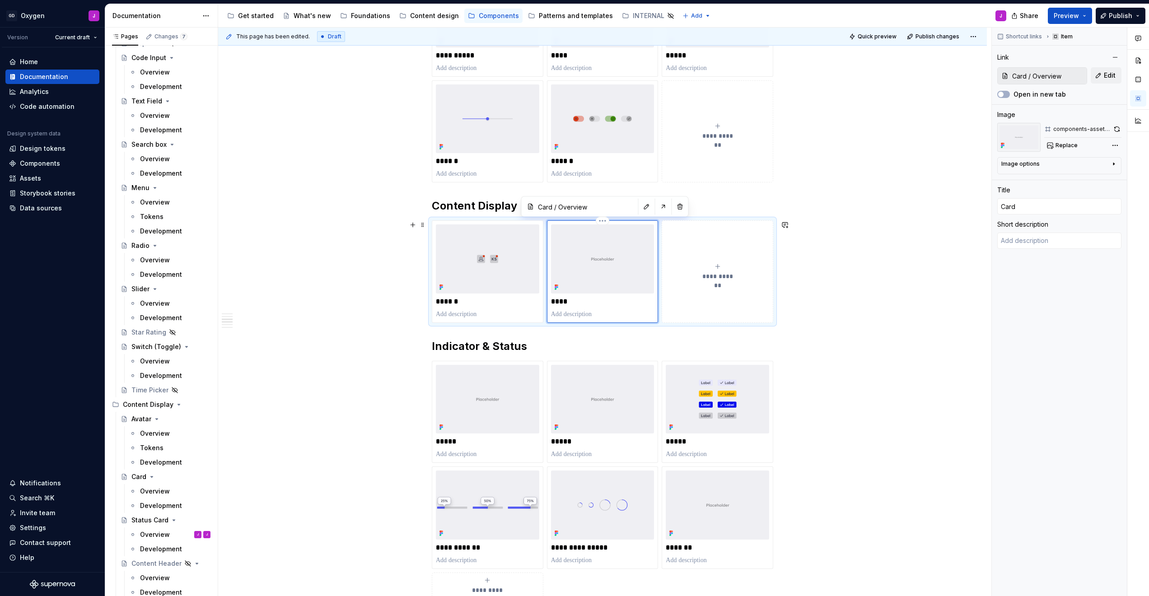
click at [572, 277] on img at bounding box center [602, 259] width 103 height 69
click at [572, 141] on button "Replace" at bounding box center [1062, 145] width 37 height 13
type textarea "*"
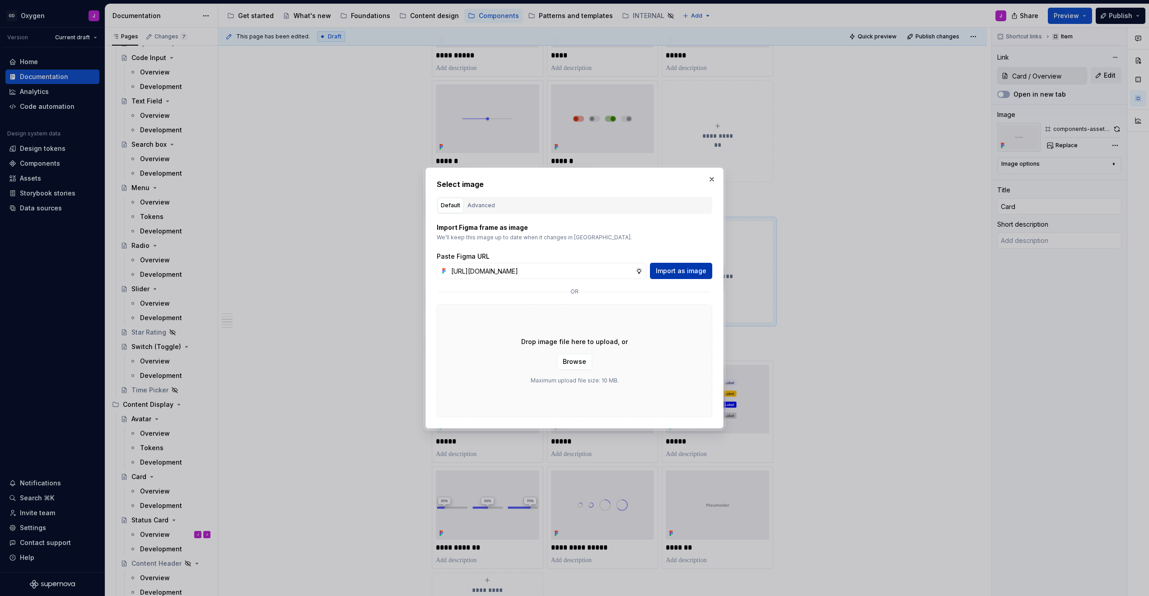
type input "[URL][DOMAIN_NAME]"
click at [572, 271] on span "Import as image" at bounding box center [681, 271] width 51 height 9
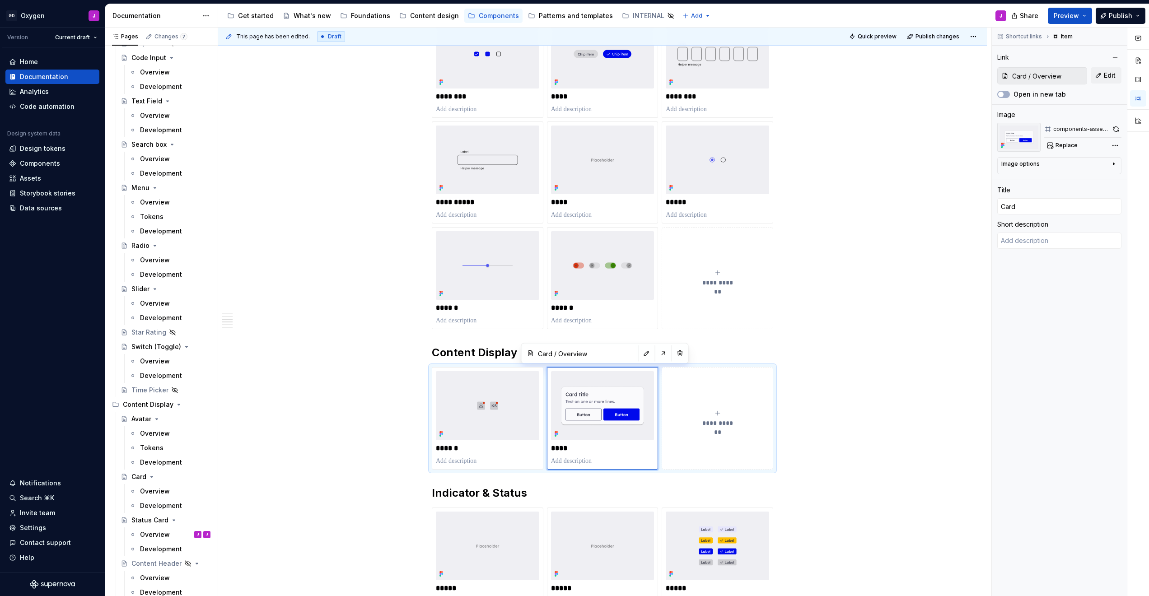
scroll to position [511, 0]
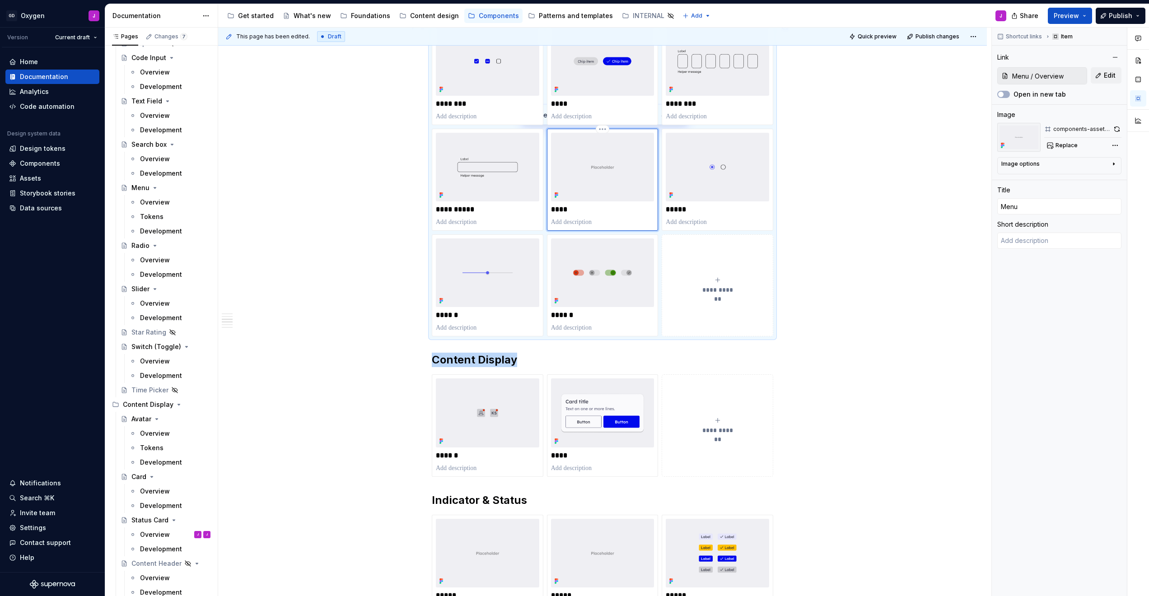
type textarea "*"
type input "Menu / Overview"
type input "Menu"
click at [572, 180] on img at bounding box center [602, 167] width 103 height 69
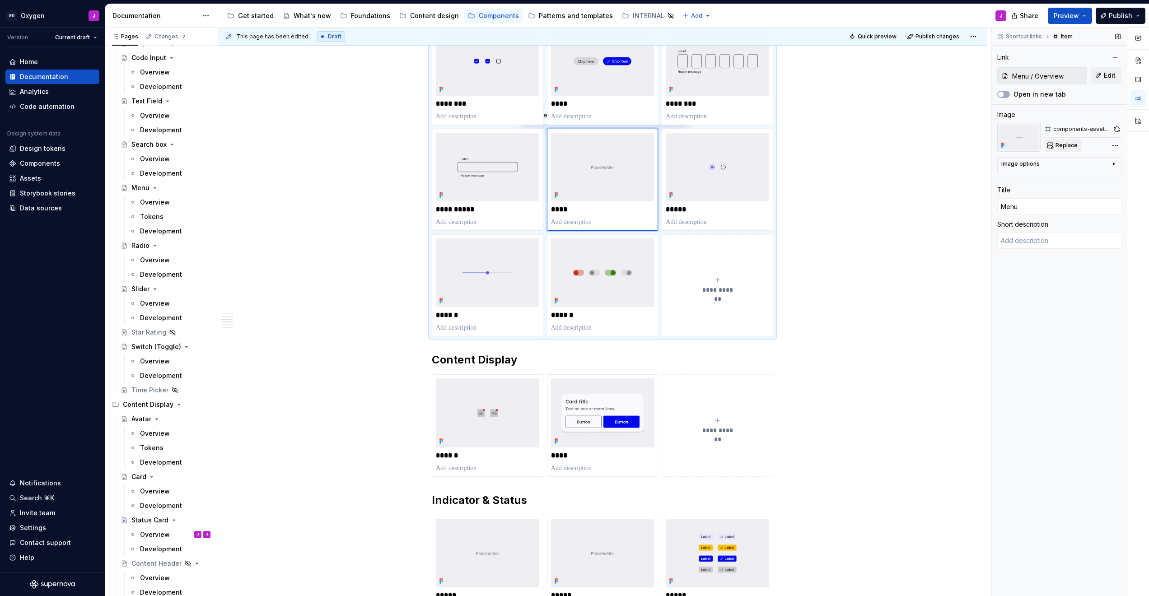
click at [572, 143] on span "Replace" at bounding box center [1067, 145] width 22 height 7
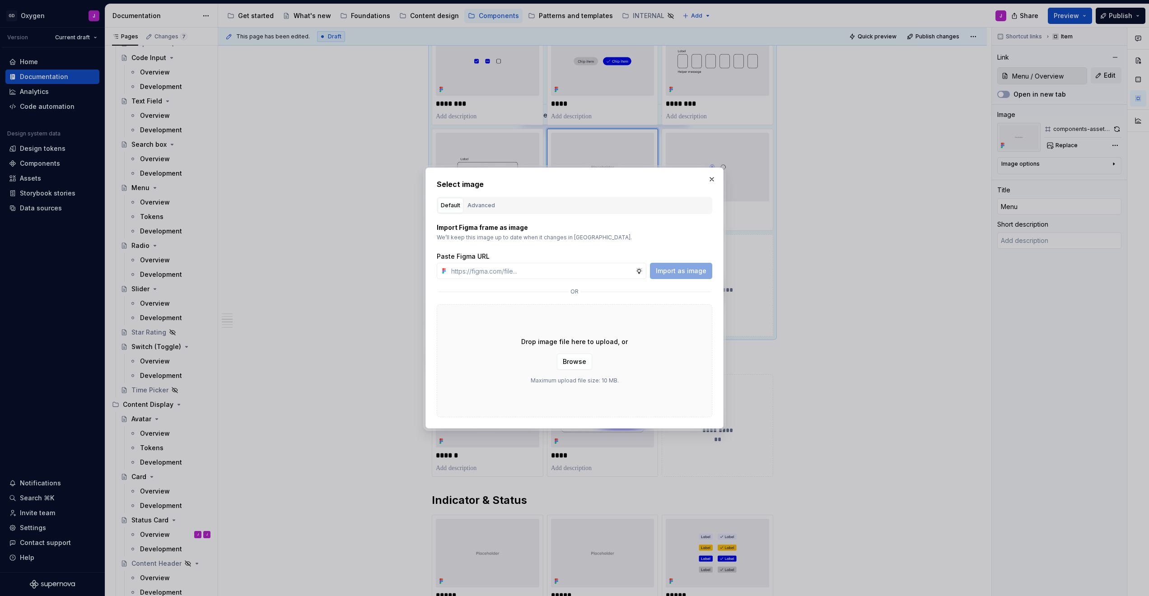
type textarea "*"
type input "[URL][DOMAIN_NAME]"
type textarea "*"
type input "[URL][DOMAIN_NAME]"
click at [572, 271] on span "Import as image" at bounding box center [681, 271] width 51 height 9
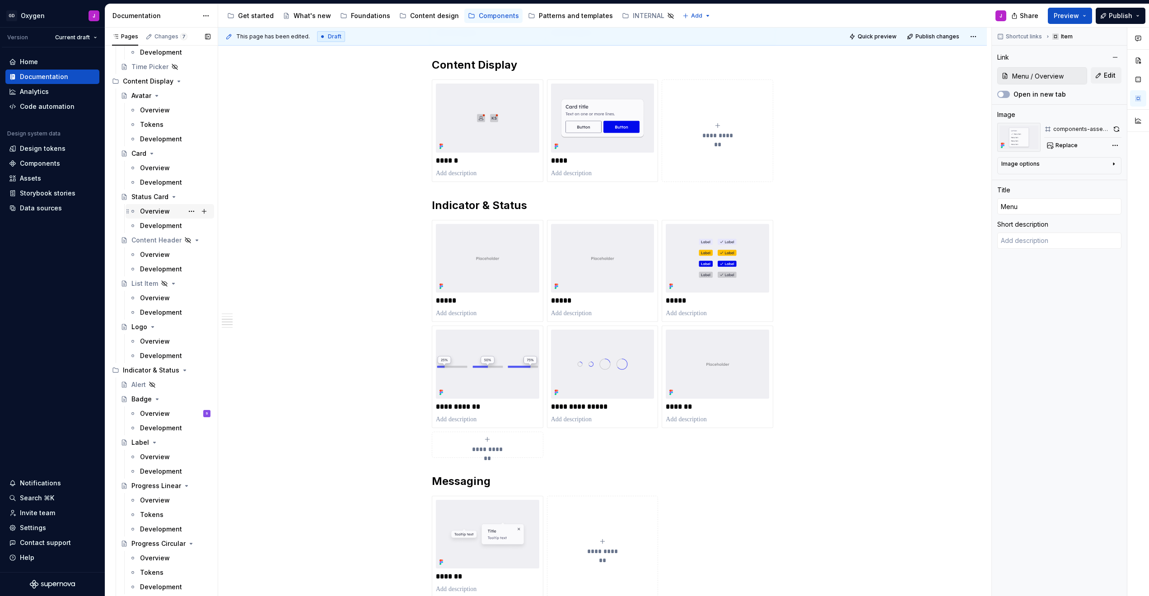
scroll to position [751, 0]
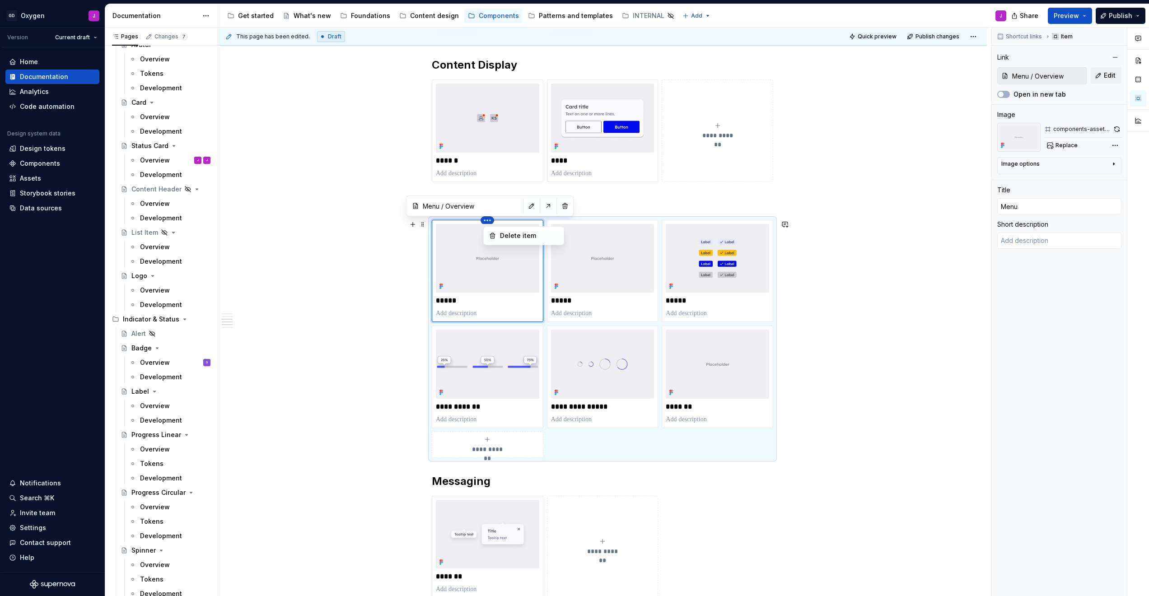
type textarea "*"
type input "Indicator & Status / Alert"
type input "Alert"
click at [490, 220] on html "GD Oxygen J Version Current draft Home Documentation Analytics Code automation …" at bounding box center [574, 298] width 1149 height 596
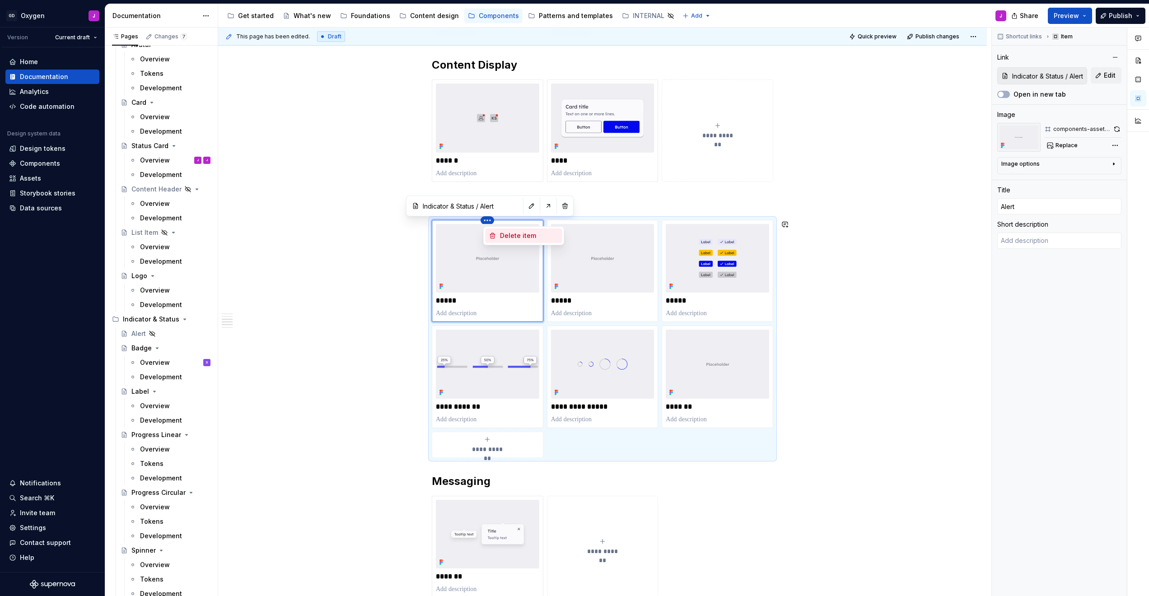
click at [518, 236] on div "Delete item" at bounding box center [529, 235] width 59 height 9
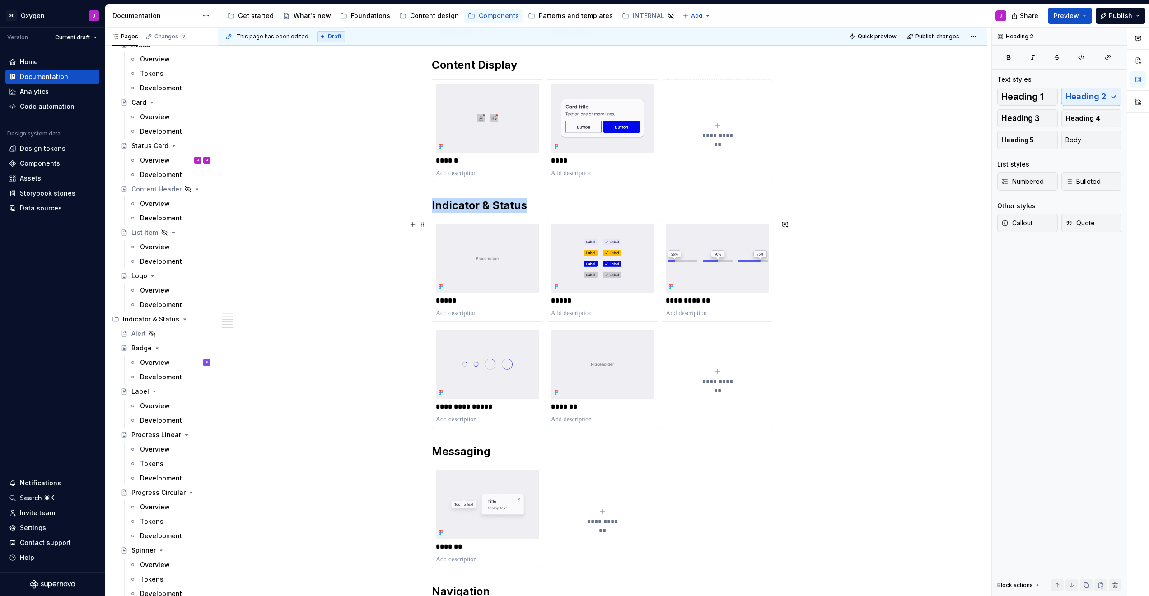
click at [572, 372] on div "**********" at bounding box center [602, 173] width 769 height 1649
click at [572, 372] on img at bounding box center [602, 364] width 103 height 69
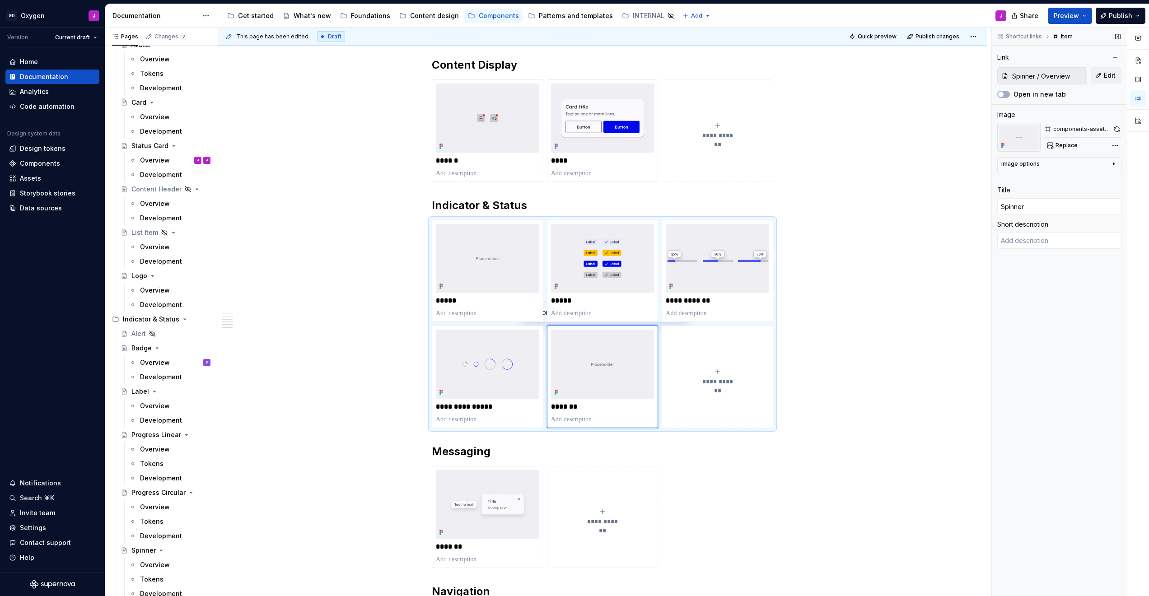
click at [572, 136] on div "components-asset--placeholder Replace" at bounding box center [1082, 137] width 77 height 29
click at [572, 145] on span "Replace" at bounding box center [1067, 145] width 22 height 7
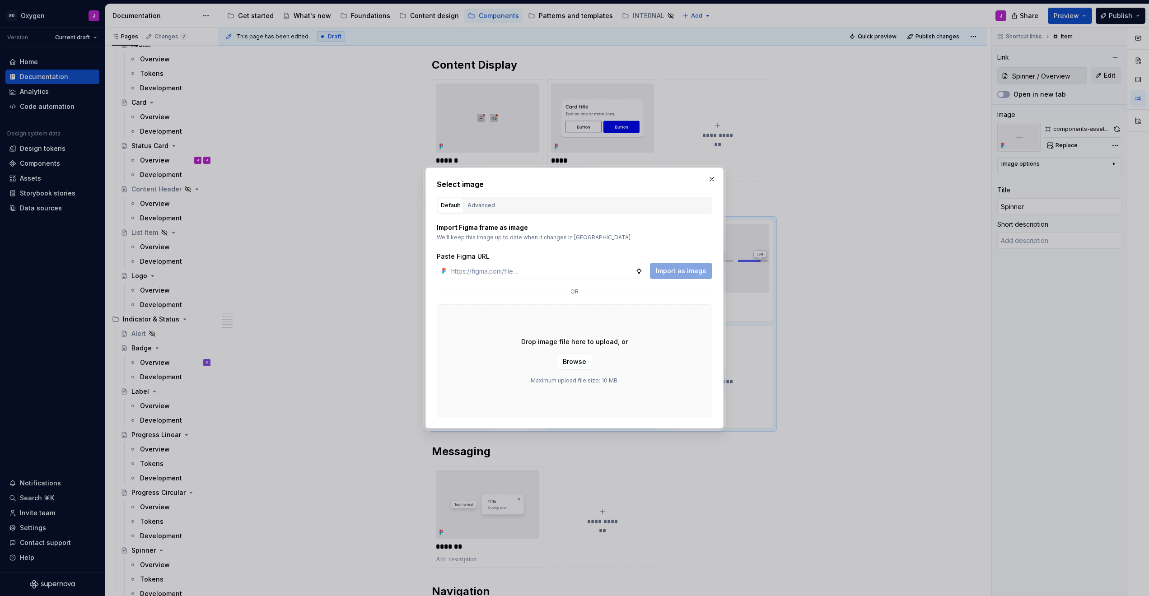
type textarea "*"
type input "[URL][DOMAIN_NAME]"
click at [572, 272] on span "Import as image" at bounding box center [681, 271] width 51 height 9
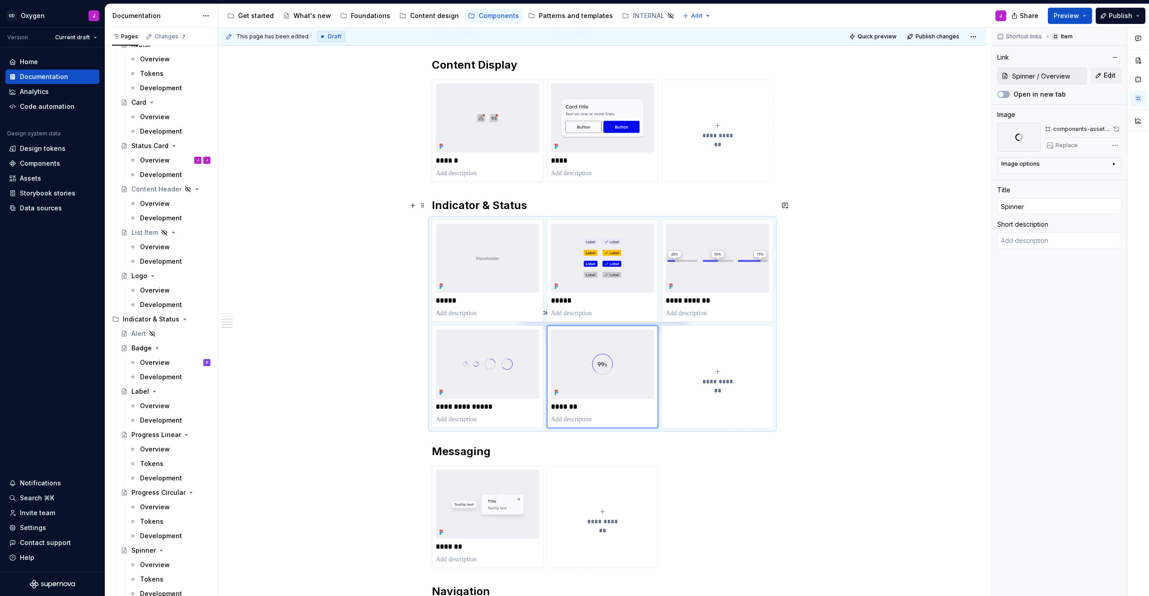
click at [572, 206] on div "**********" at bounding box center [602, 173] width 769 height 1649
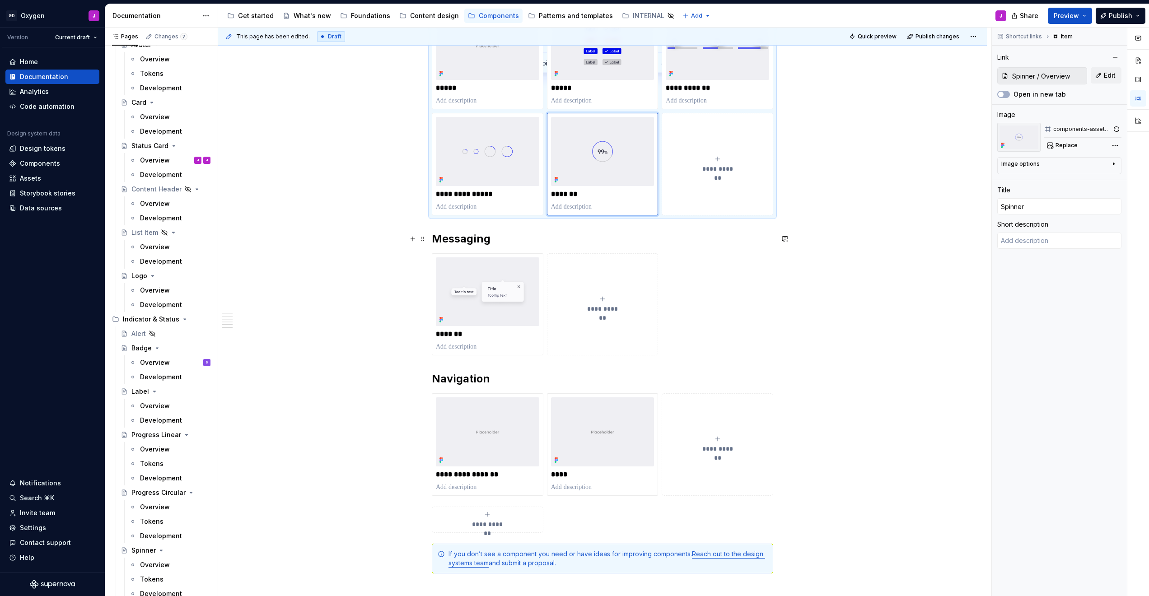
scroll to position [1086, 0]
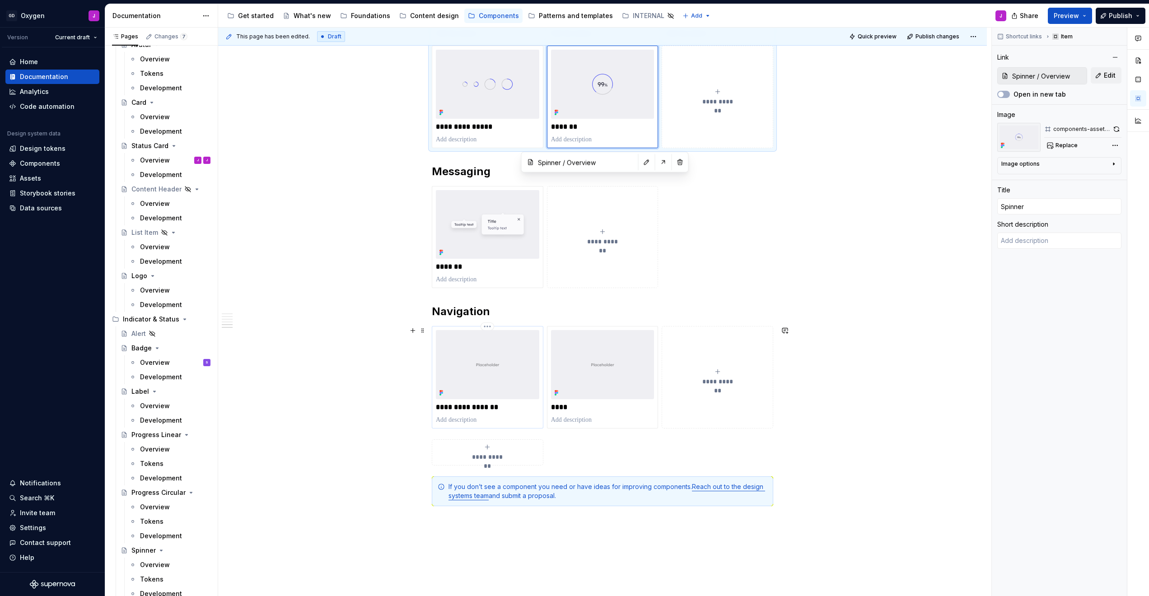
type textarea "*"
type input "Segmented Control / Overview"
type input "Segmented Control"
click at [476, 368] on img at bounding box center [487, 364] width 103 height 69
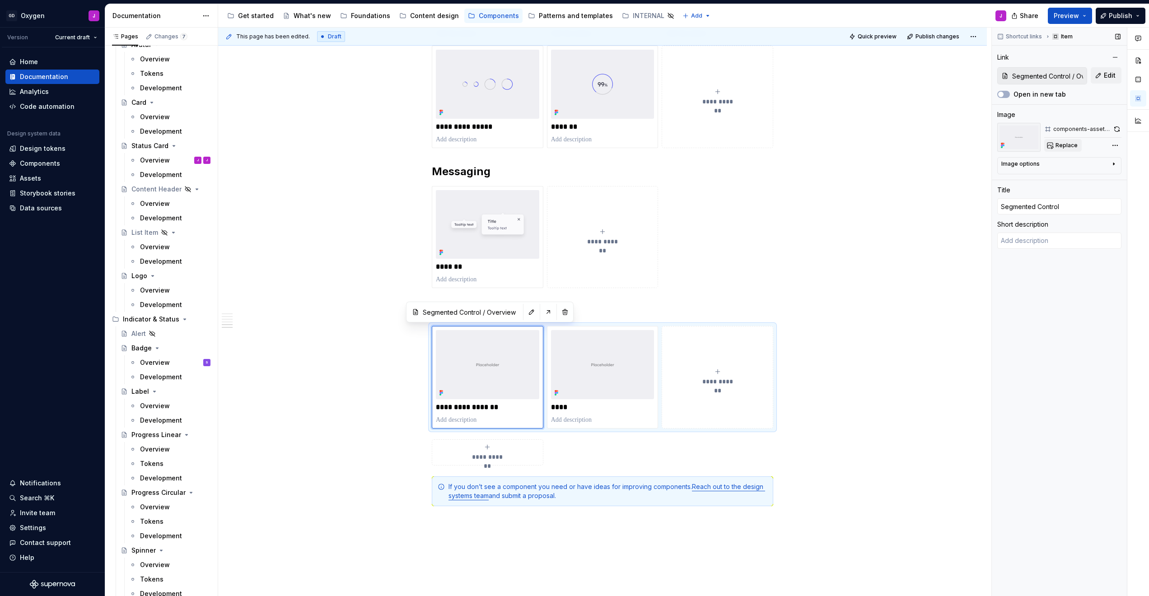
click at [572, 147] on button "Replace" at bounding box center [1062, 145] width 37 height 13
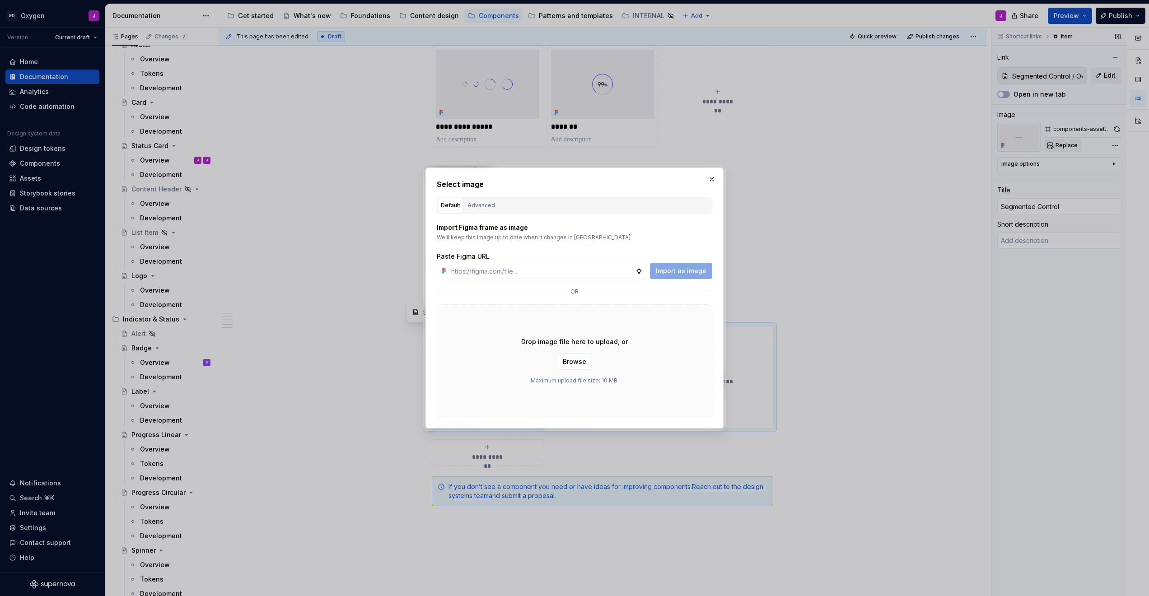
type textarea "*"
type input "[URL][DOMAIN_NAME]"
type textarea "*"
type input "[URL][DOMAIN_NAME]"
click at [572, 274] on span "Import as image" at bounding box center [681, 271] width 51 height 9
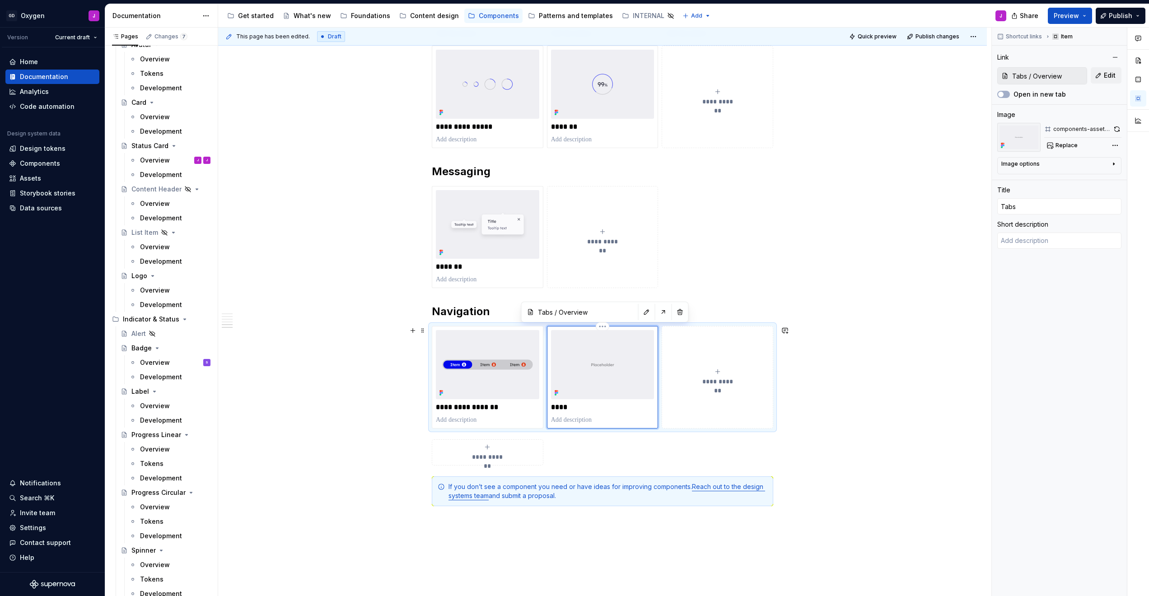
click at [572, 368] on img at bounding box center [602, 364] width 103 height 69
click at [572, 143] on span "Replace" at bounding box center [1067, 145] width 22 height 7
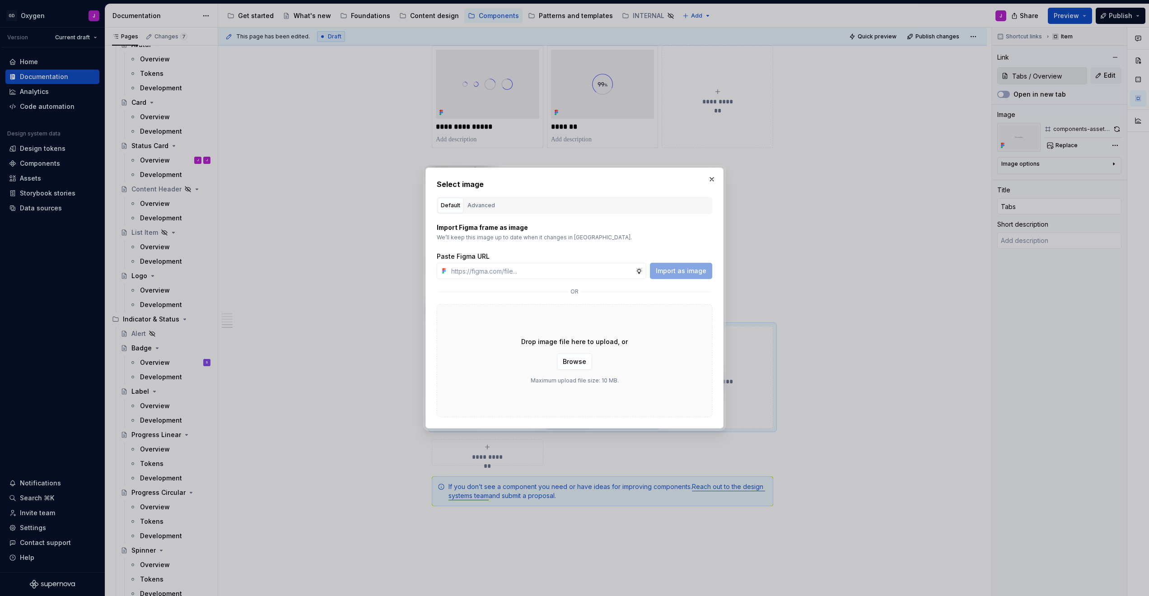
type textarea "*"
type input "[URL][DOMAIN_NAME]"
click at [572, 269] on span "Import as image" at bounding box center [681, 271] width 51 height 9
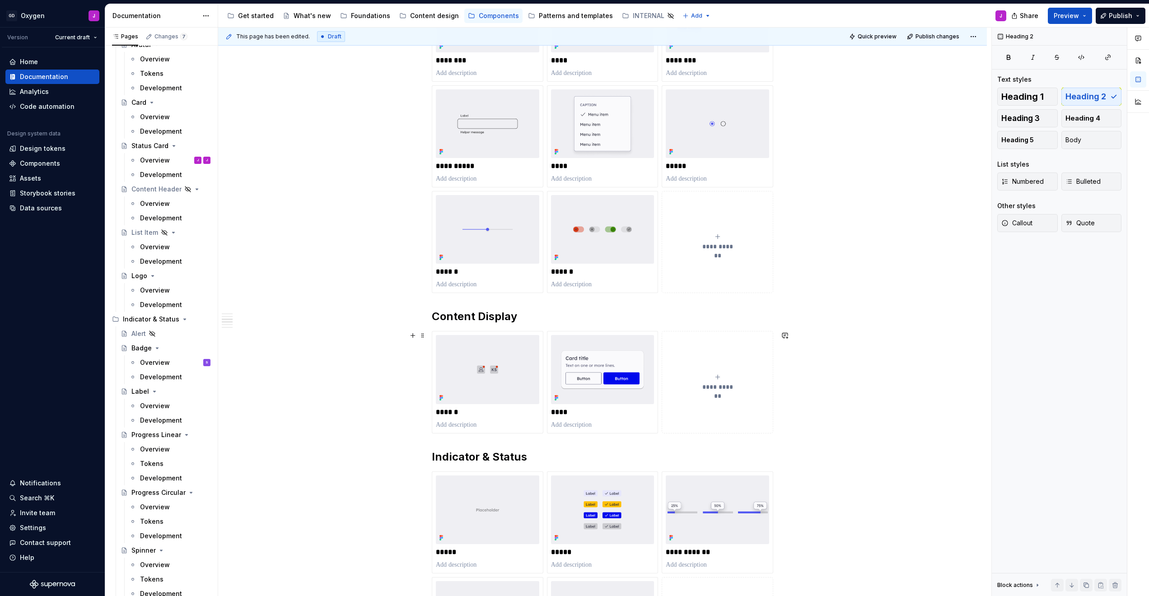
scroll to position [632, 0]
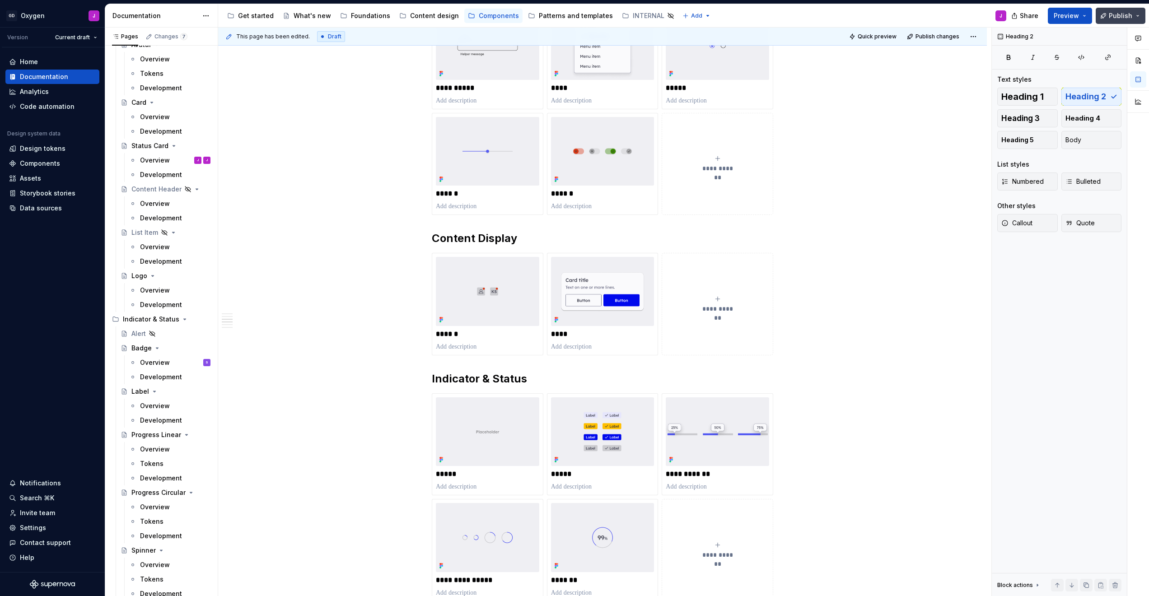
click at [572, 11] on span "Publish" at bounding box center [1120, 15] width 23 height 9
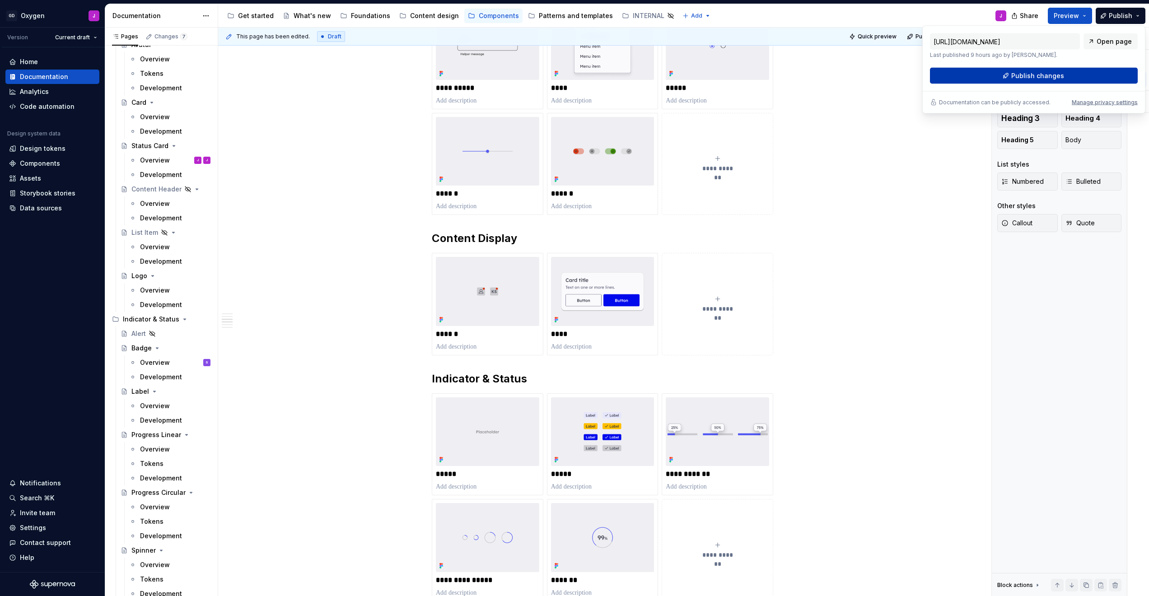
click at [572, 74] on button "Publish changes" at bounding box center [1034, 76] width 208 height 16
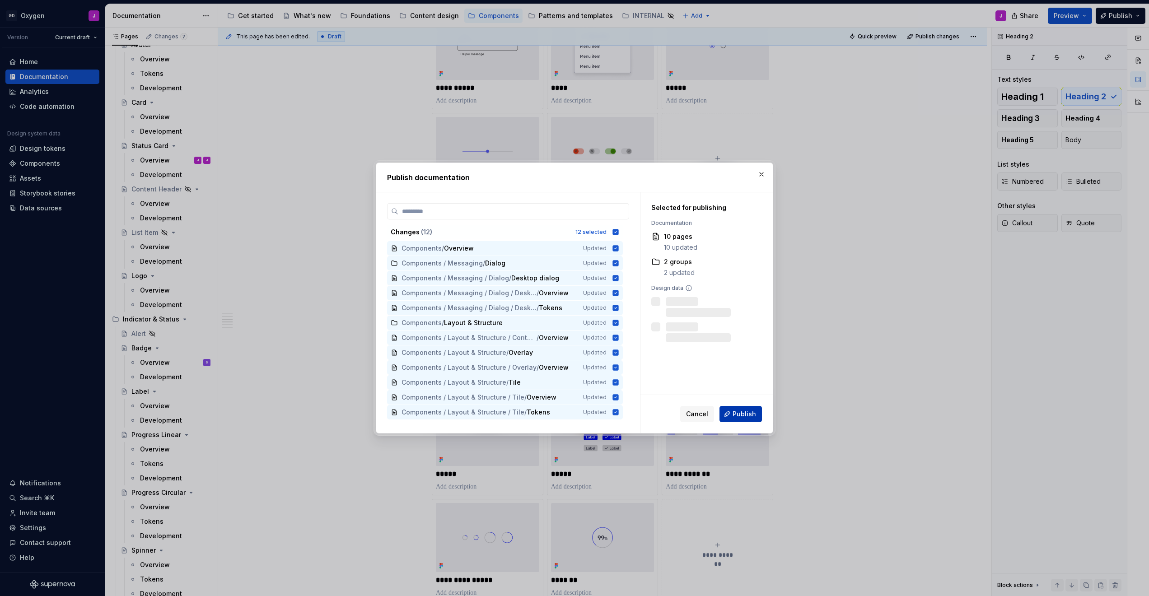
click at [572, 415] on span "Publish" at bounding box center [744, 414] width 23 height 9
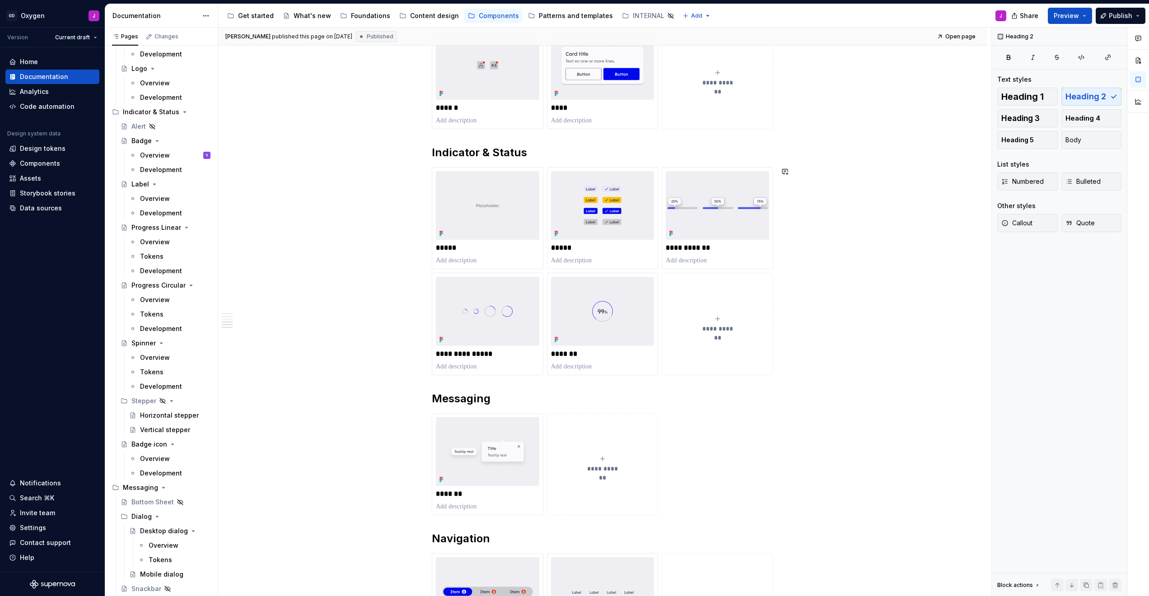
scroll to position [918, 0]
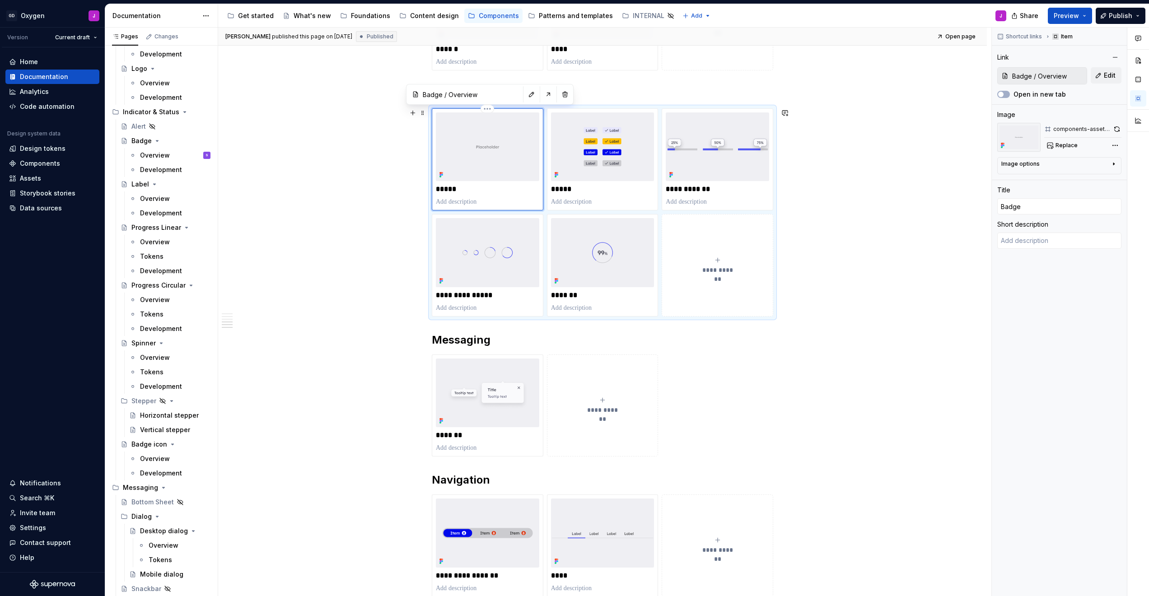
click at [482, 147] on img at bounding box center [487, 146] width 103 height 69
click at [572, 145] on span "Replace" at bounding box center [1067, 145] width 22 height 7
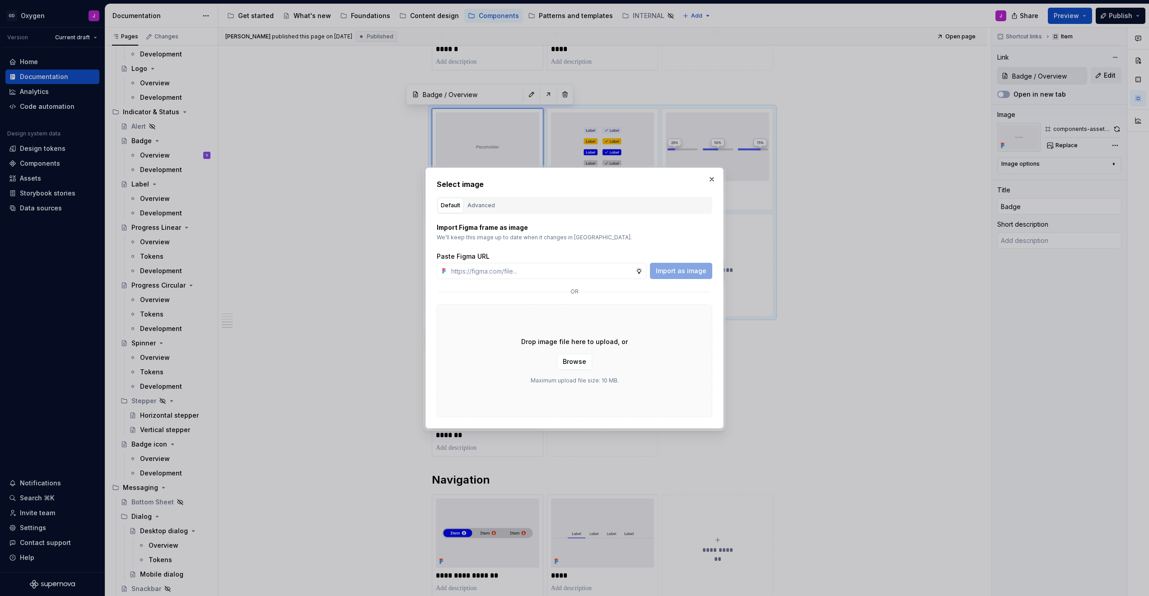
type textarea "*"
type input "[URL][DOMAIN_NAME]"
click at [572, 272] on span "Import as image" at bounding box center [681, 271] width 51 height 9
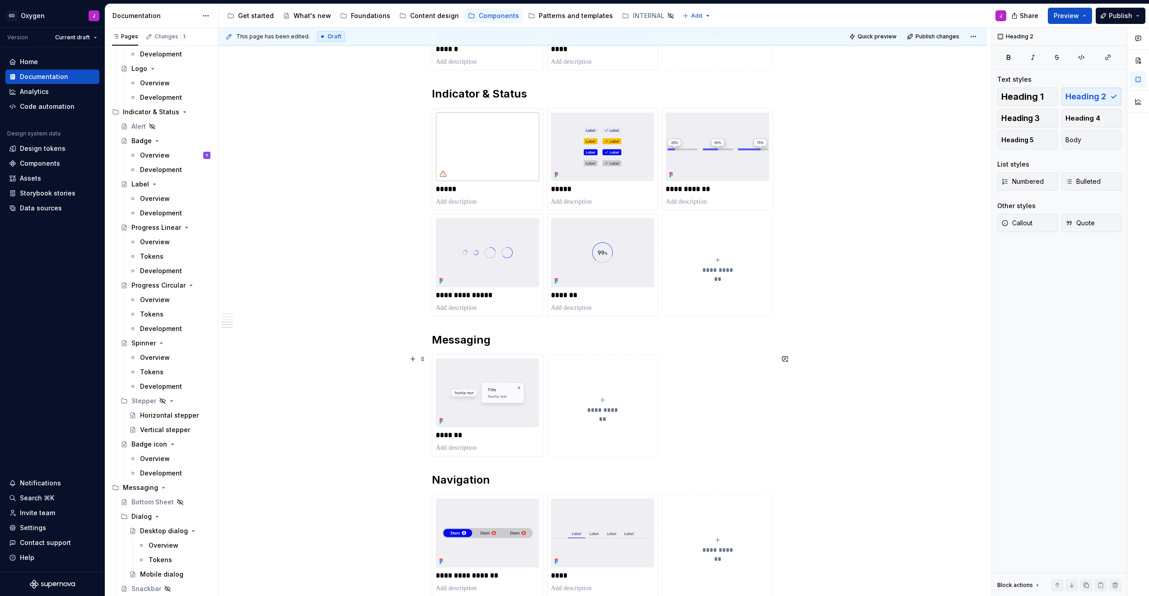
click at [572, 356] on div "**********" at bounding box center [602, 61] width 769 height 1649
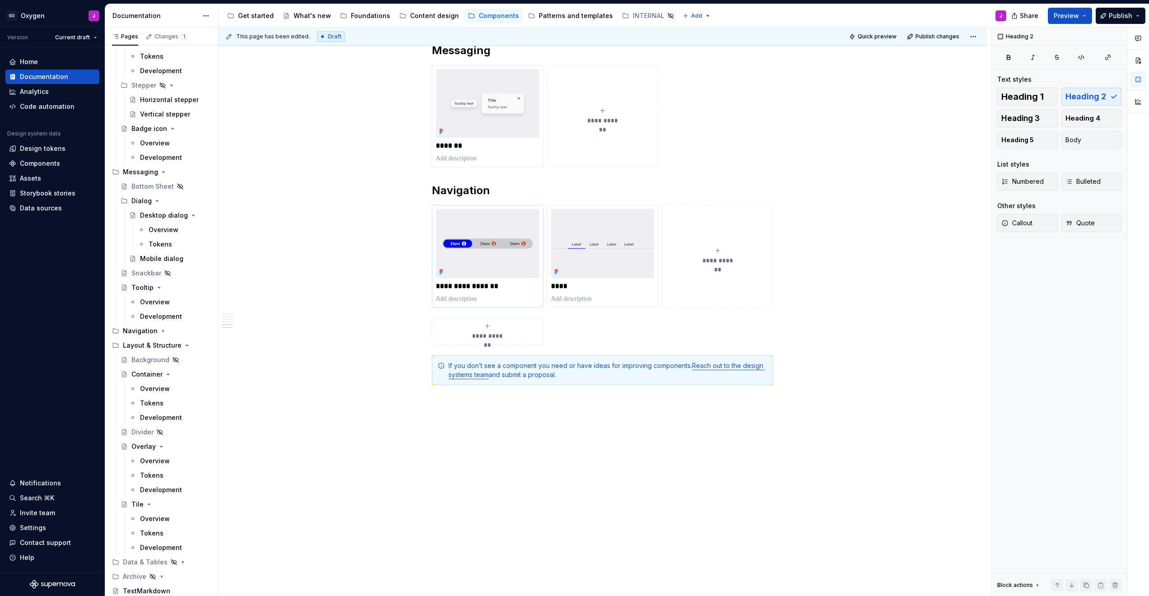
scroll to position [1274, 0]
click at [568, 326] on div "**********" at bounding box center [603, 331] width 342 height 26
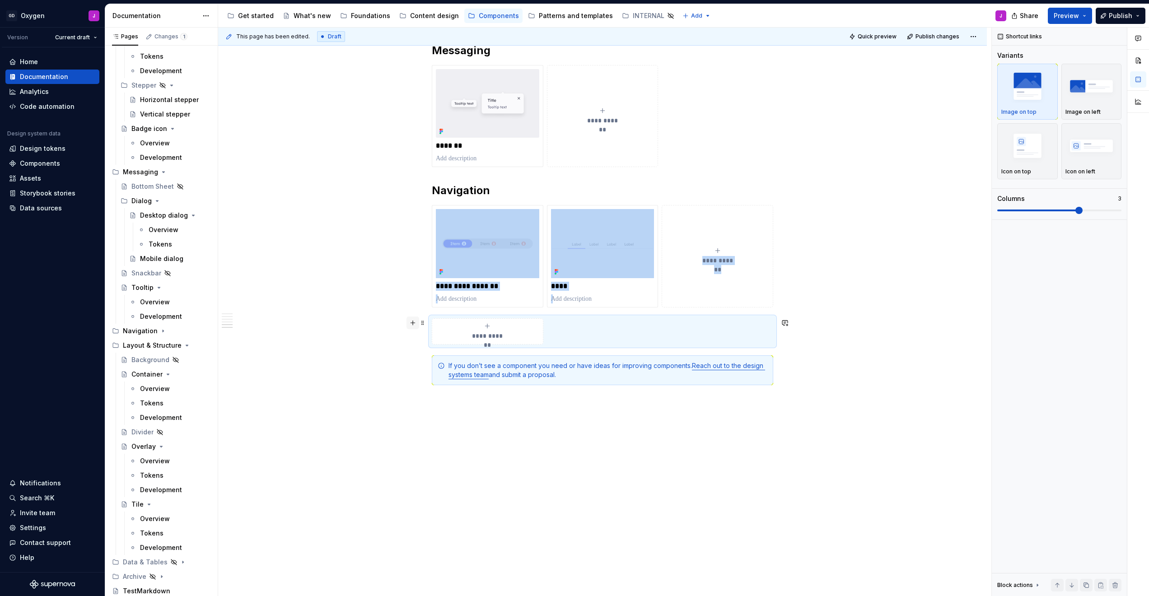
click at [419, 326] on button "button" at bounding box center [413, 323] width 13 height 13
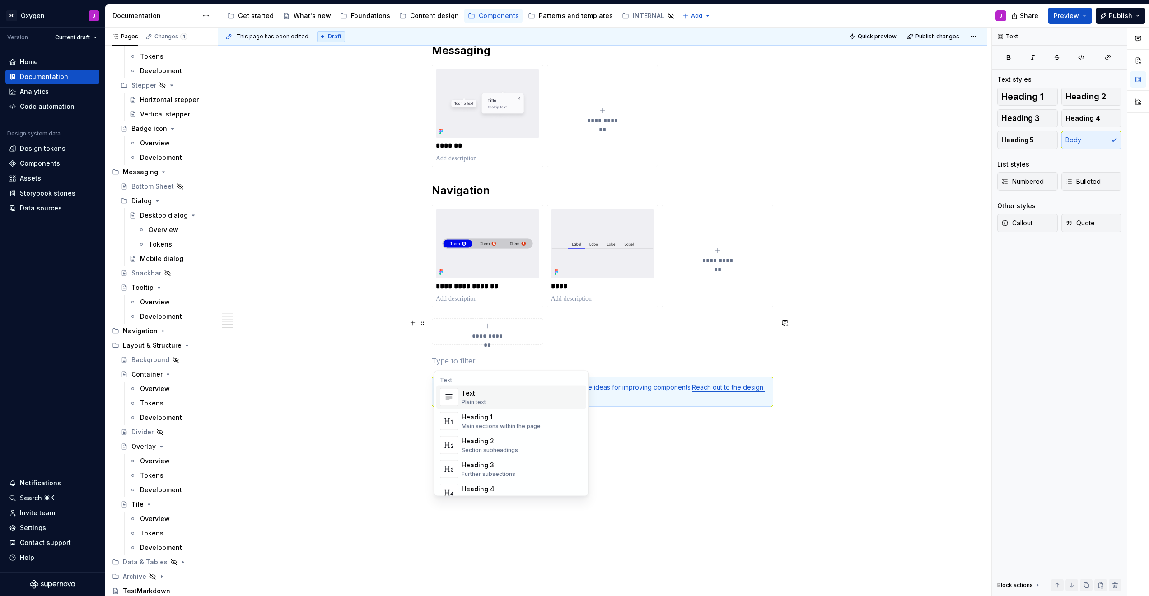
click at [533, 337] on div "**********" at bounding box center [487, 332] width 103 height 18
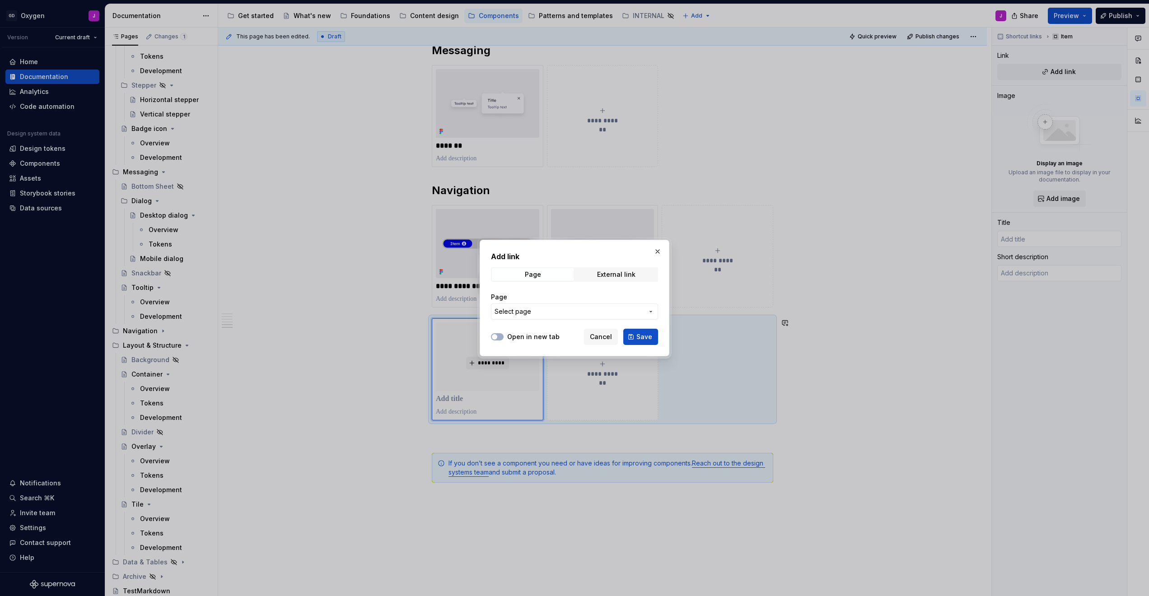
click at [507, 326] on div "Open in new tab Cancel Save" at bounding box center [574, 335] width 167 height 20
click at [572, 251] on button "button" at bounding box center [657, 251] width 13 height 13
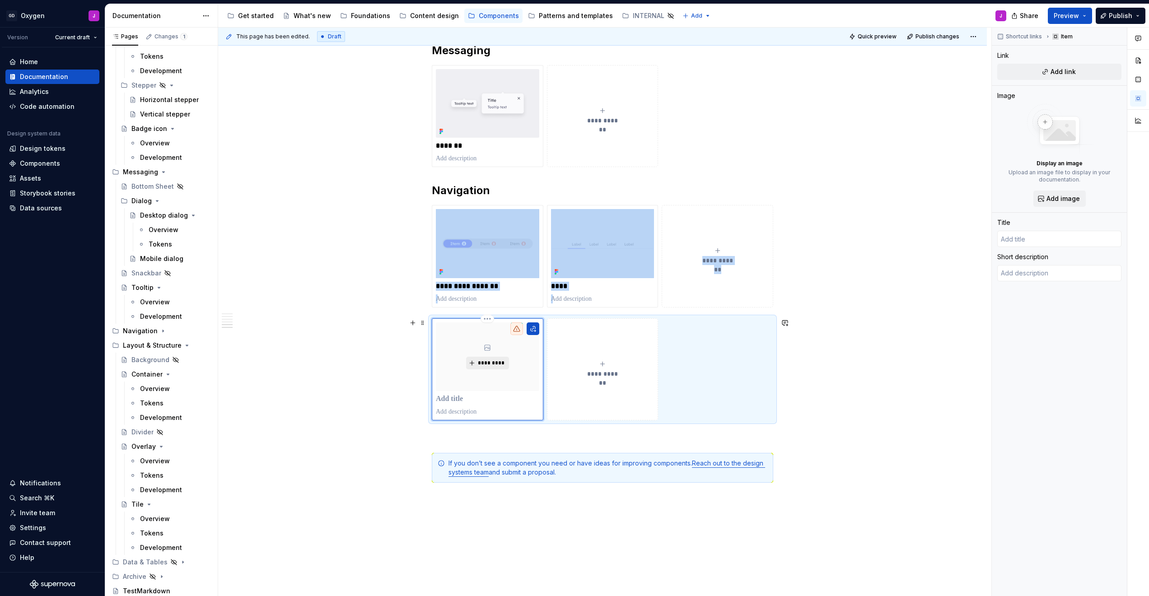
click at [491, 360] on span "*********" at bounding box center [492, 363] width 28 height 7
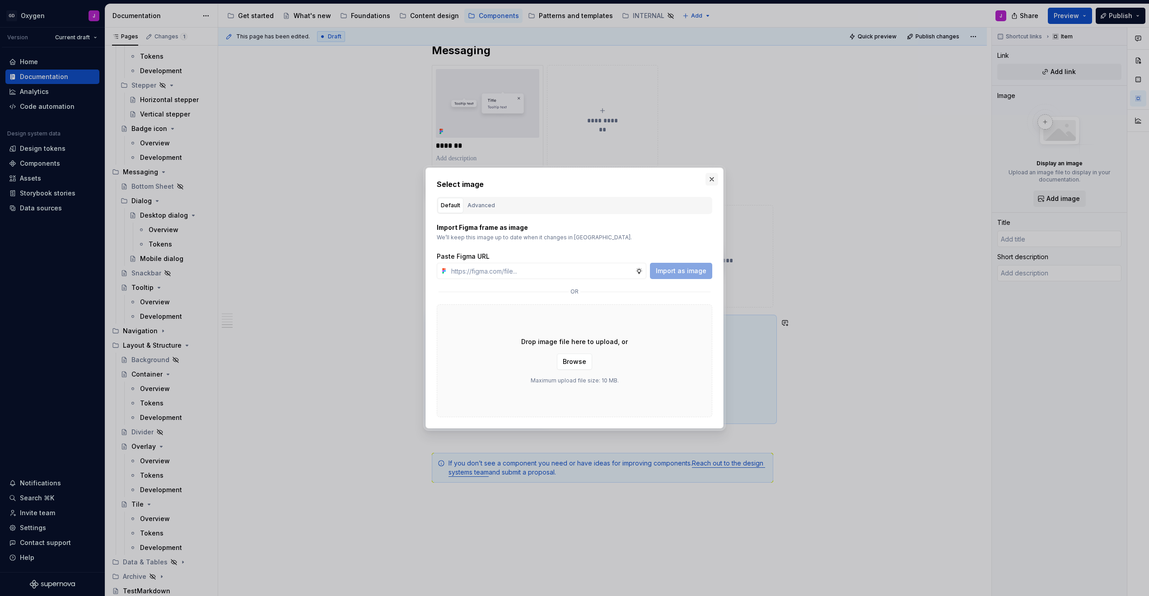
click at [572, 179] on button "button" at bounding box center [712, 179] width 13 height 13
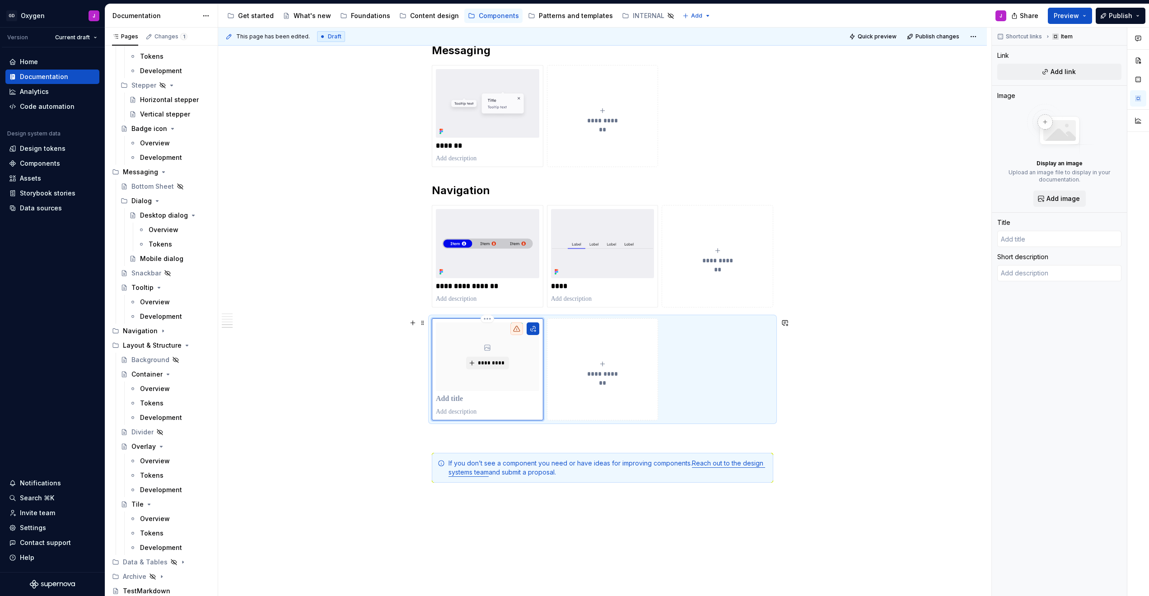
click at [459, 403] on p at bounding box center [487, 399] width 103 height 9
type textarea "*"
type input "C"
type textarea "*"
type input "Co"
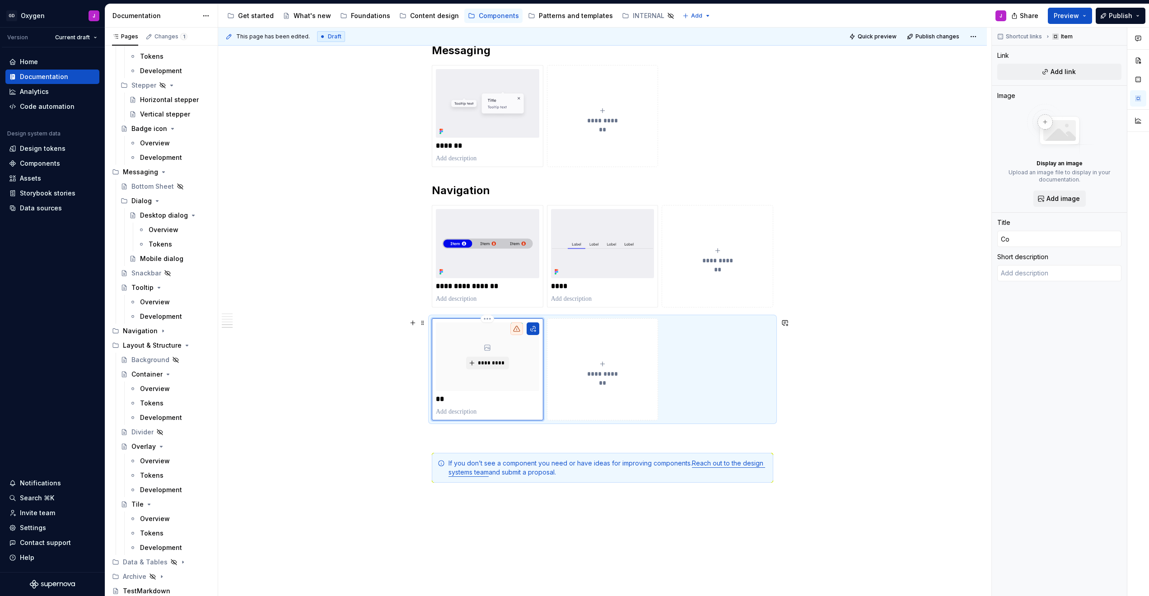
type textarea "*"
type input "Con"
type textarea "*"
type input "Cont"
type textarea "*"
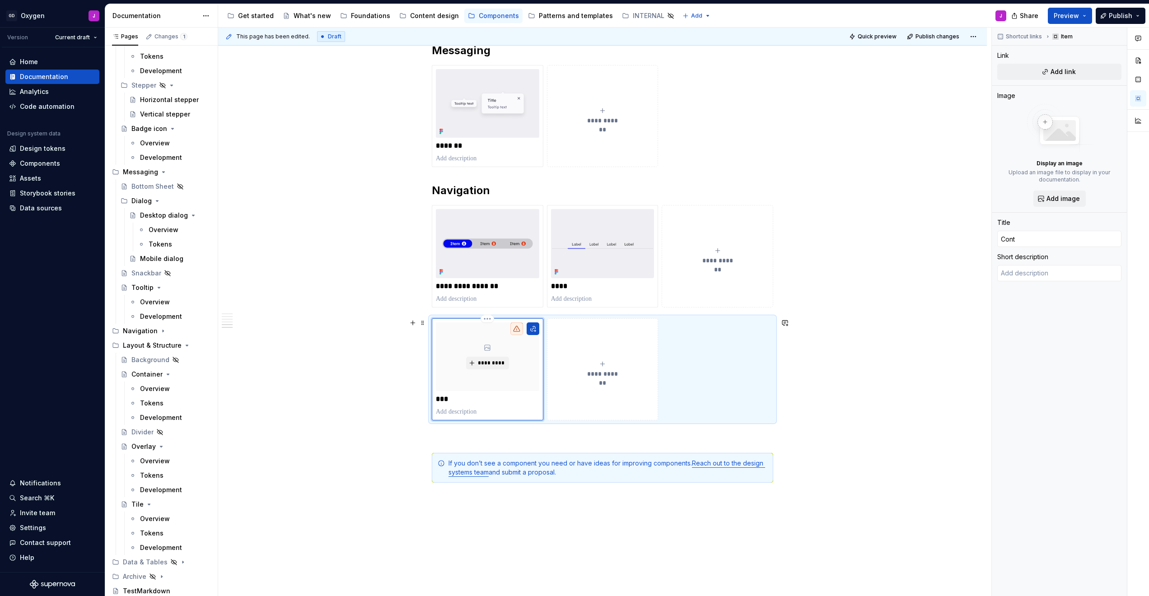
type input "Conta"
type textarea "*"
type input "Contai"
type textarea "*"
type input "Contain"
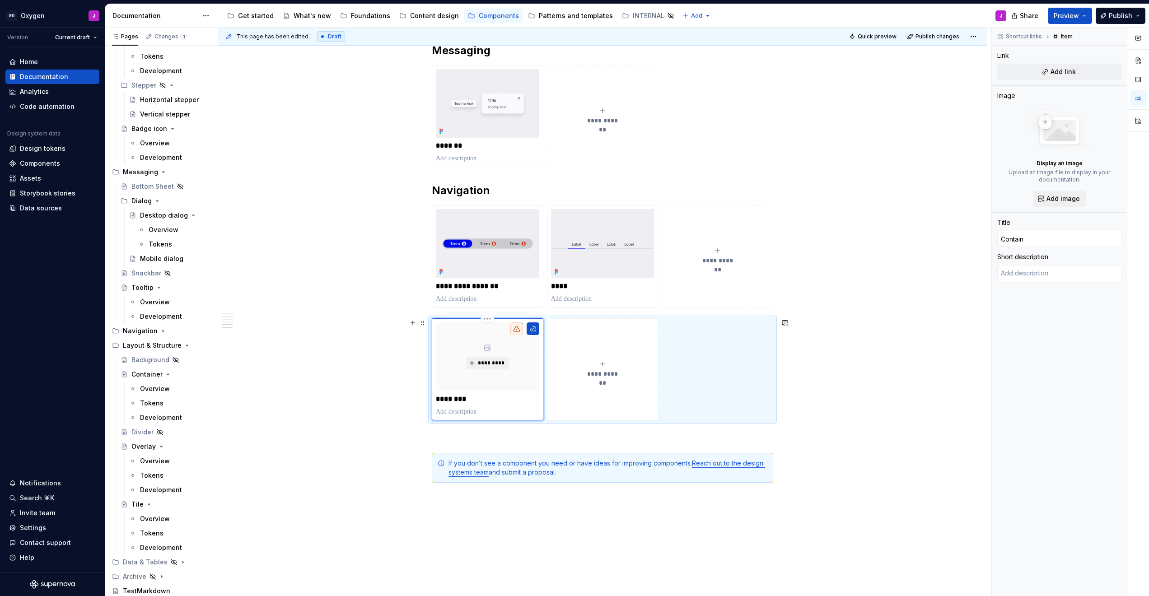
type textarea "*"
type input "Containe"
type textarea "*"
type input "Container"
click at [572, 367] on div "**********" at bounding box center [602, 370] width 103 height 18
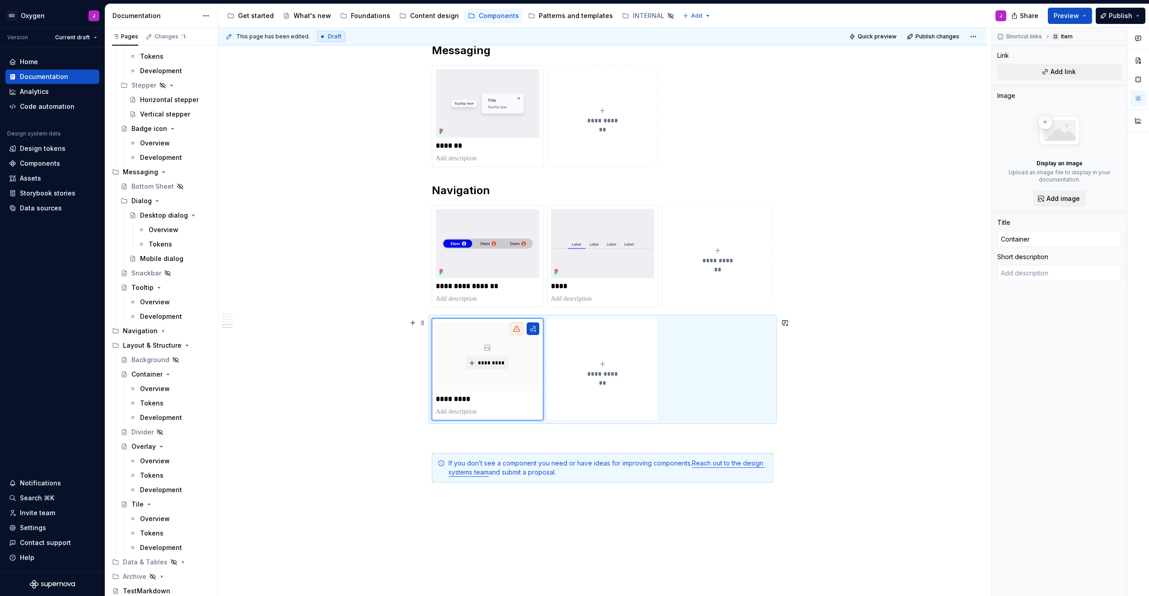
type textarea "*"
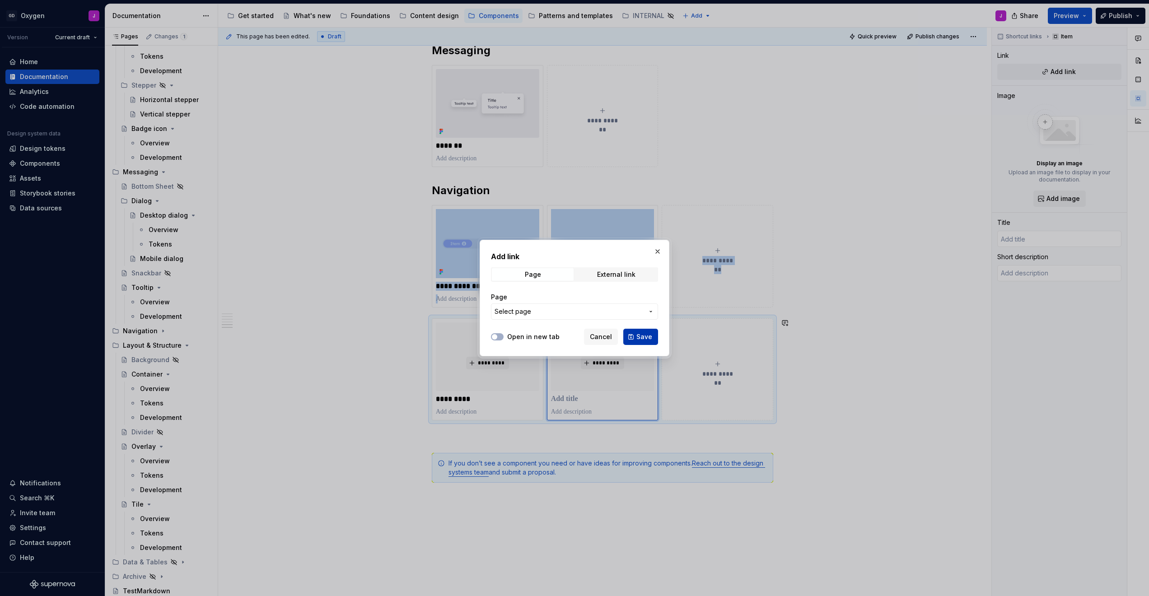
click at [572, 332] on button "Save" at bounding box center [640, 337] width 35 height 16
click at [572, 343] on span "Cancel" at bounding box center [601, 341] width 22 height 9
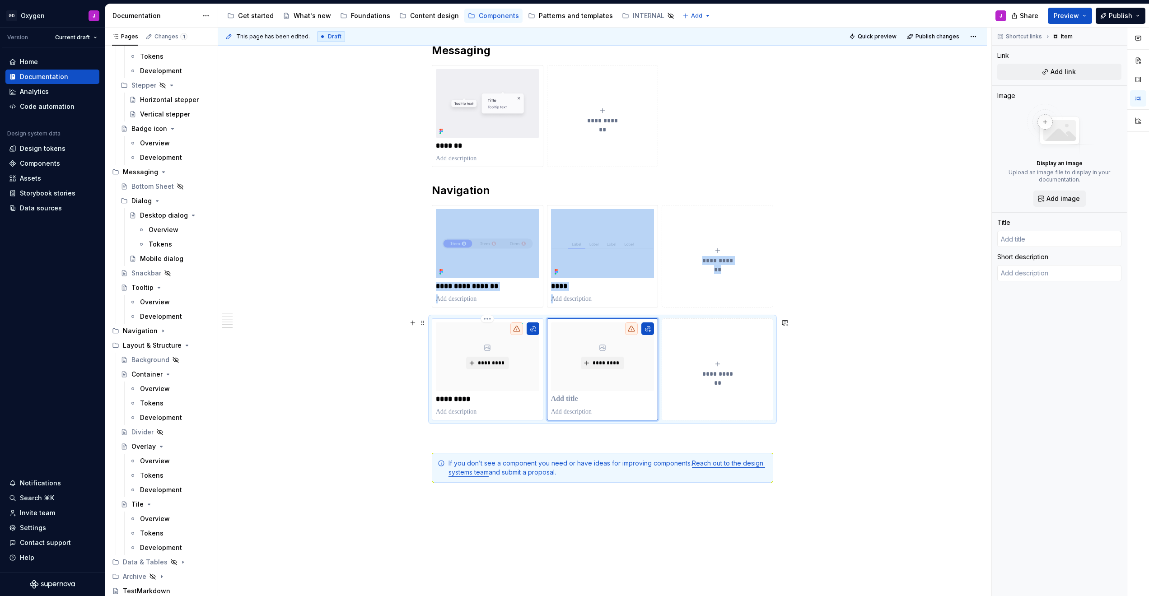
type textarea "*"
type input "Container"
click at [493, 383] on div "*********" at bounding box center [487, 357] width 103 height 69
click at [572, 70] on button "Add link" at bounding box center [1059, 72] width 124 height 16
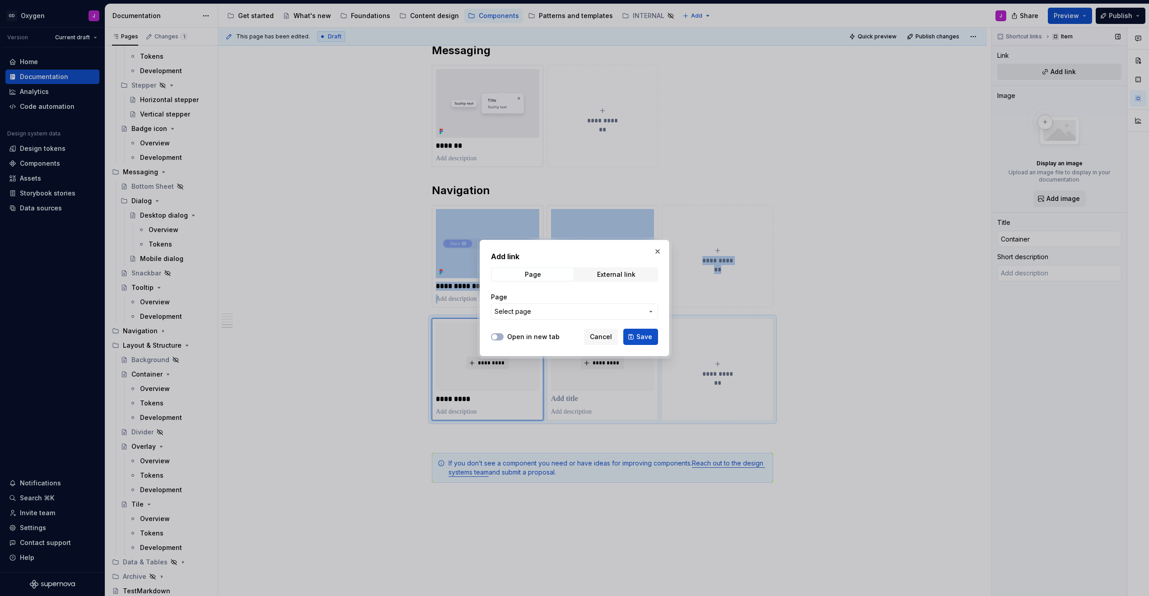
type textarea "*"
click at [572, 307] on span "Select page" at bounding box center [569, 311] width 149 height 9
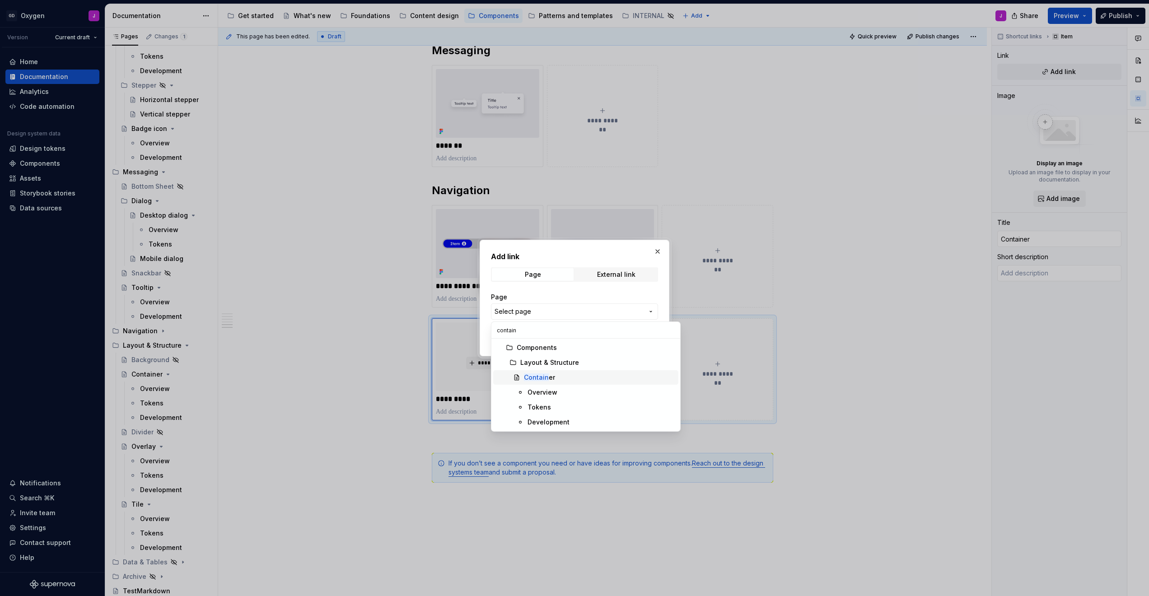
type input "contain"
click at [544, 380] on mark "Contain" at bounding box center [536, 378] width 25 height 8
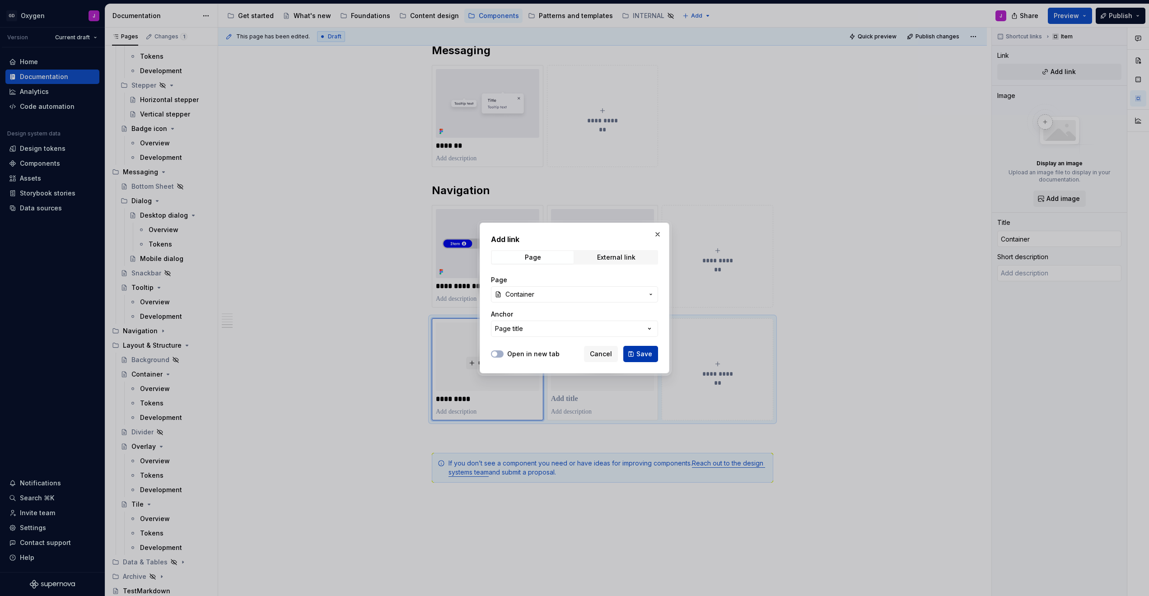
click at [572, 352] on button "Save" at bounding box center [640, 354] width 35 height 16
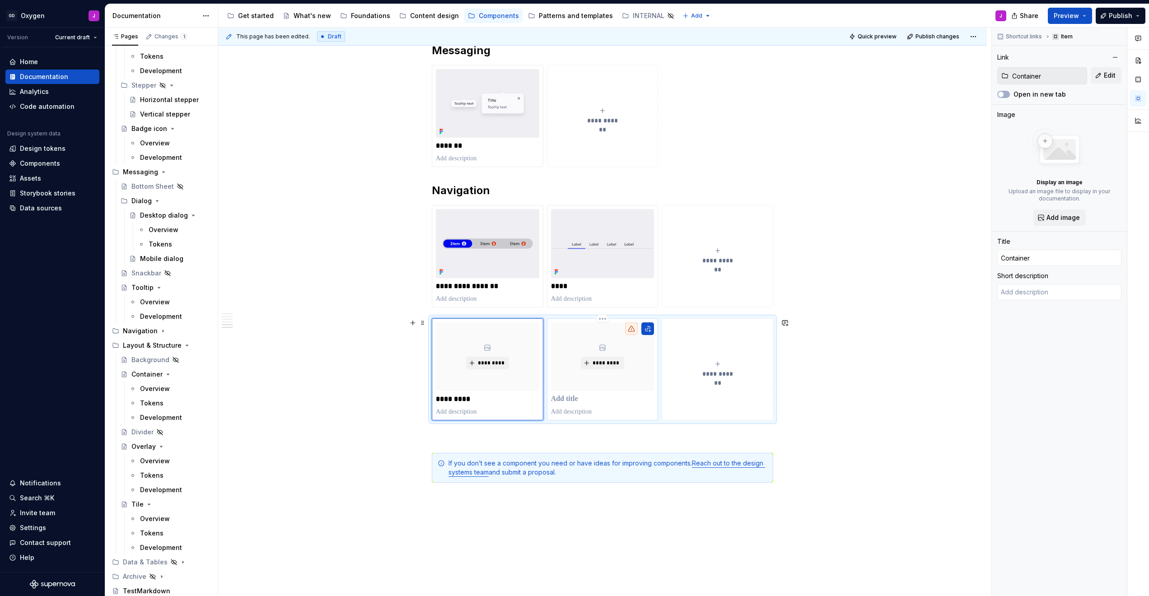
click at [572, 400] on p at bounding box center [602, 399] width 103 height 9
type textarea "*"
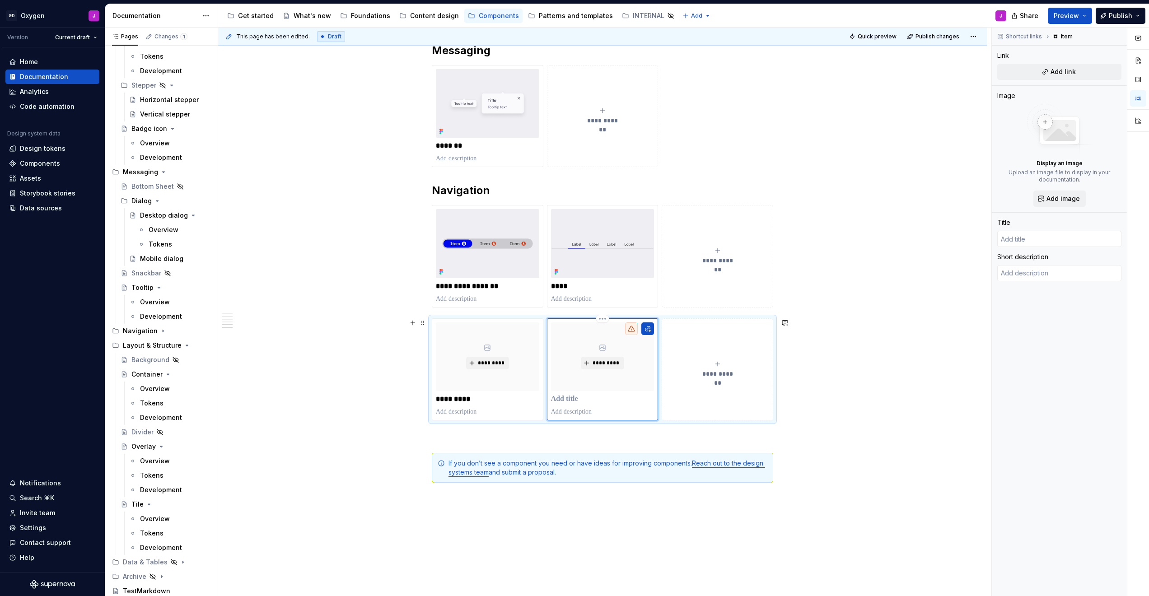
type textarea "*"
type input "O"
type textarea "*"
type input "Ov"
type textarea "*"
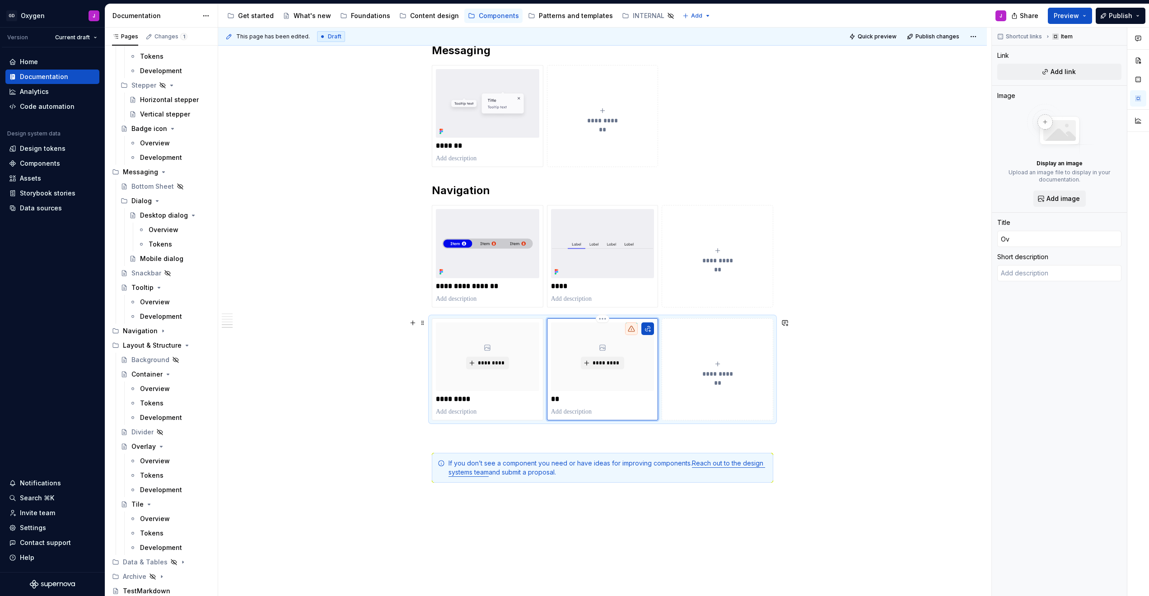
type input "Ove"
type textarea "*"
type input "Over"
type textarea "*"
type input "Overl"
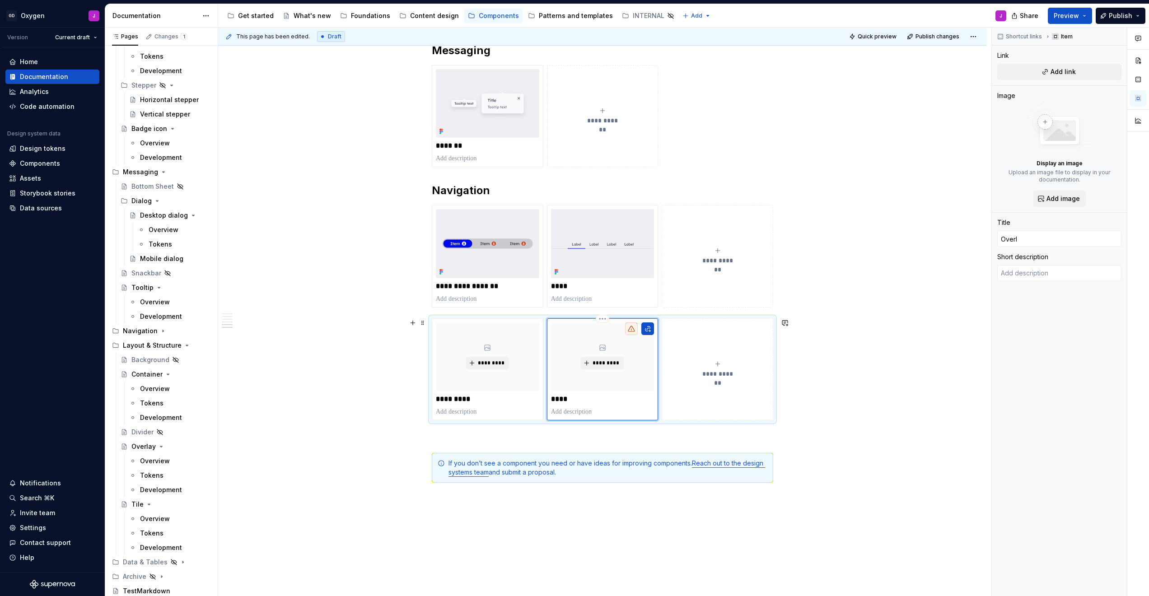
type textarea "*"
type input "[PERSON_NAME]"
type textarea "*"
type input "Overlay"
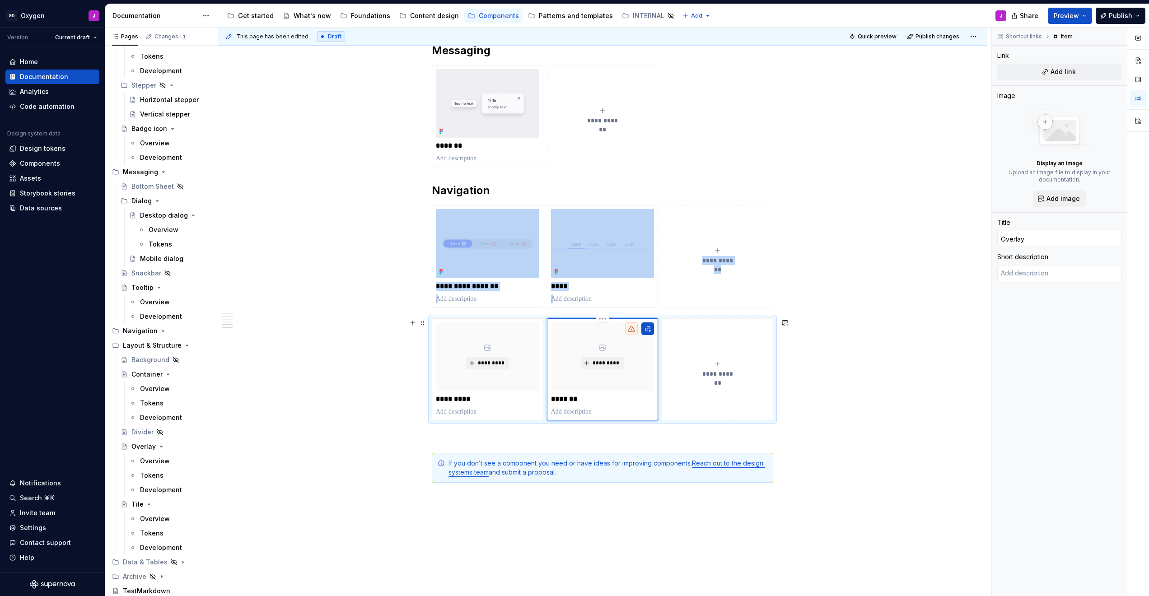
click at [572, 393] on div "********* *******" at bounding box center [602, 370] width 103 height 94
click at [572, 72] on span "Add link" at bounding box center [1063, 71] width 25 height 9
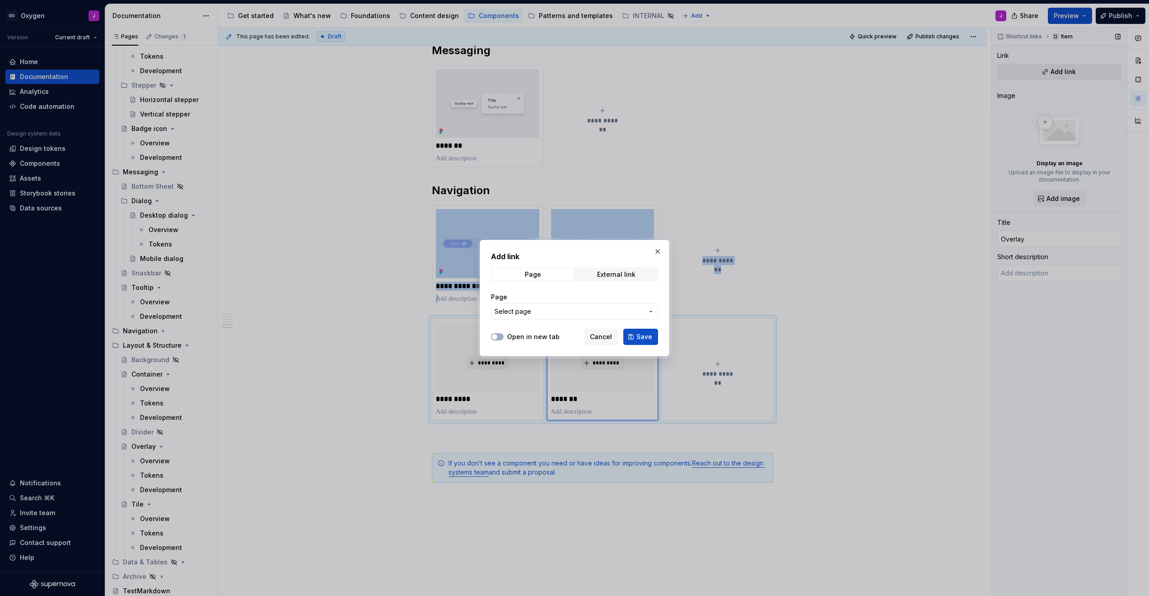
type textarea "*"
click at [555, 314] on span "Select page" at bounding box center [569, 311] width 149 height 9
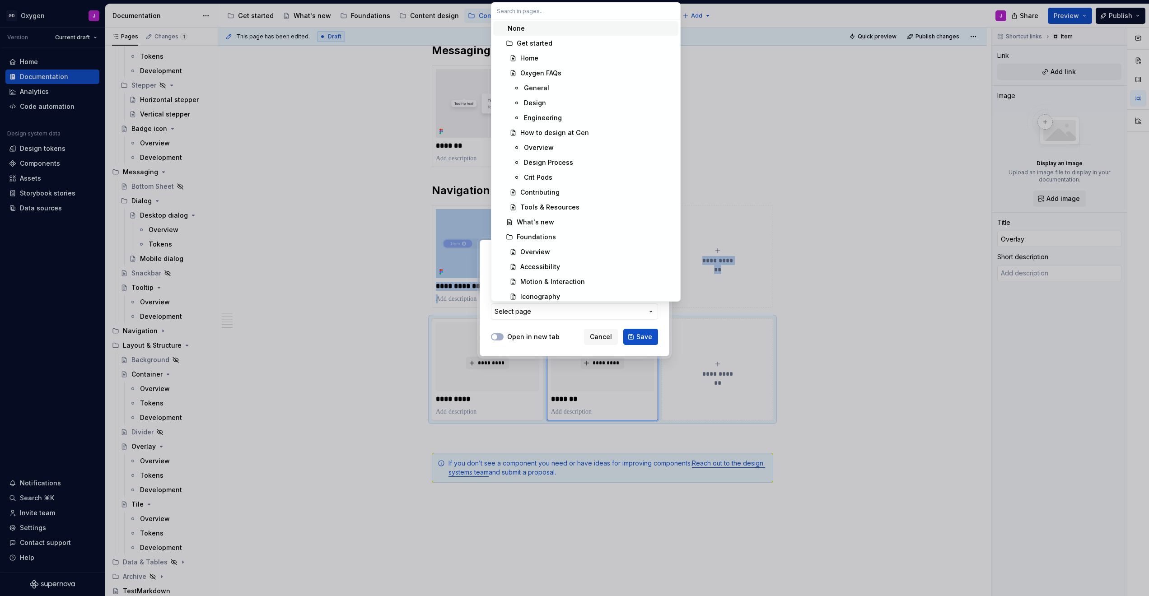
click at [555, 314] on div "Add link Page External link Page Select page Open in new tab Cancel Save" at bounding box center [574, 298] width 1149 height 596
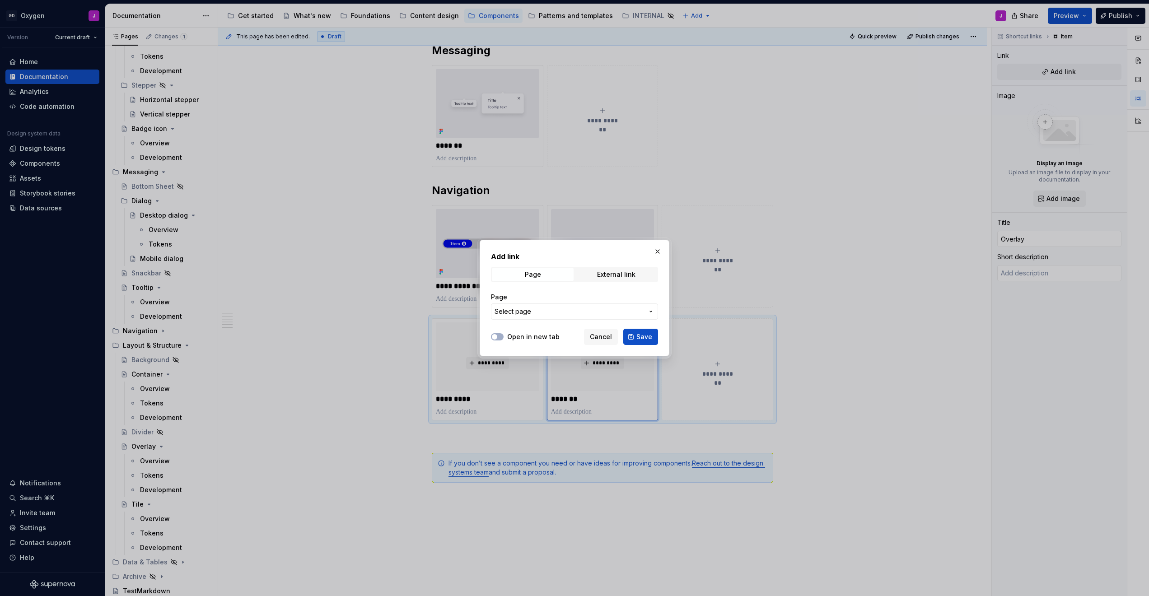
click at [555, 314] on span "Select page" at bounding box center [569, 311] width 149 height 9
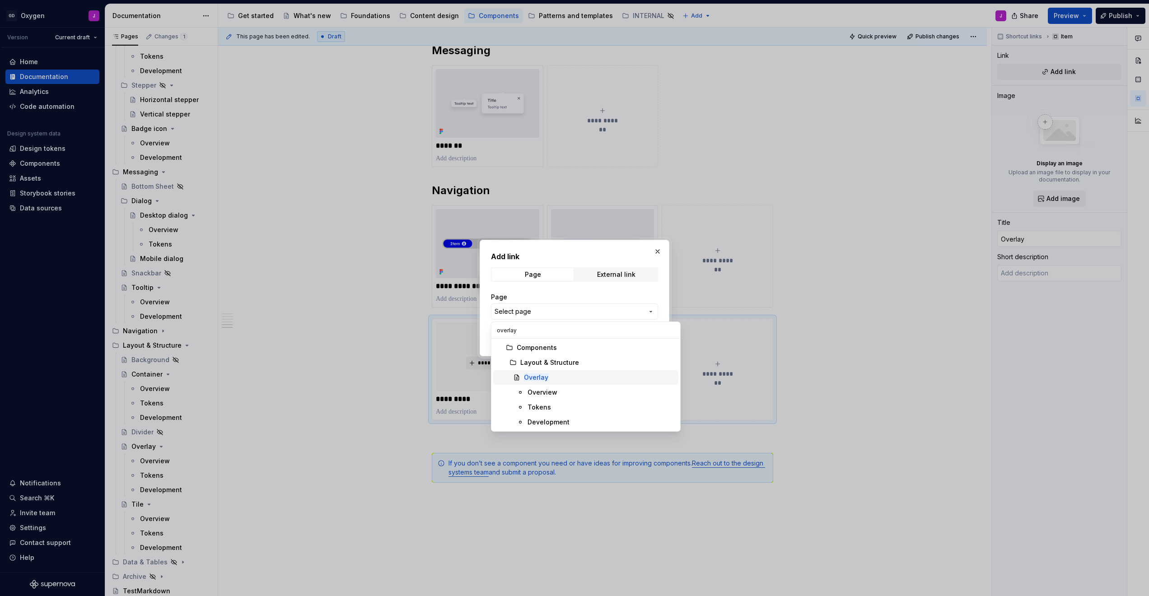
type input "overlay"
click at [543, 376] on mark "Overlay" at bounding box center [536, 378] width 24 height 8
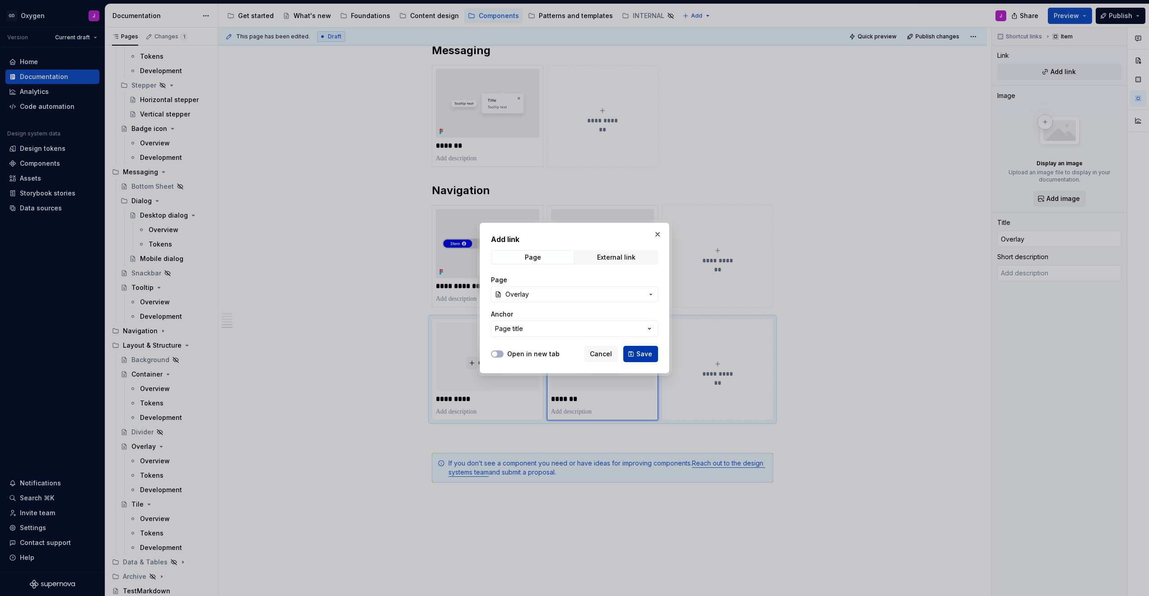
click at [572, 351] on span "Save" at bounding box center [645, 354] width 16 height 9
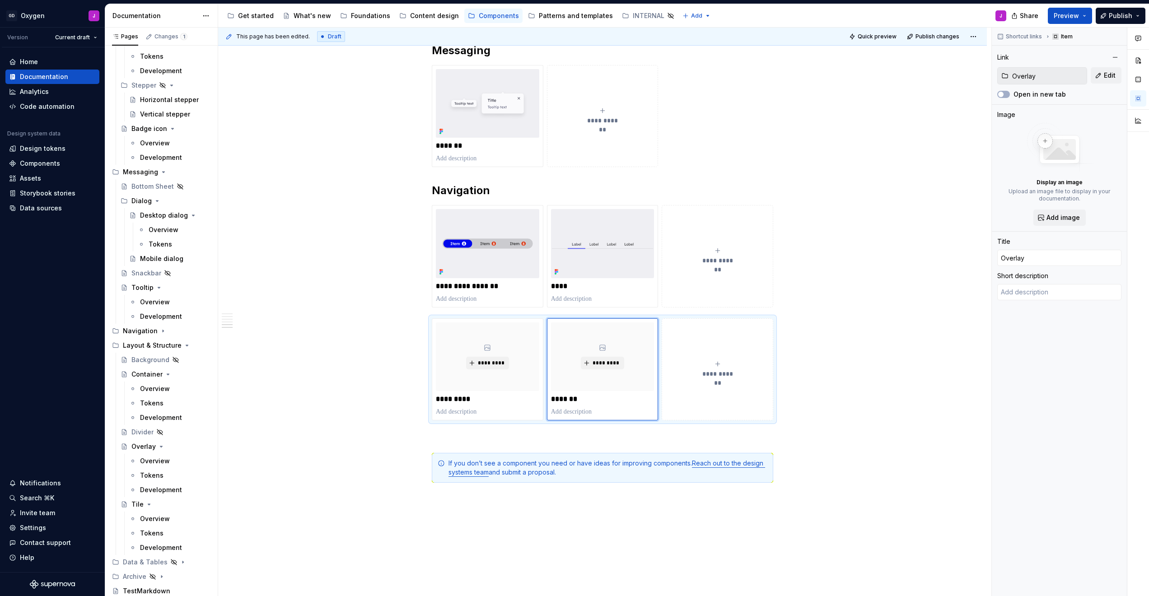
type textarea "*"
type textarea "The Overlay is a core element in the interface that enables users to focus on s…"
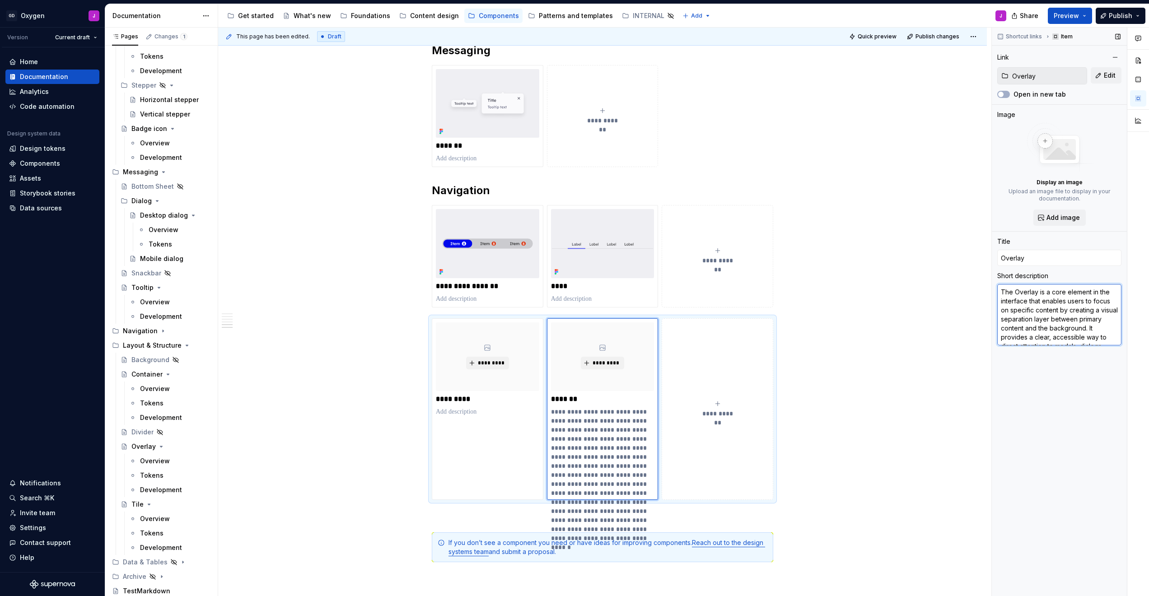
click at [572, 312] on textarea "The Overlay is a core element in the interface that enables users to focus on s…" at bounding box center [1059, 314] width 124 height 61
type textarea "*"
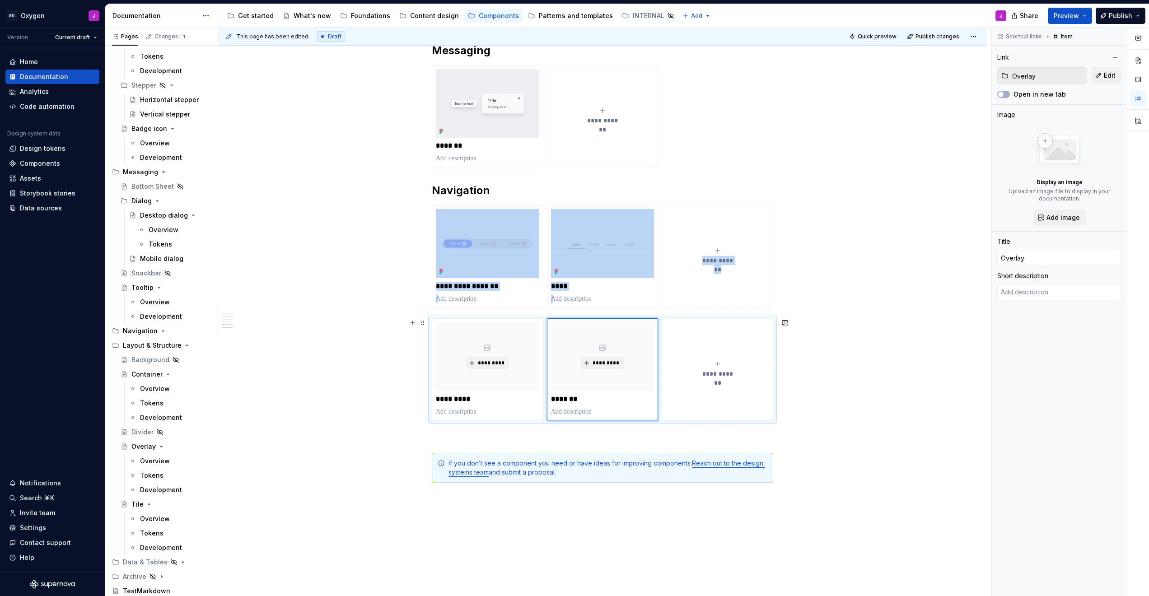
click at [572, 361] on div "**********" at bounding box center [717, 370] width 103 height 18
type textarea "*"
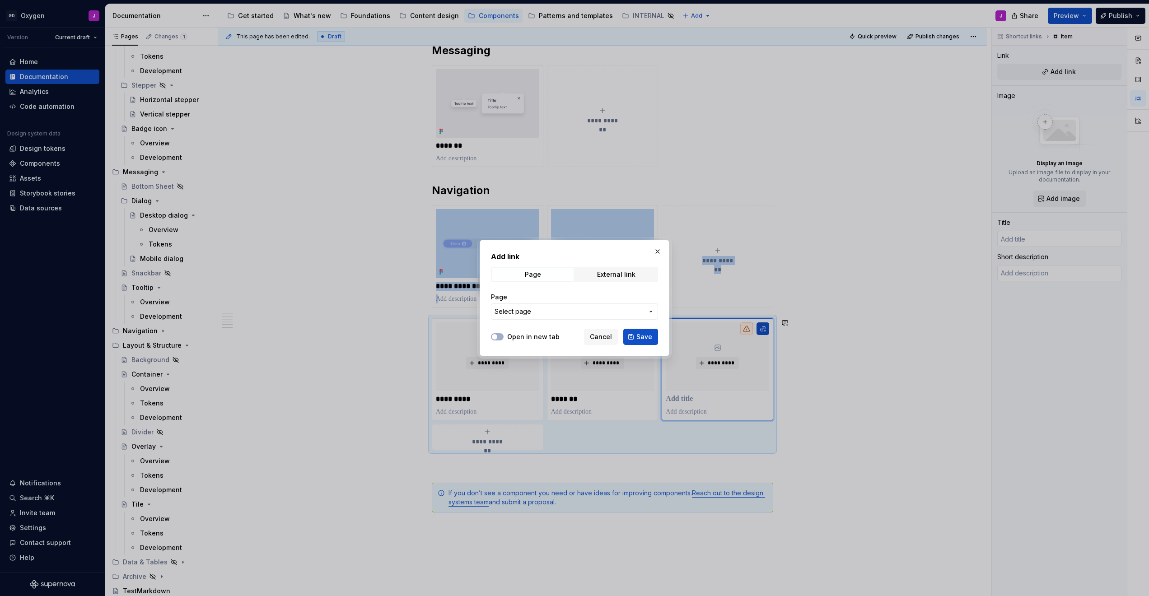
click at [572, 309] on span "Select page" at bounding box center [569, 311] width 149 height 9
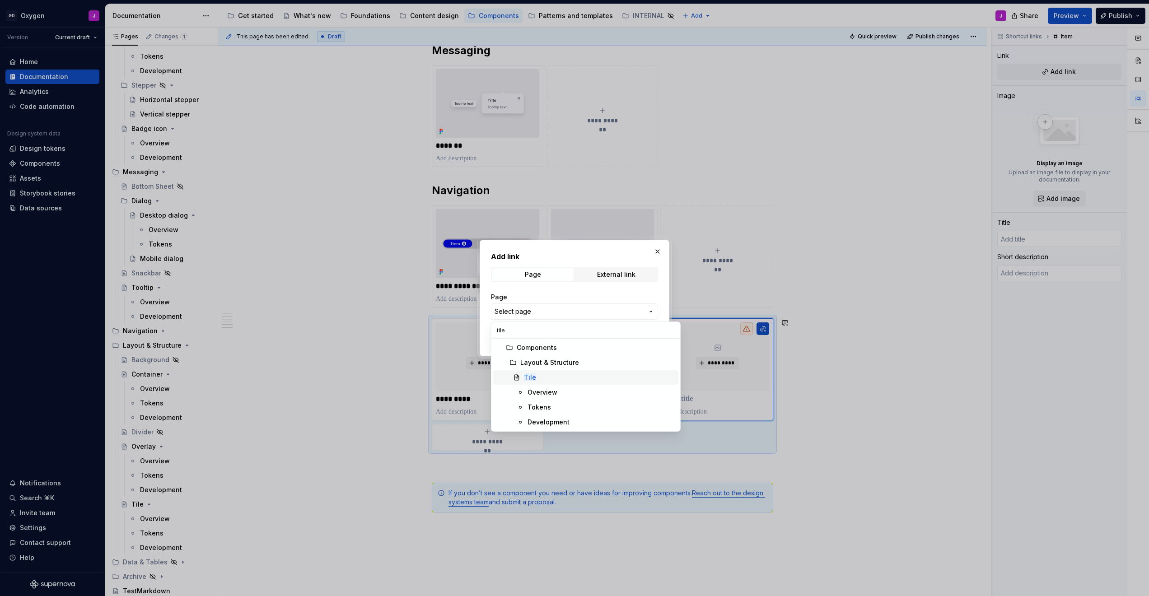
type input "tile"
click at [531, 378] on mark "Tile" at bounding box center [530, 378] width 12 height 8
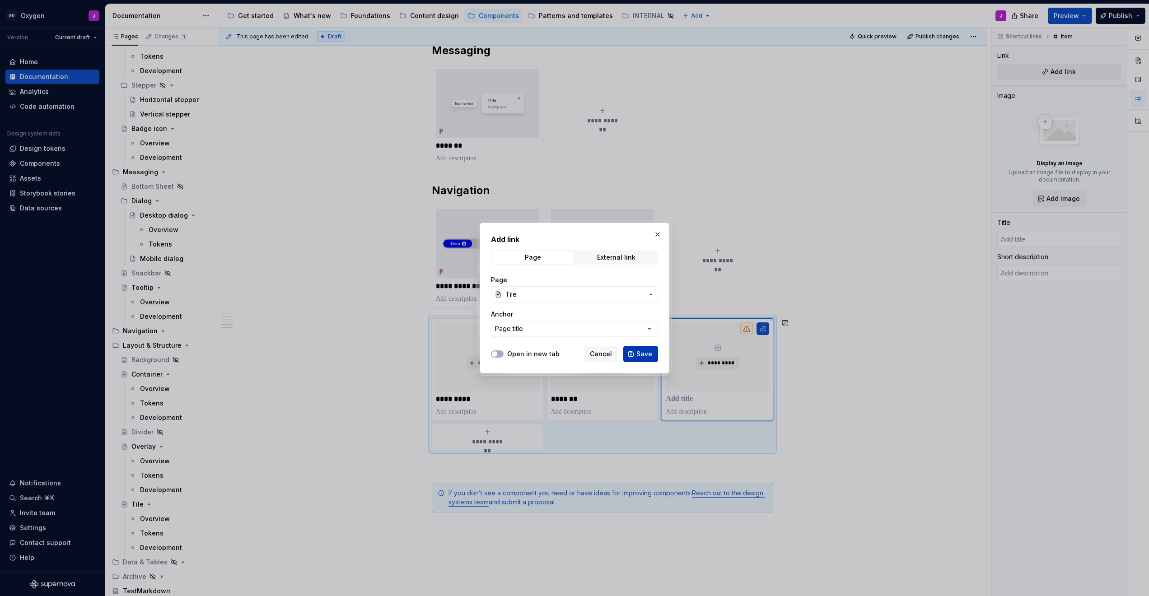
click at [572, 352] on span "Save" at bounding box center [645, 354] width 16 height 9
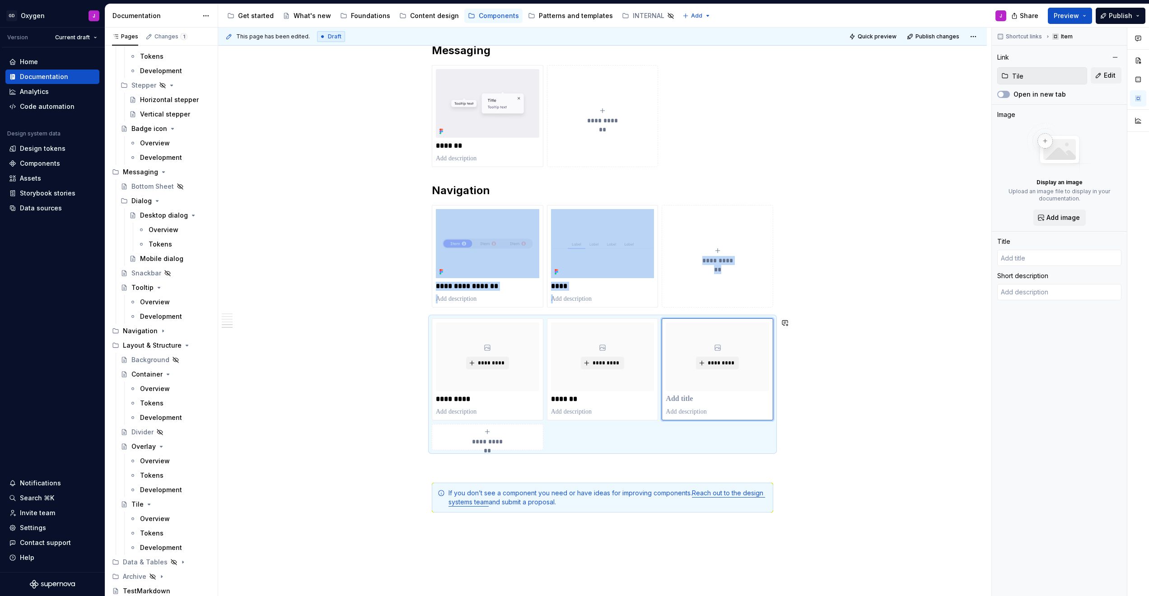
type textarea "*"
type input "Tile"
type textarea "The Tile is a core element in the interface that enables users to organize and …"
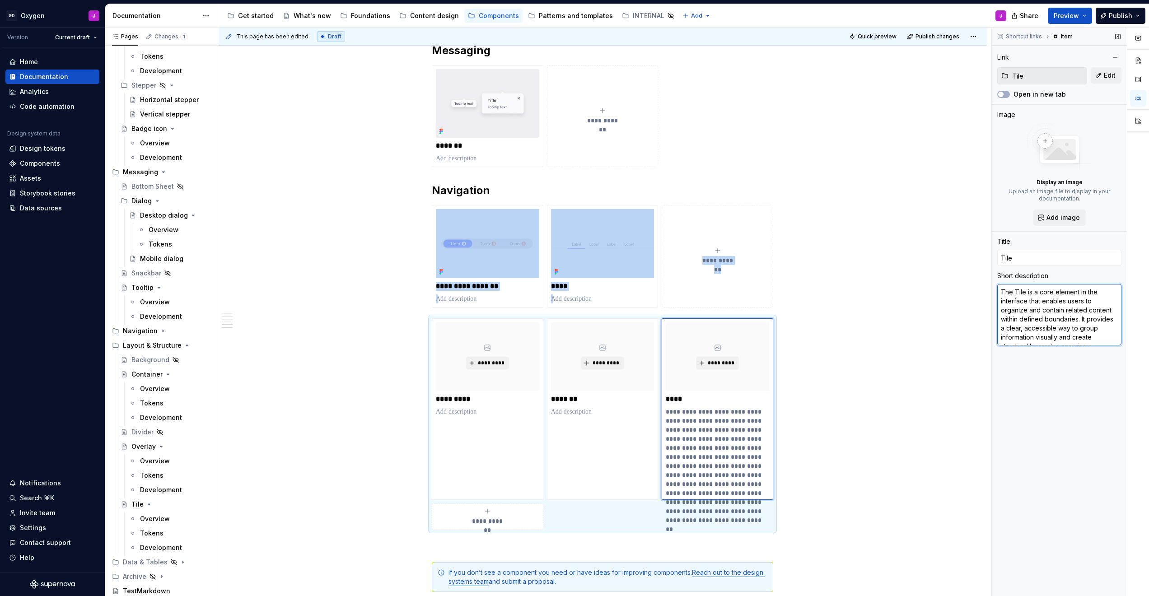
click at [572, 322] on textarea "The Tile is a core element in the interface that enables users to organize and …" at bounding box center [1059, 314] width 124 height 61
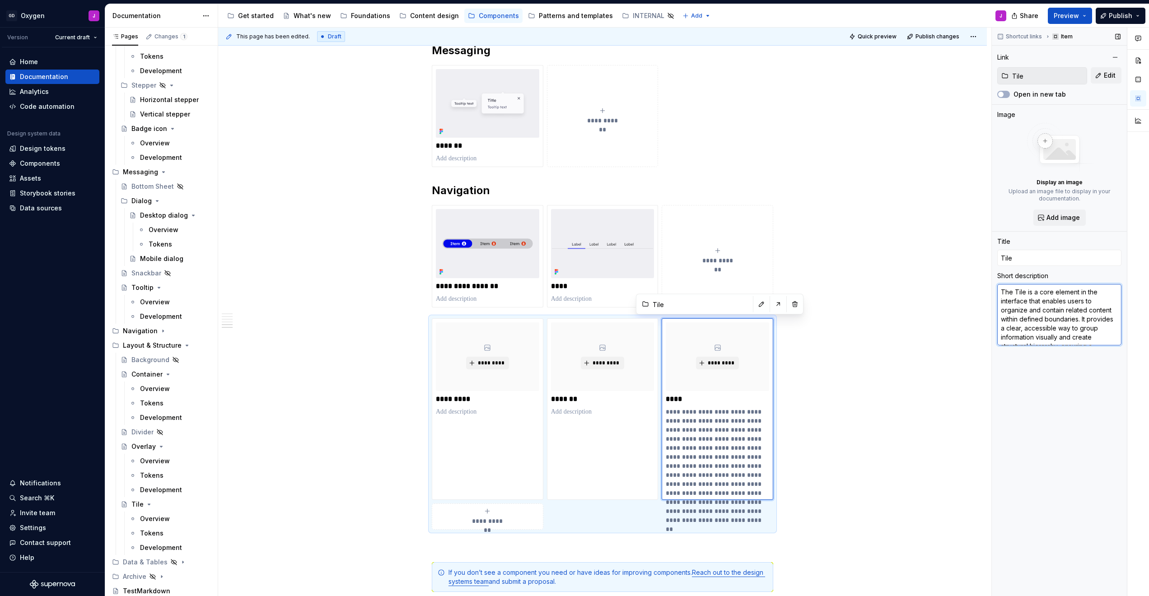
click at [572, 322] on textarea "The Tile is a core element in the interface that enables users to organize and …" at bounding box center [1059, 314] width 124 height 61
type textarea "*"
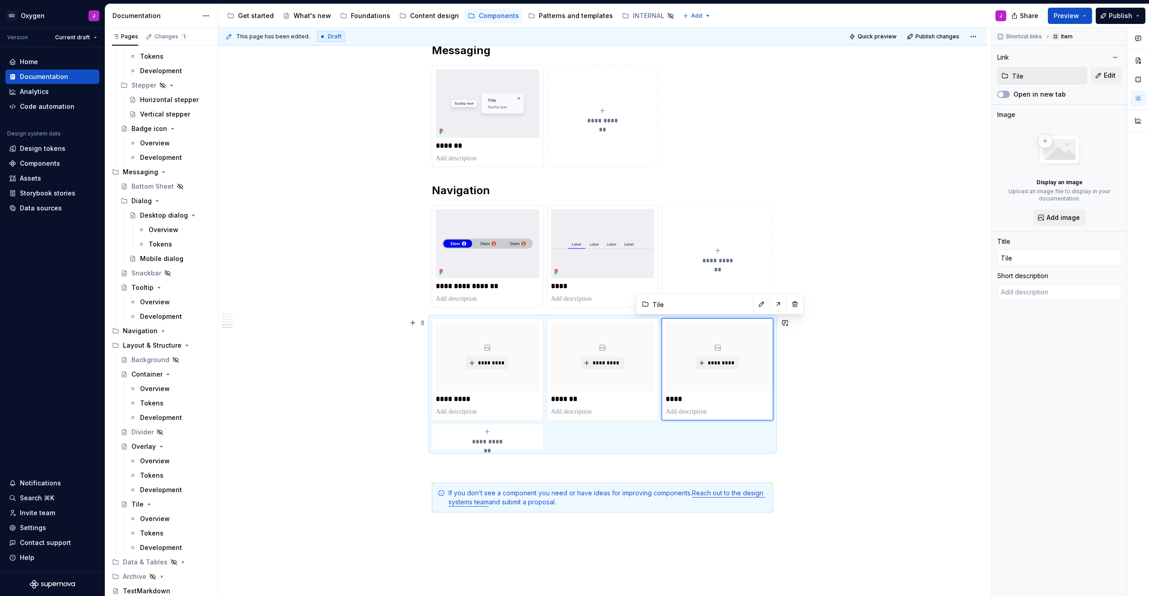
type textarea "*"
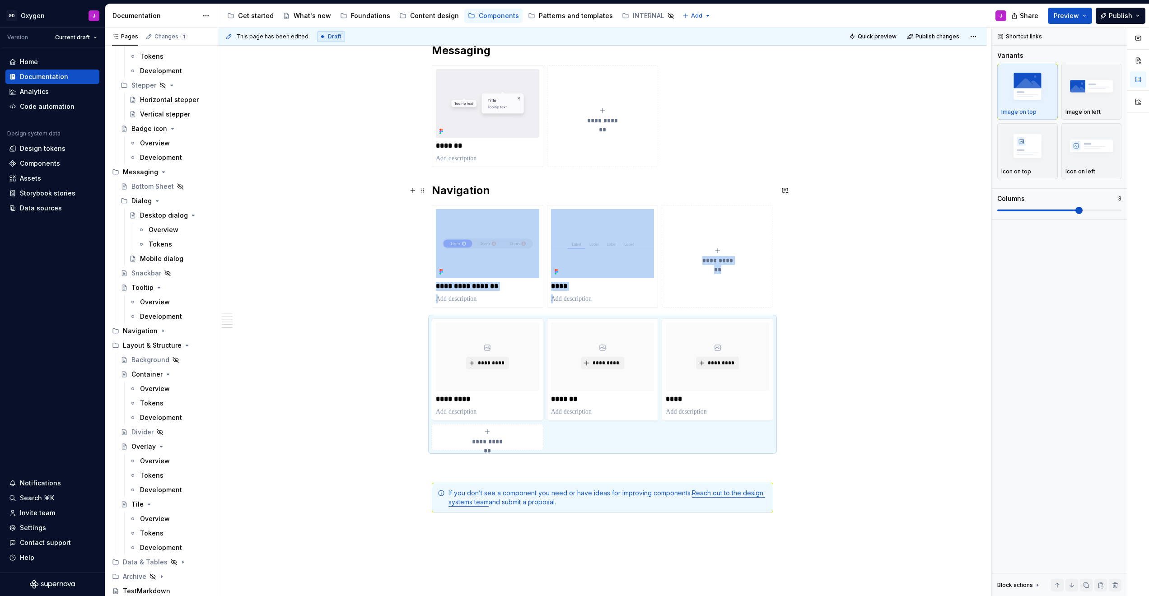
click at [461, 187] on h2 "Navigation" at bounding box center [603, 190] width 342 height 14
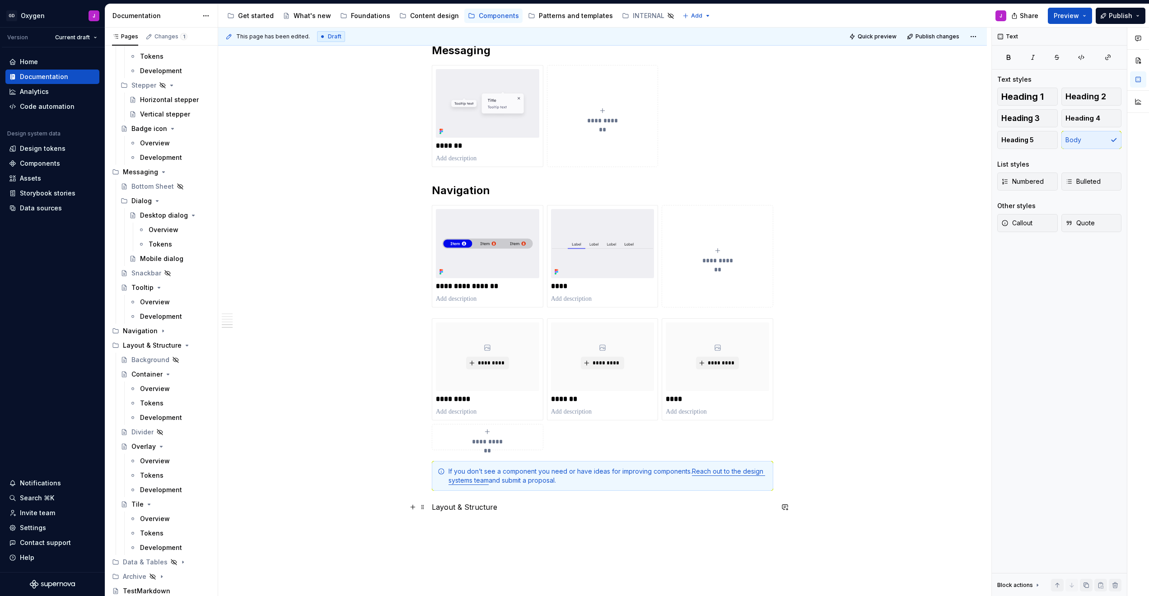
click at [483, 506] on p "Layout & Structure" at bounding box center [603, 507] width 342 height 11
click at [572, 98] on span "Heading 2" at bounding box center [1086, 96] width 41 height 9
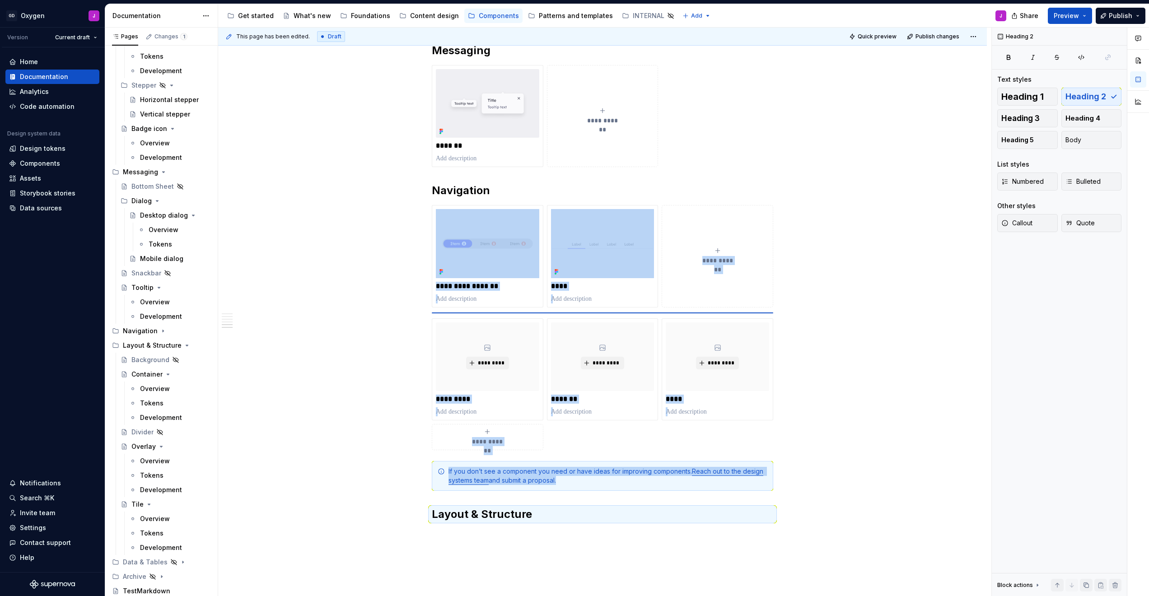
scroll to position [4, 0]
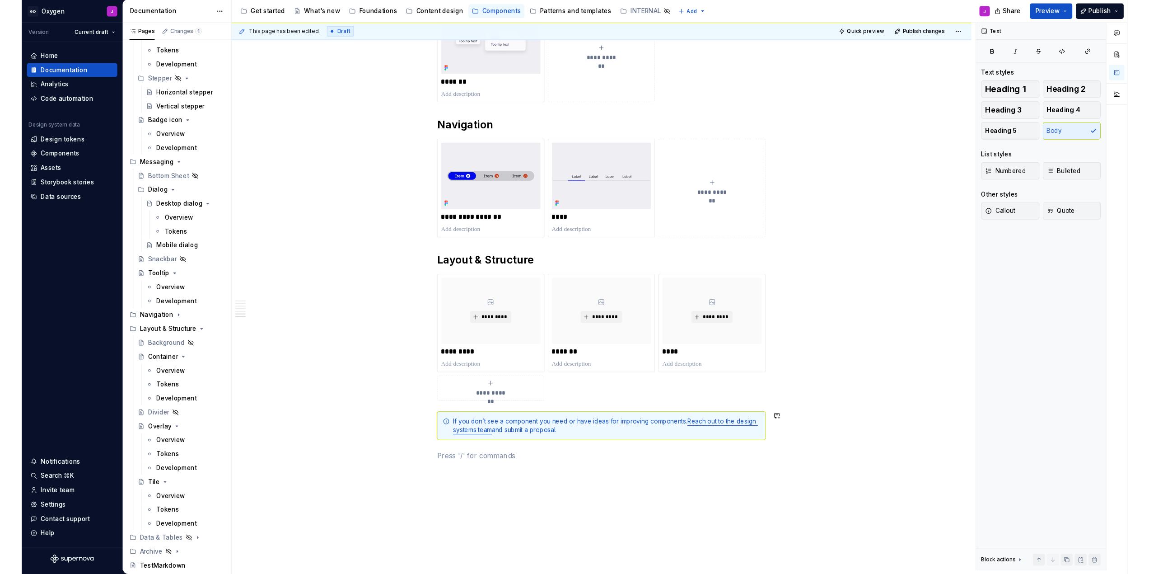
scroll to position [1263, 0]
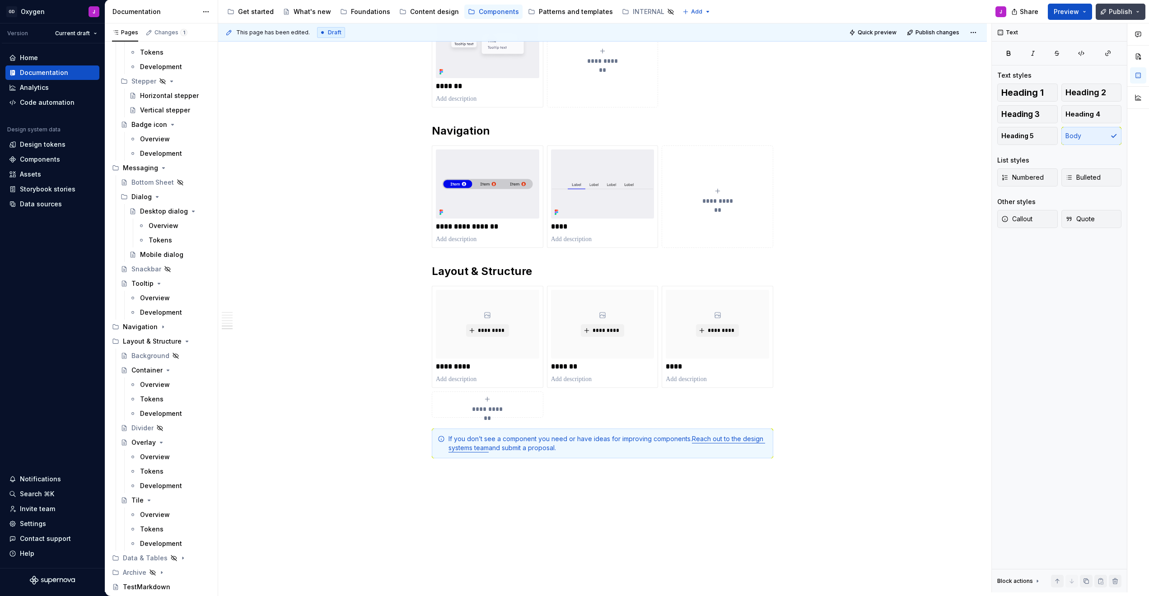
click at [572, 9] on span "Publish" at bounding box center [1120, 11] width 23 height 9
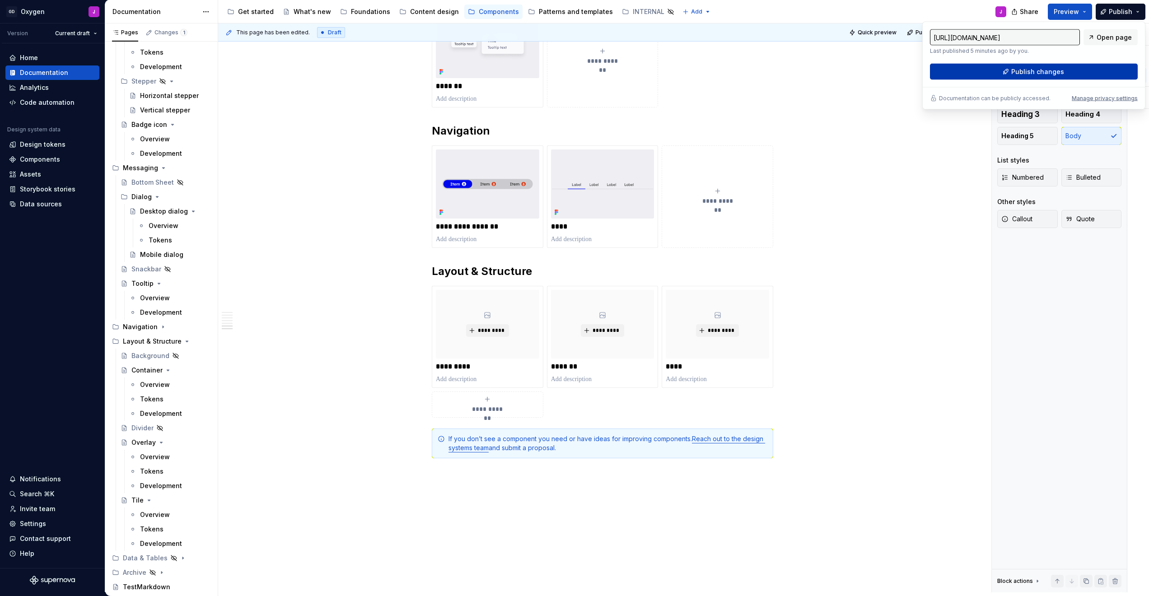
click at [572, 74] on span "Publish changes" at bounding box center [1037, 71] width 53 height 9
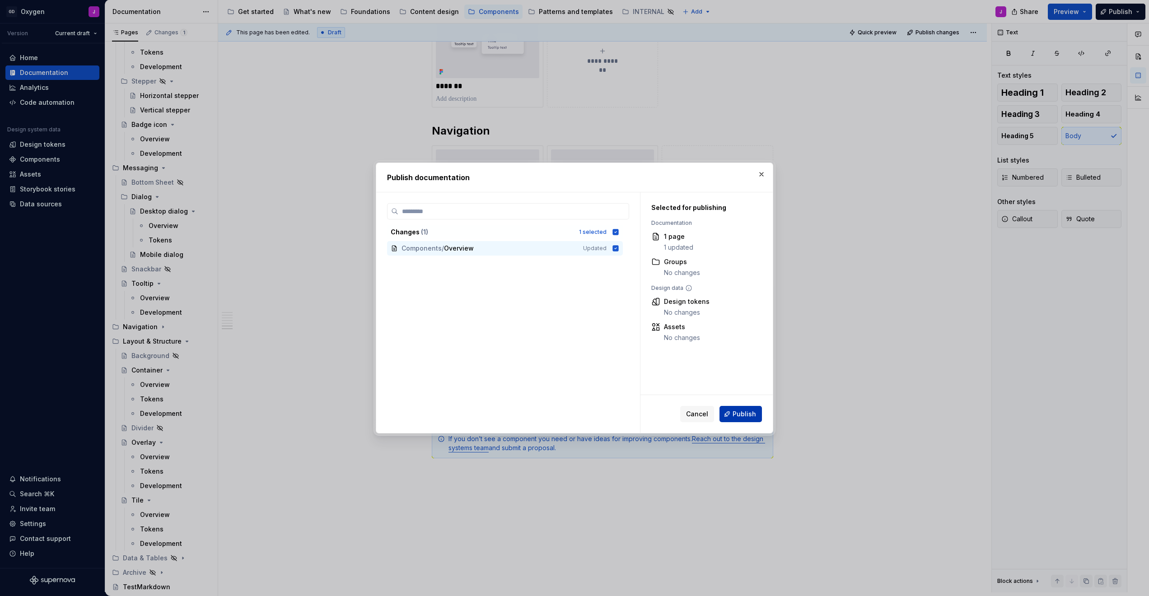
click at [572, 410] on span "Publish" at bounding box center [744, 414] width 23 height 9
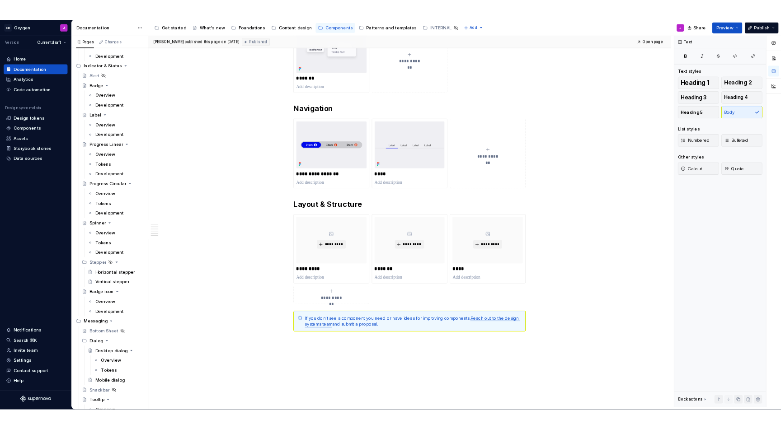
scroll to position [1006, 0]
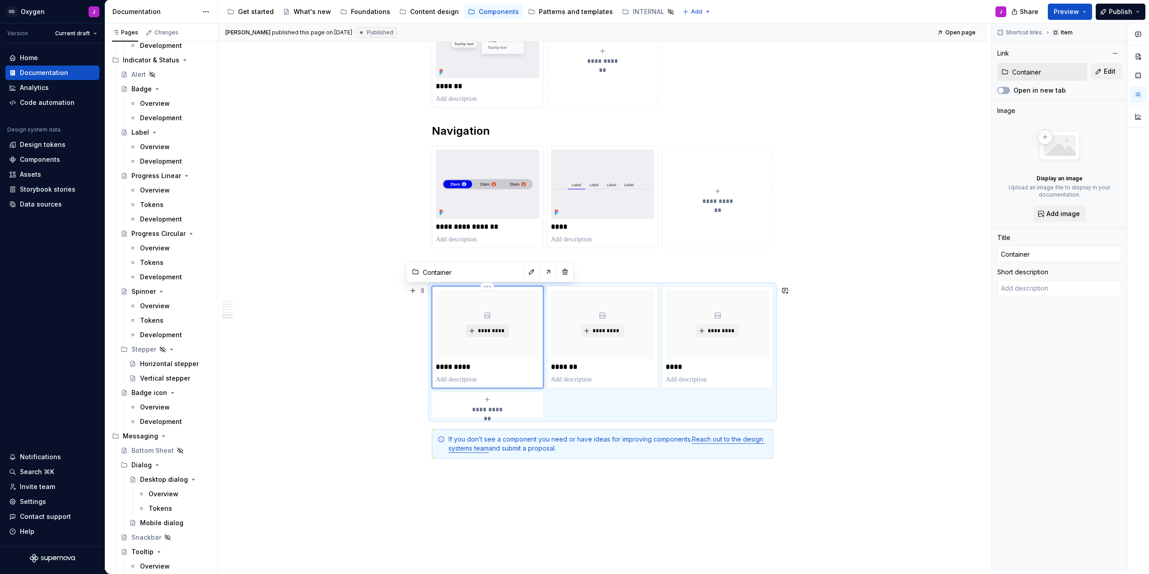
click at [498, 327] on button "*********" at bounding box center [487, 330] width 43 height 13
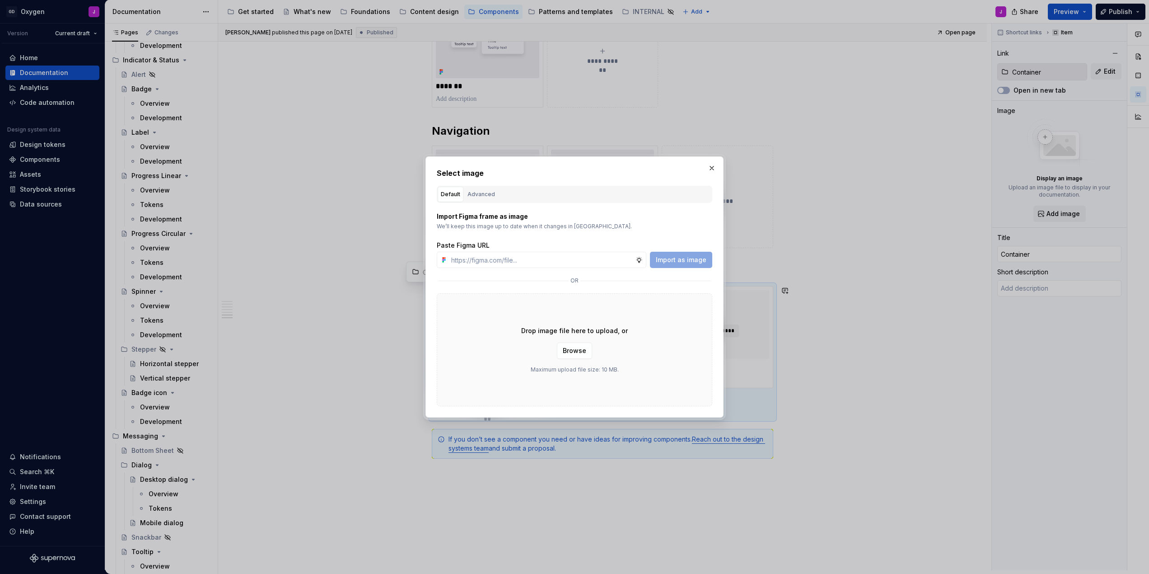
type textarea "*"
type input "[URL][DOMAIN_NAME]"
click at [572, 257] on span "Import as image" at bounding box center [681, 259] width 51 height 9
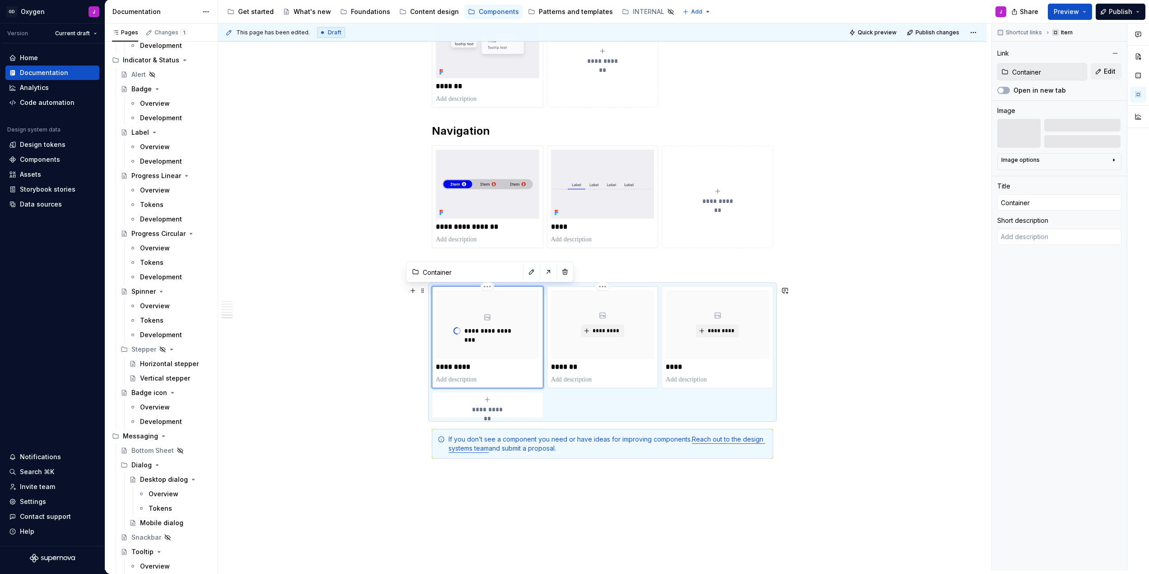
click at [572, 370] on p "*******" at bounding box center [602, 366] width 103 height 9
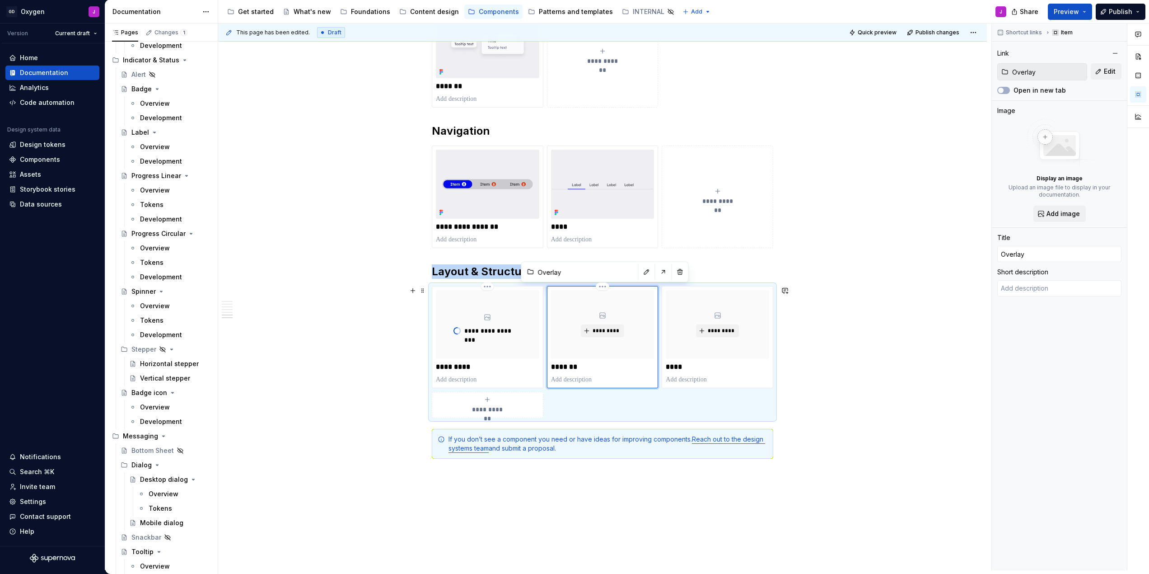
type textarea "*"
type input "Overlay"
click at [572, 214] on span "Add image" at bounding box center [1063, 213] width 33 height 9
type textarea "*"
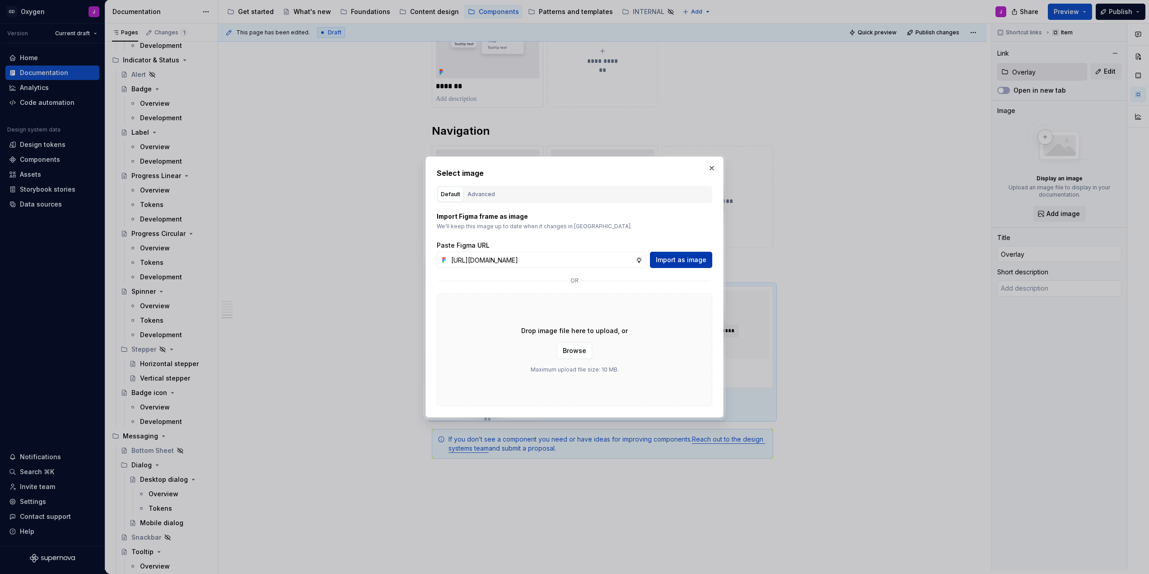
type input "[URL][DOMAIN_NAME]"
click at [572, 258] on span "Import as image" at bounding box center [681, 259] width 51 height 9
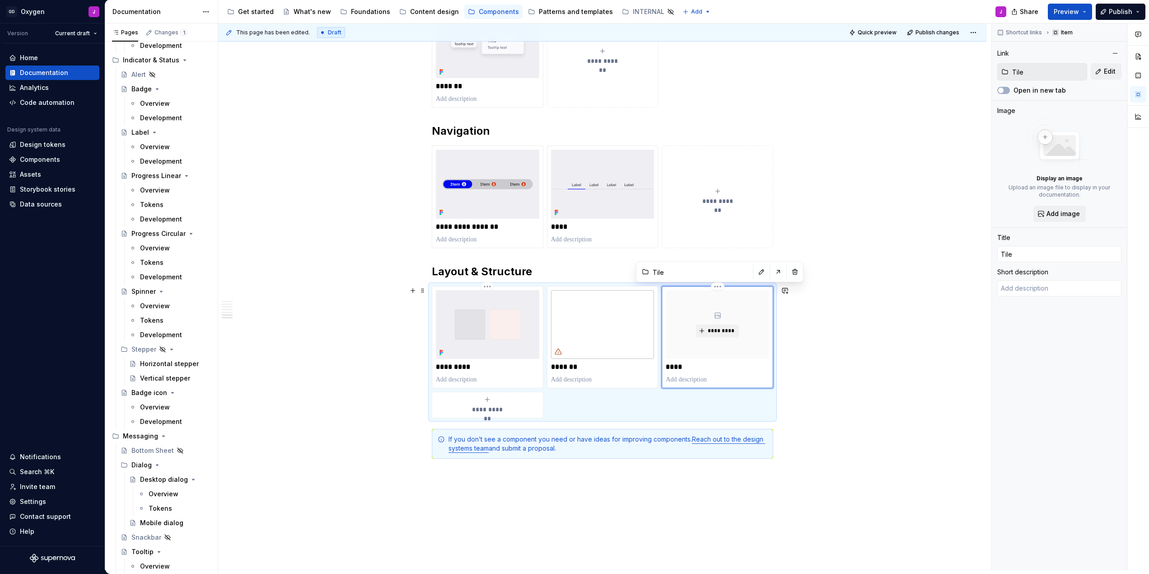
click at [572, 314] on div "*********" at bounding box center [717, 324] width 103 height 69
click at [572, 331] on span "*********" at bounding box center [721, 330] width 28 height 7
type textarea "*"
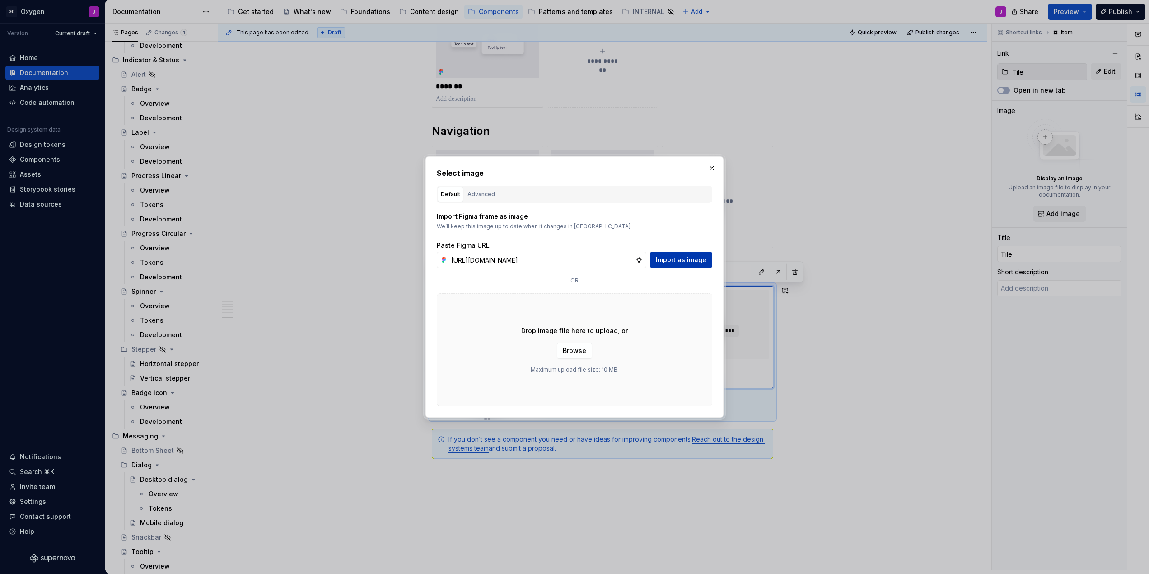
type input "[URL][DOMAIN_NAME]"
click at [572, 261] on span "Import as image" at bounding box center [681, 259] width 51 height 9
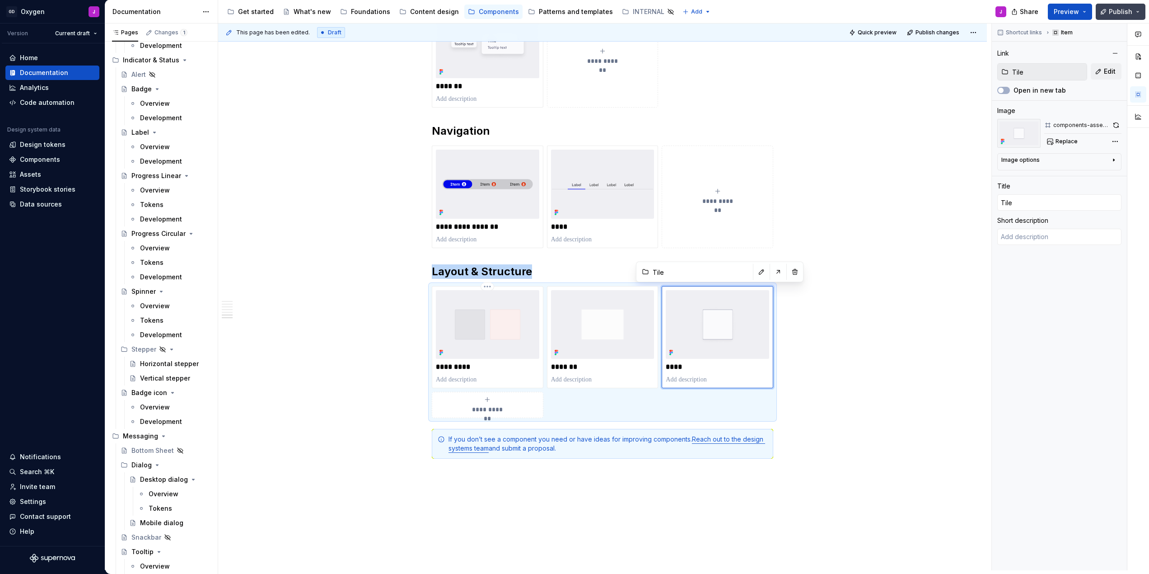
click at [572, 5] on button "Publish" at bounding box center [1121, 12] width 50 height 16
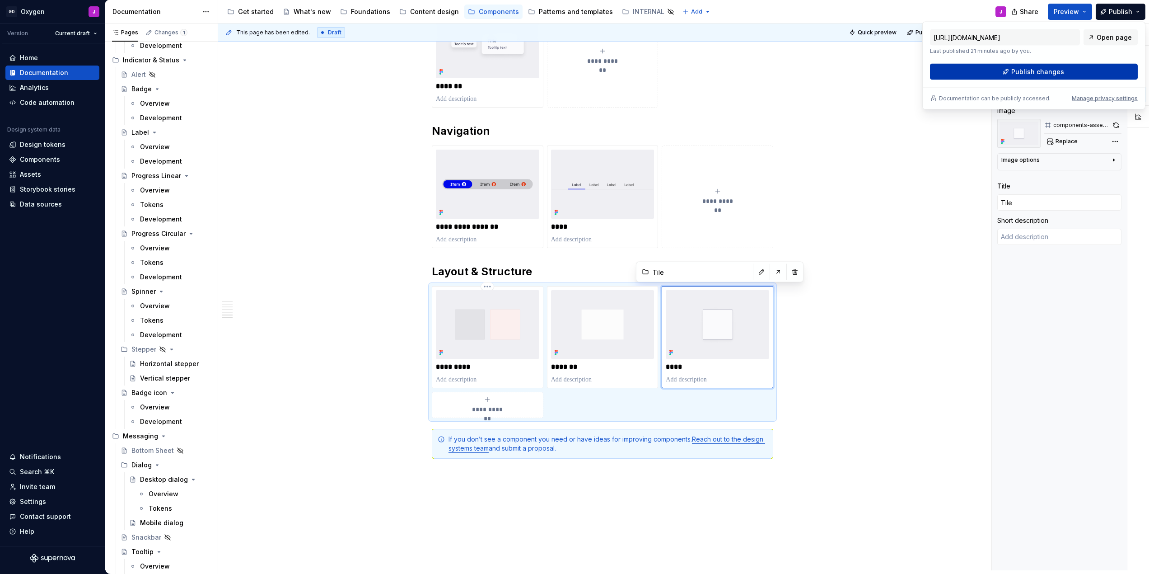
click at [572, 71] on button "Publish changes" at bounding box center [1034, 72] width 208 height 16
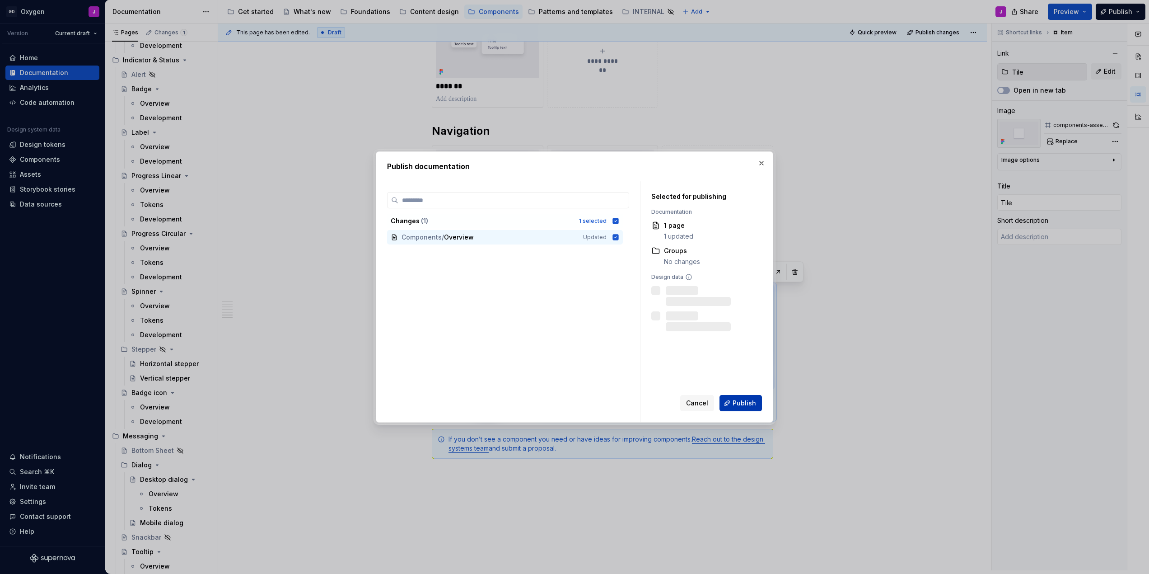
click at [572, 400] on span "Publish" at bounding box center [744, 402] width 23 height 9
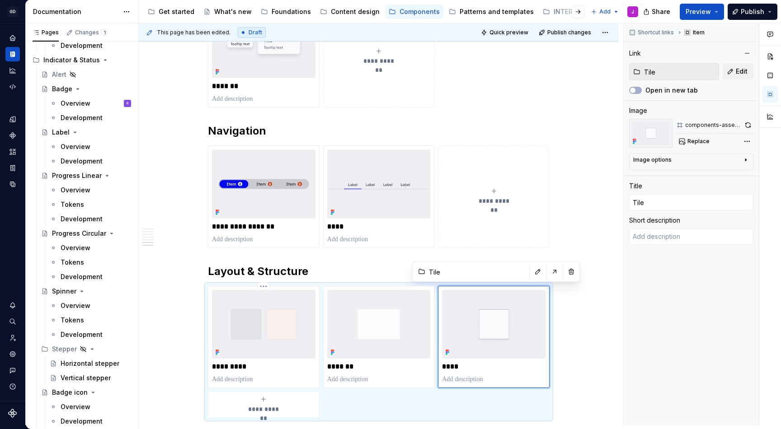
type textarea "*"
